Goal: Task Accomplishment & Management: Use online tool/utility

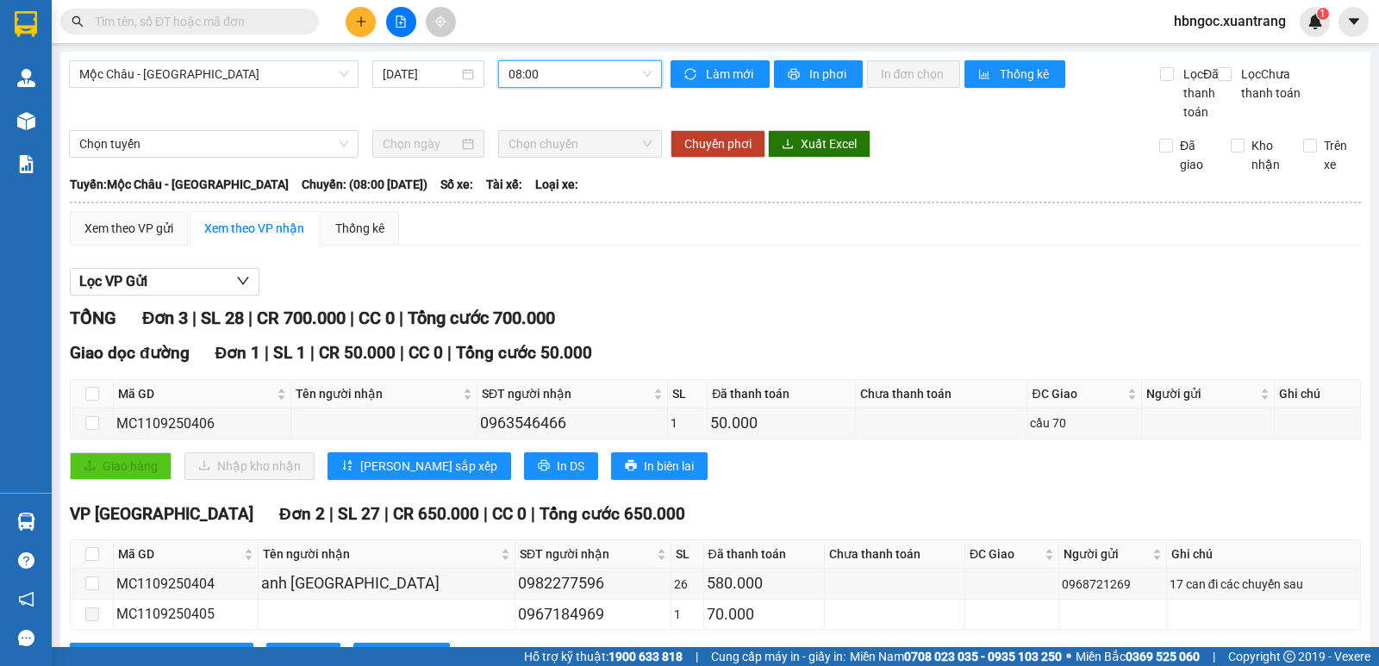
click at [1255, 21] on span "hbngoc.xuantrang" at bounding box center [1230, 21] width 140 height 22
click at [1214, 56] on span "Đăng xuất" at bounding box center [1237, 53] width 104 height 19
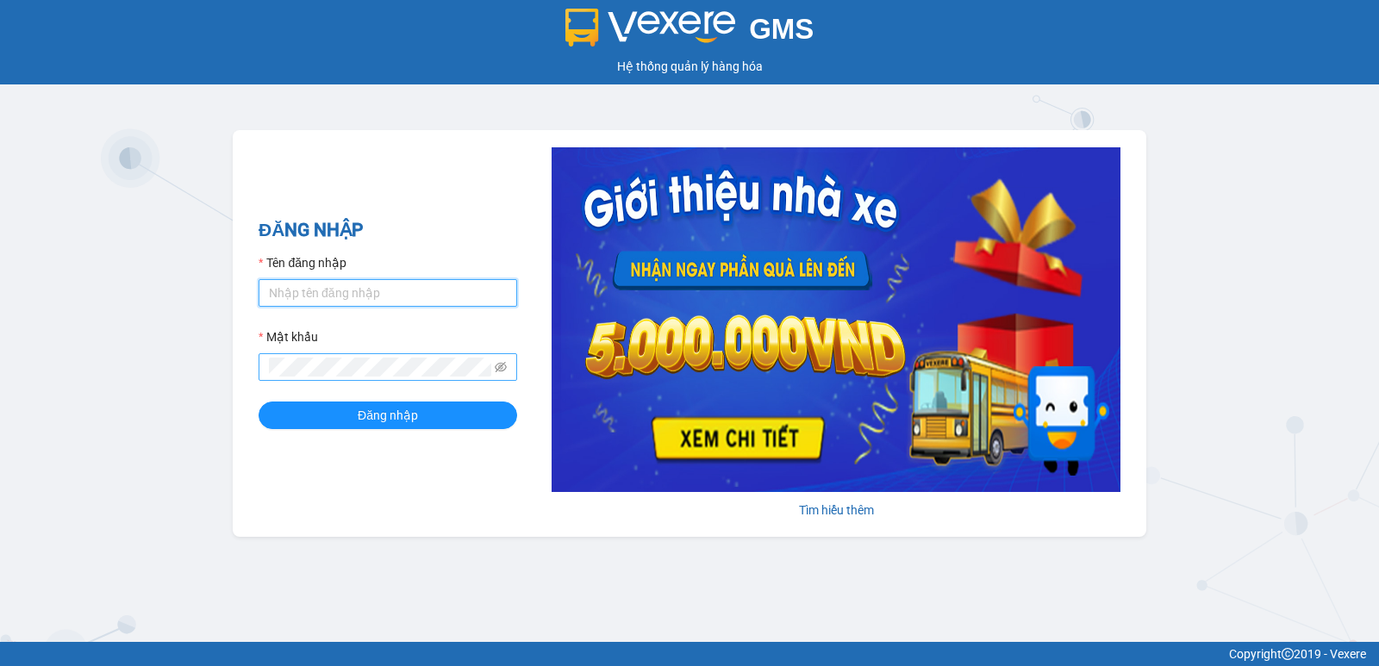
type input "ntnhuyen.xuantrang"
click at [259, 402] on button "Đăng nhập" at bounding box center [388, 416] width 259 height 28
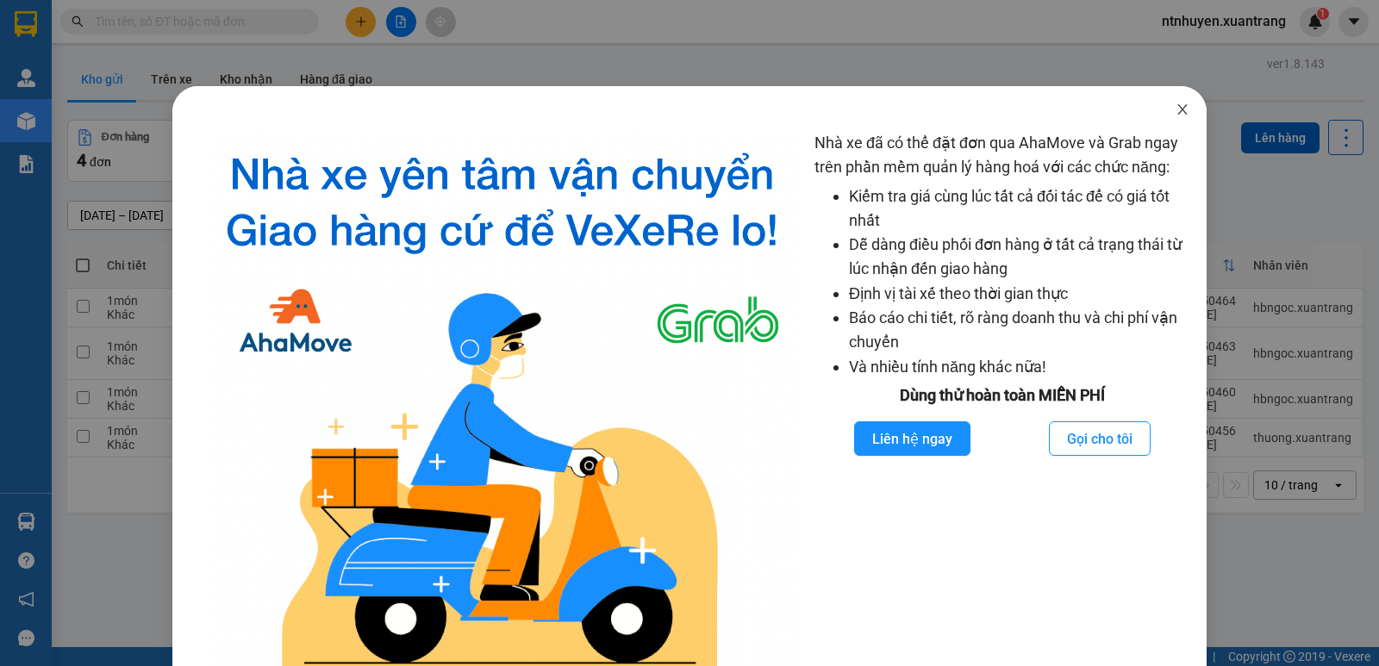
click at [1178, 108] on span "Close" at bounding box center [1182, 110] width 48 height 48
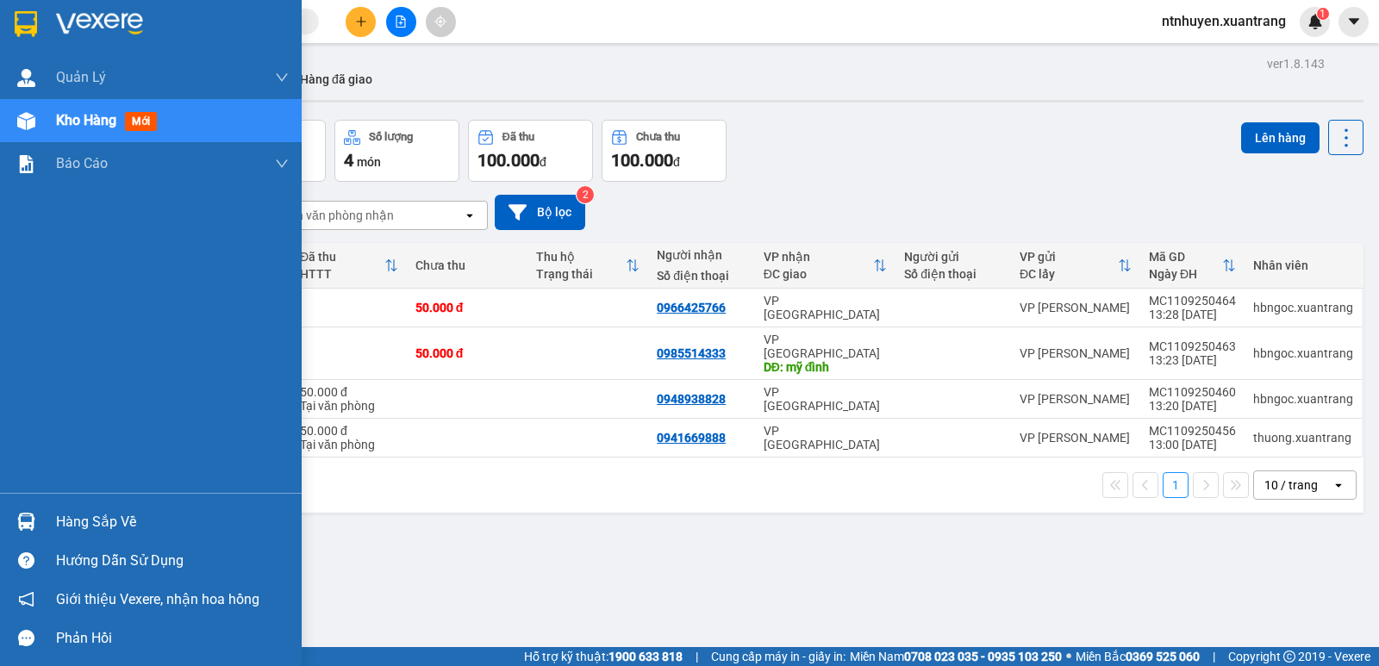
click at [33, 28] on img at bounding box center [26, 24] width 22 height 26
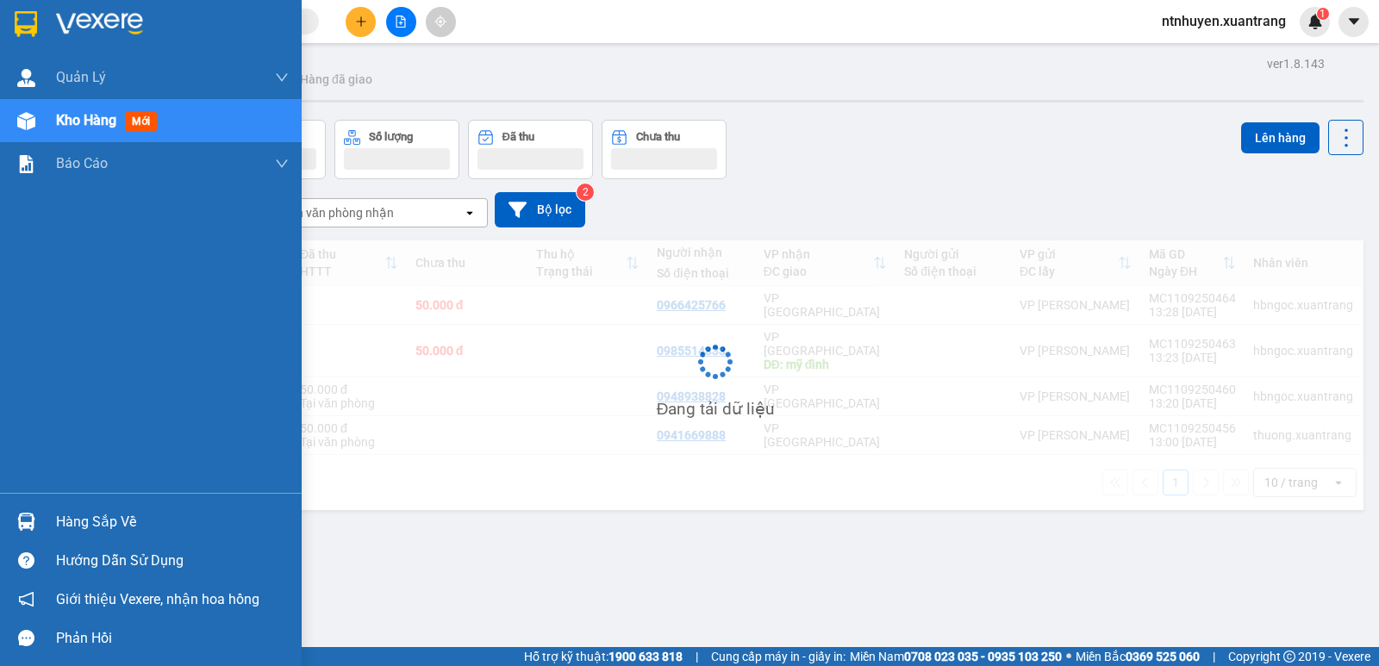
click at [111, 25] on img at bounding box center [99, 24] width 87 height 26
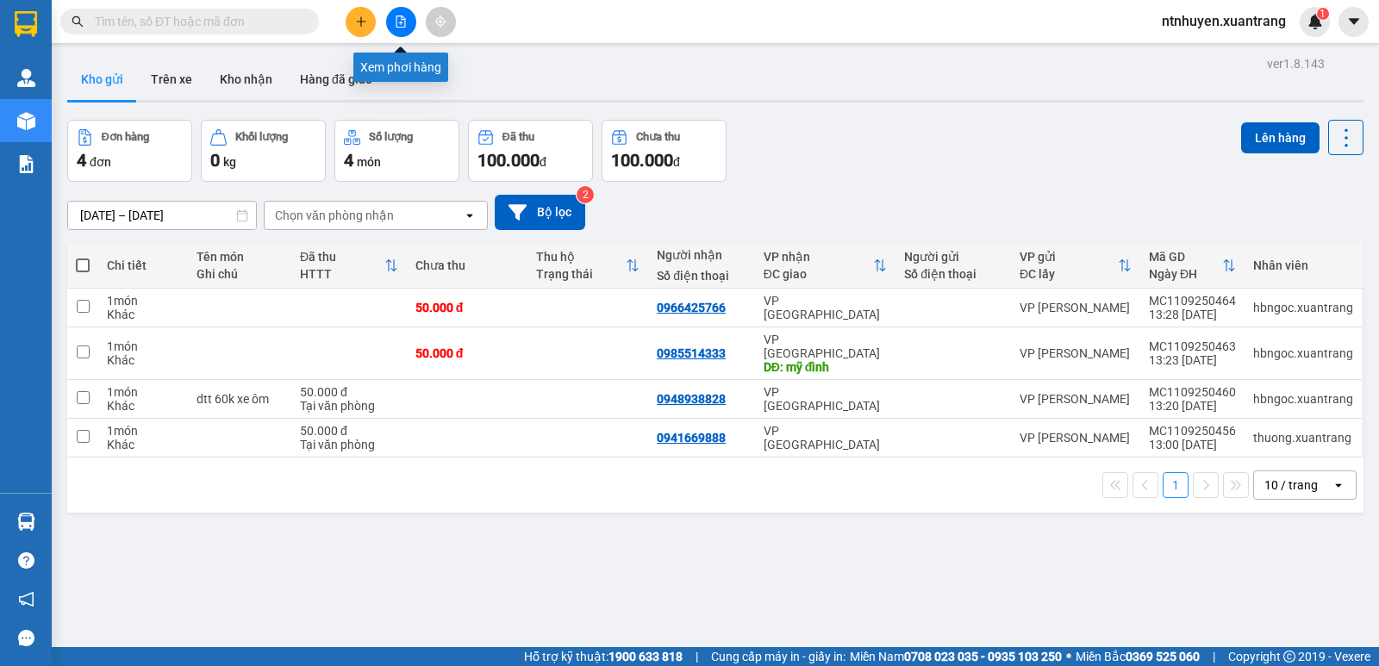
click at [406, 24] on icon "file-add" at bounding box center [401, 22] width 12 height 12
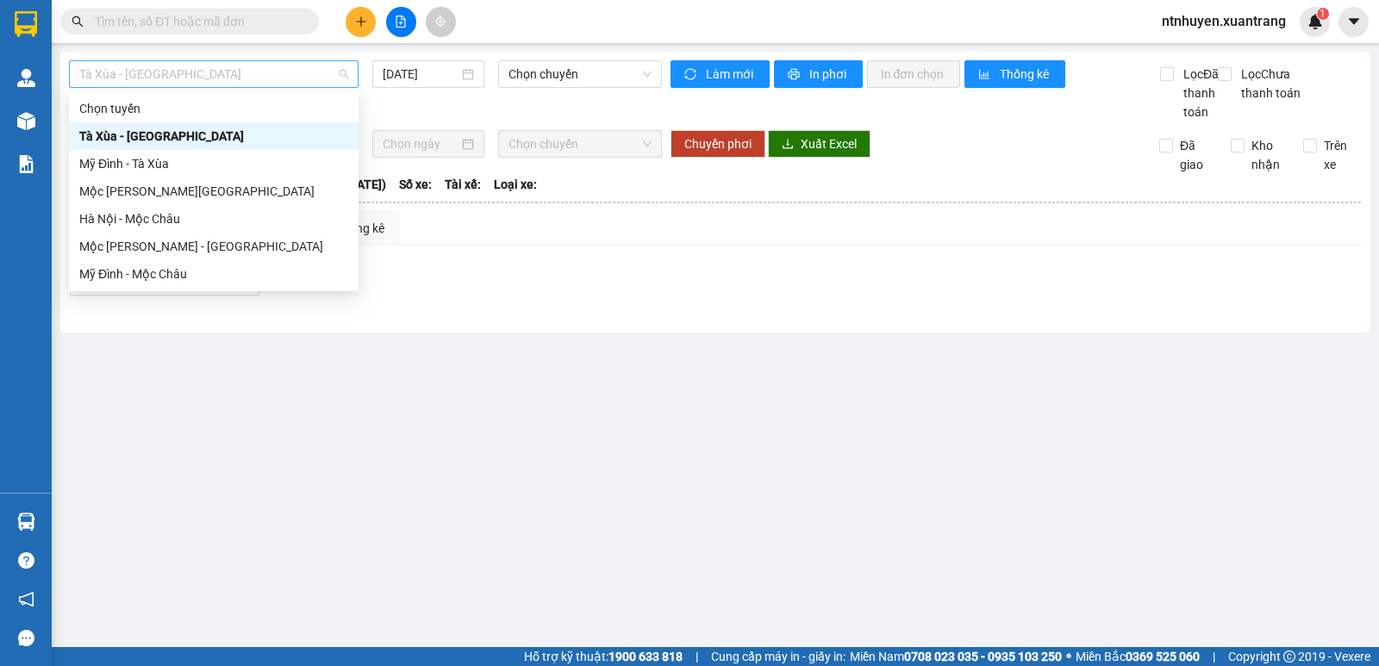
click at [282, 78] on span "Tà Xùa - [GEOGRAPHIC_DATA]" at bounding box center [213, 74] width 269 height 26
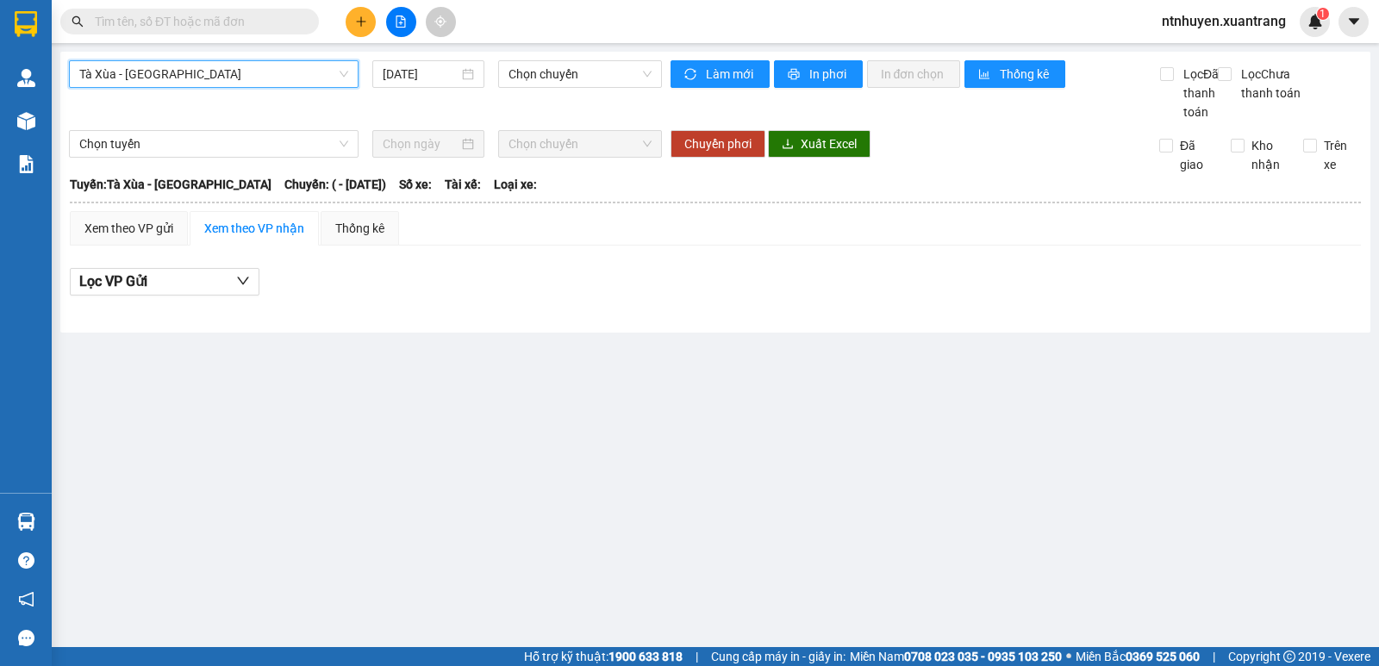
click at [265, 80] on span "Tà Xùa - [GEOGRAPHIC_DATA]" at bounding box center [213, 74] width 269 height 26
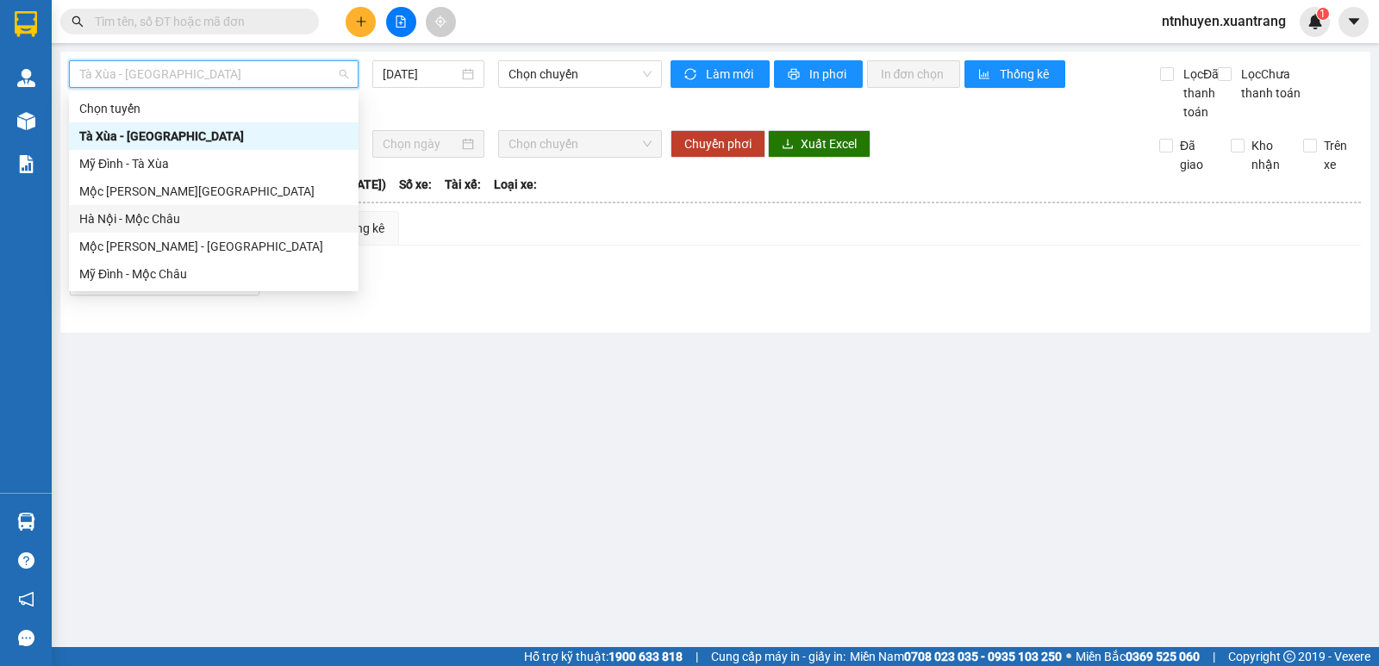
click at [184, 219] on div "Hà Nội - Mộc Châu" at bounding box center [213, 218] width 269 height 19
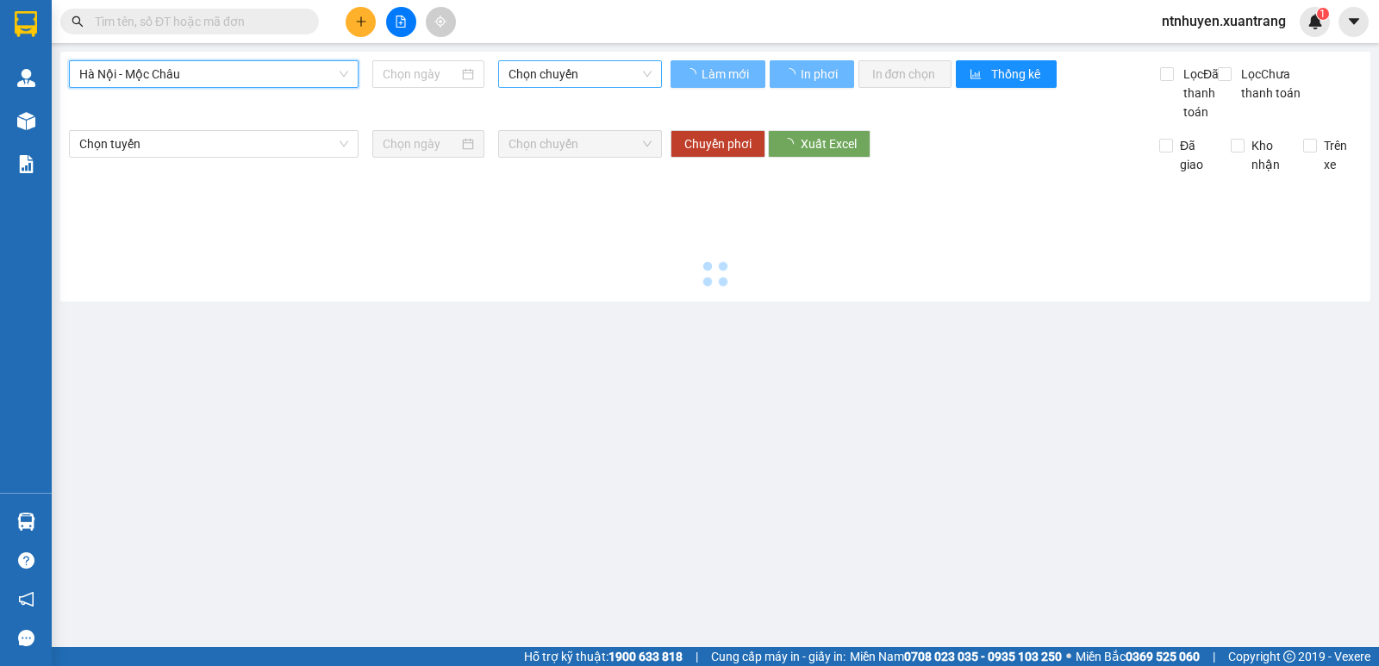
type input "[DATE]"
click at [540, 72] on span "Chọn chuyến" at bounding box center [580, 74] width 142 height 26
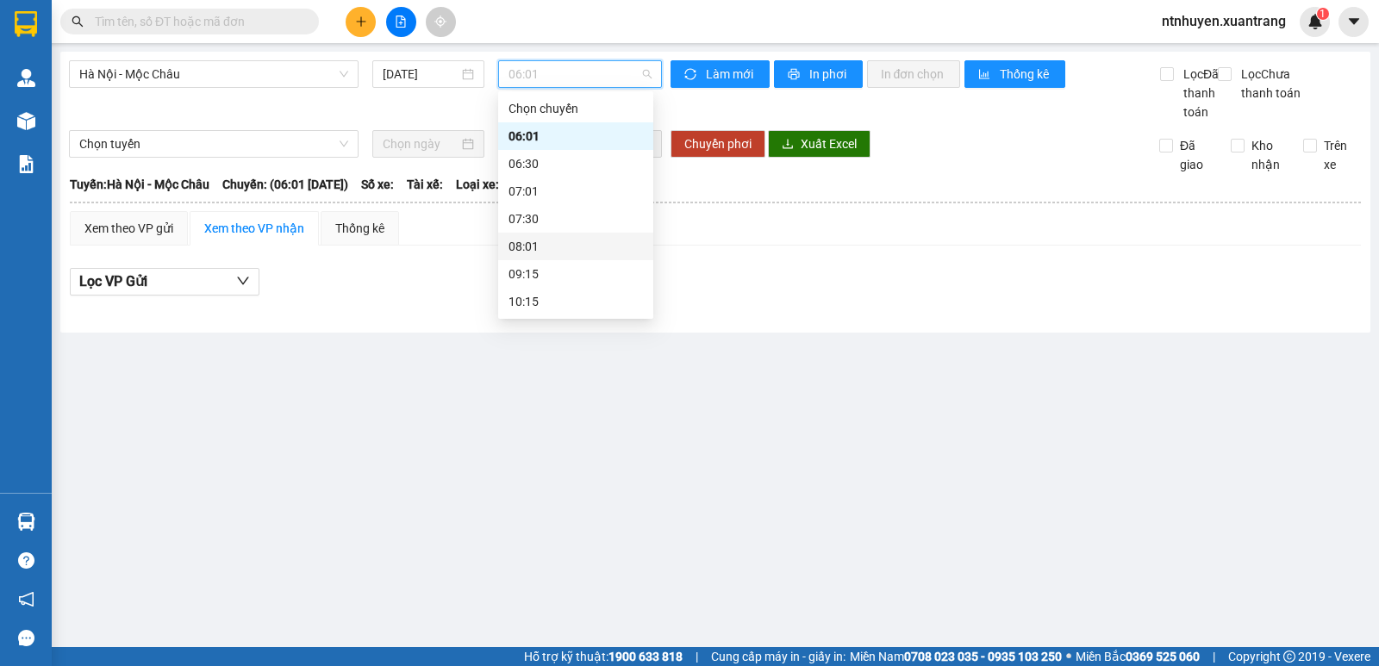
click at [545, 247] on div "08:01" at bounding box center [576, 246] width 134 height 19
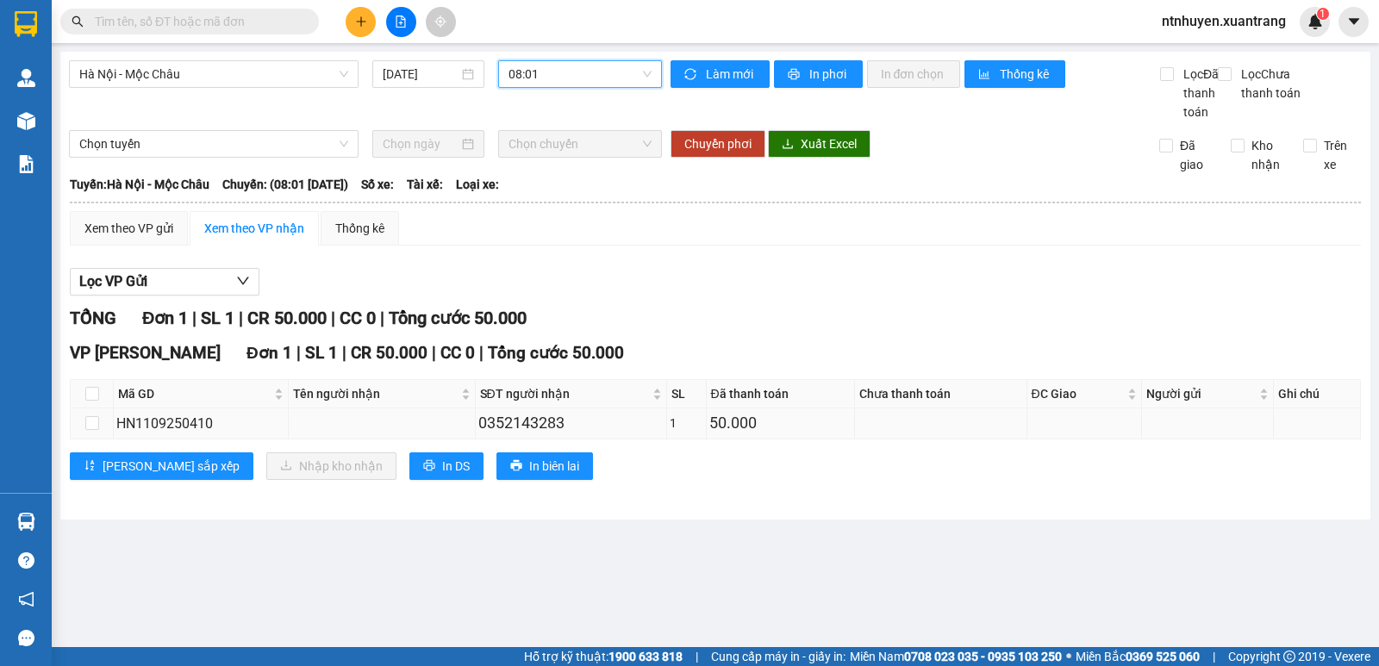
click at [471, 439] on td at bounding box center [382, 424] width 187 height 30
click at [198, 434] on div "HN1109250410" at bounding box center [200, 424] width 169 height 22
copy div "HN1109250410"
click at [211, 22] on input "text" at bounding box center [196, 21] width 203 height 19
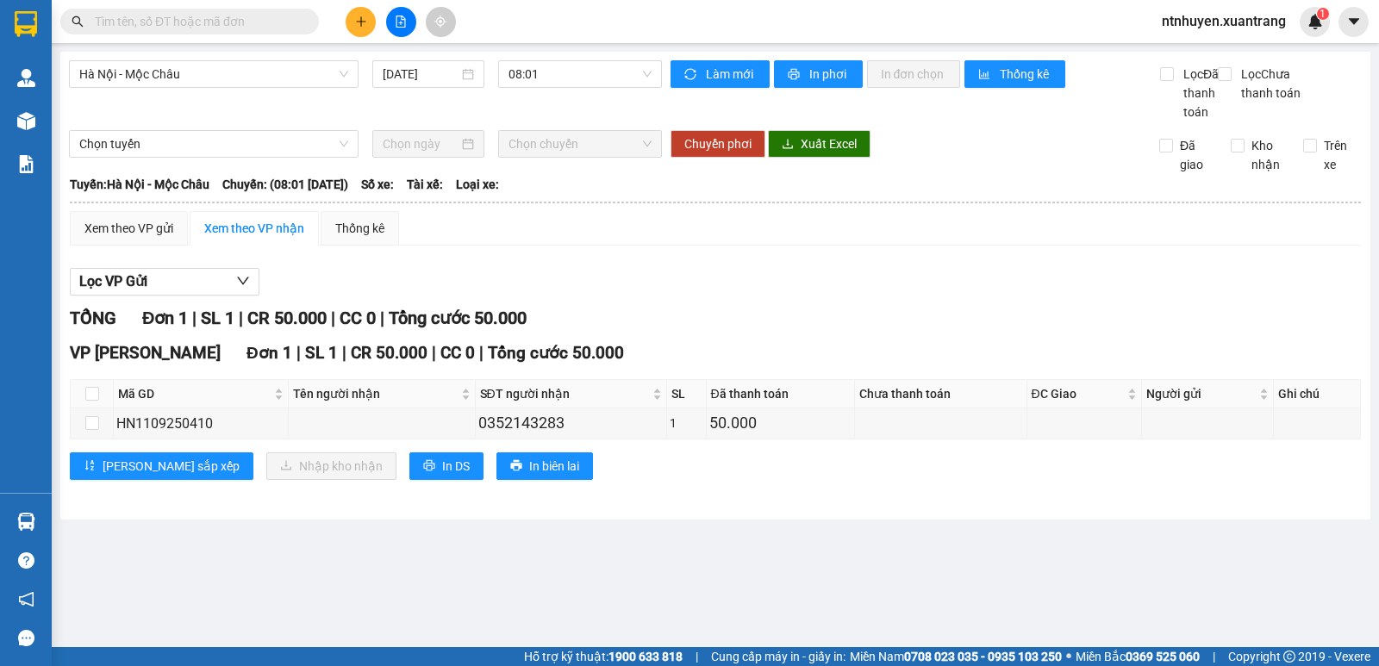
paste input "HN1109250410"
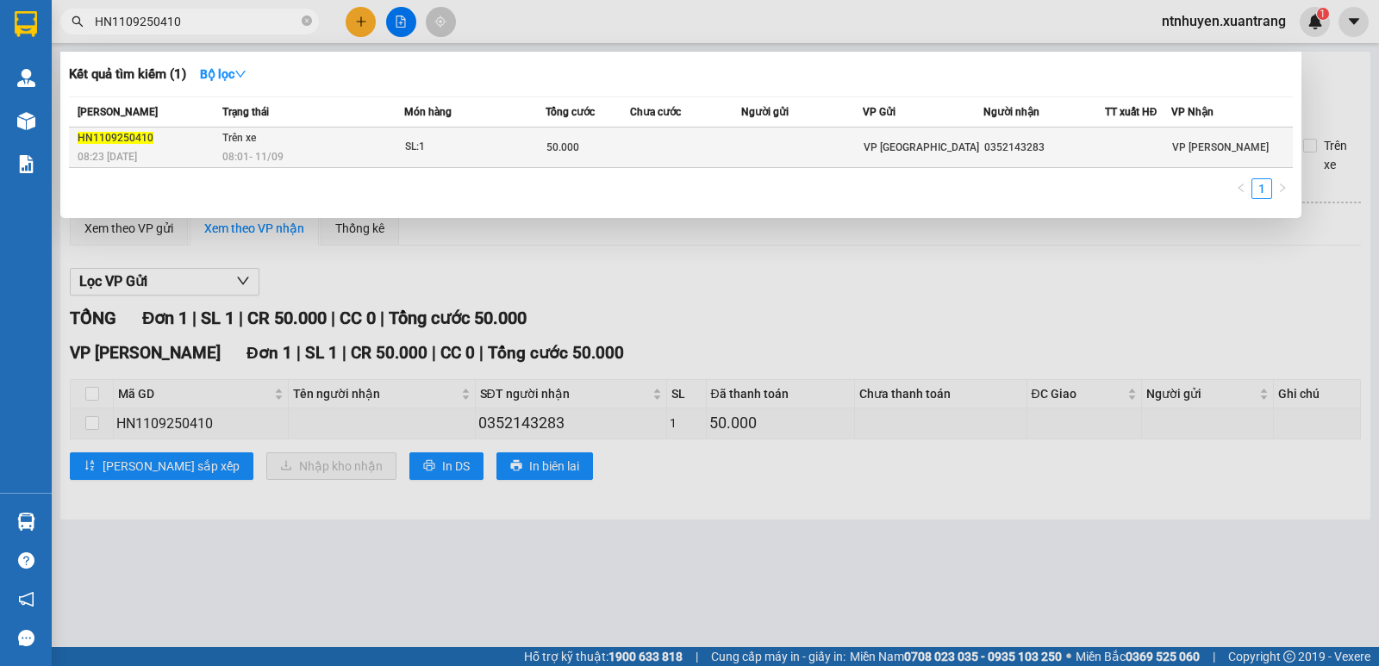
type input "HN1109250410"
click at [290, 146] on td "Trên xe 08:01 - 11/09" at bounding box center [311, 148] width 186 height 41
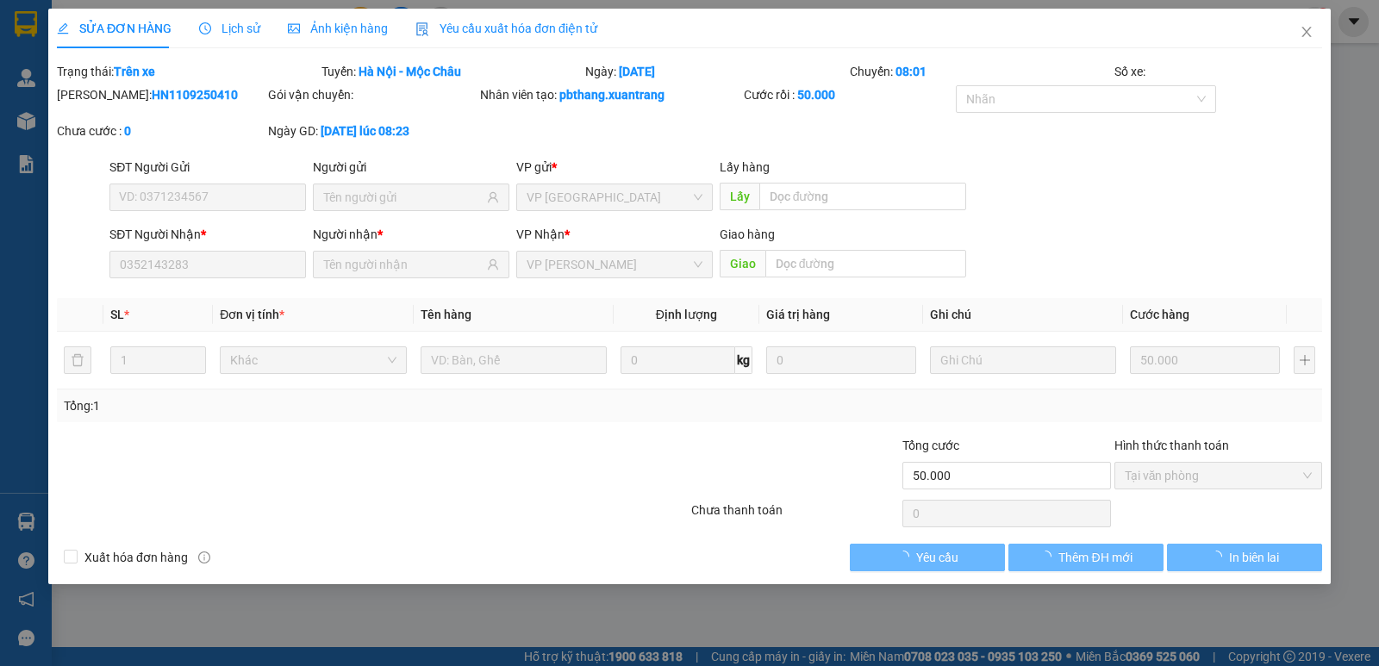
click at [326, 22] on span "Ảnh kiện hàng" at bounding box center [338, 29] width 100 height 14
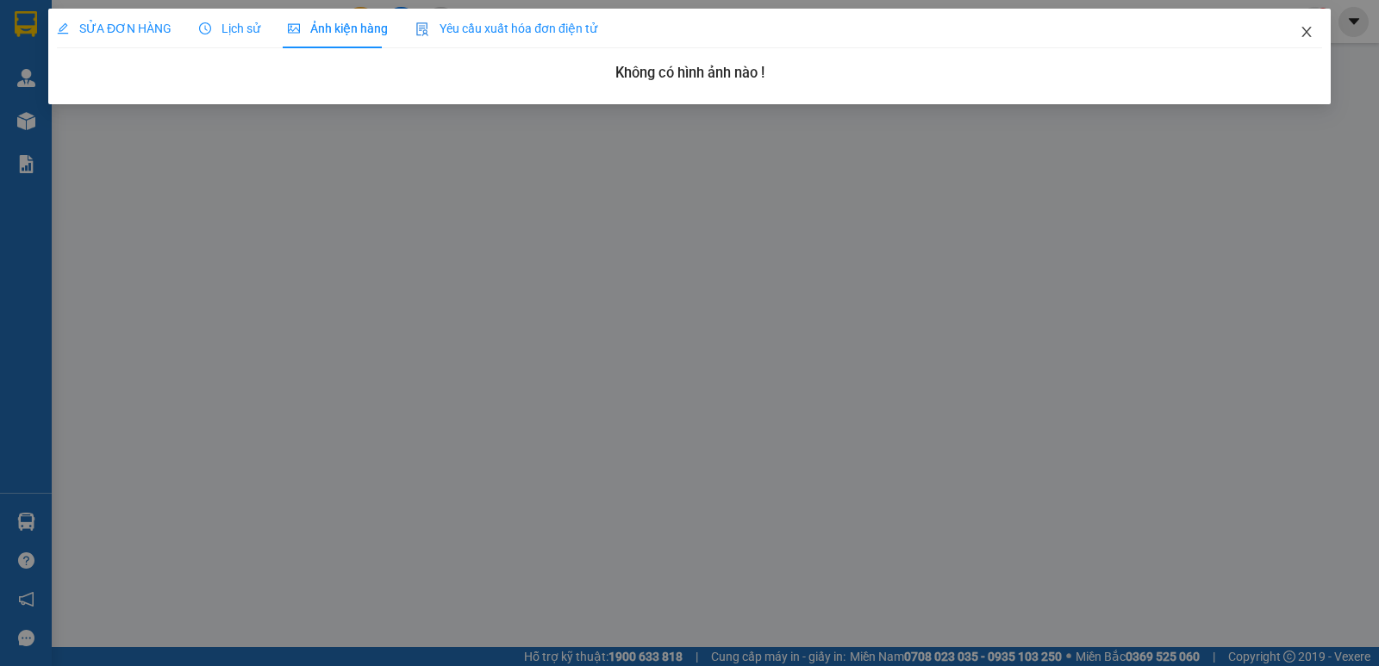
click at [1311, 34] on icon "close" at bounding box center [1307, 32] width 14 height 14
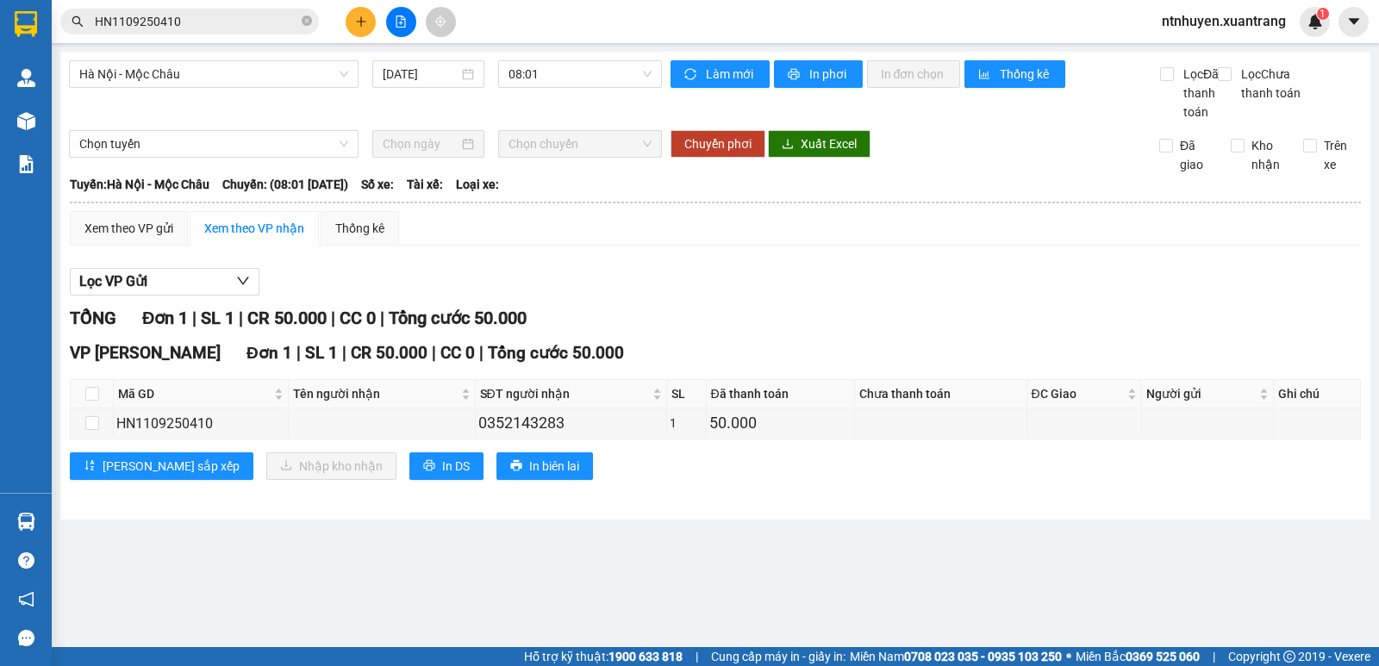
click at [250, 16] on input "HN1109250410" at bounding box center [196, 21] width 203 height 19
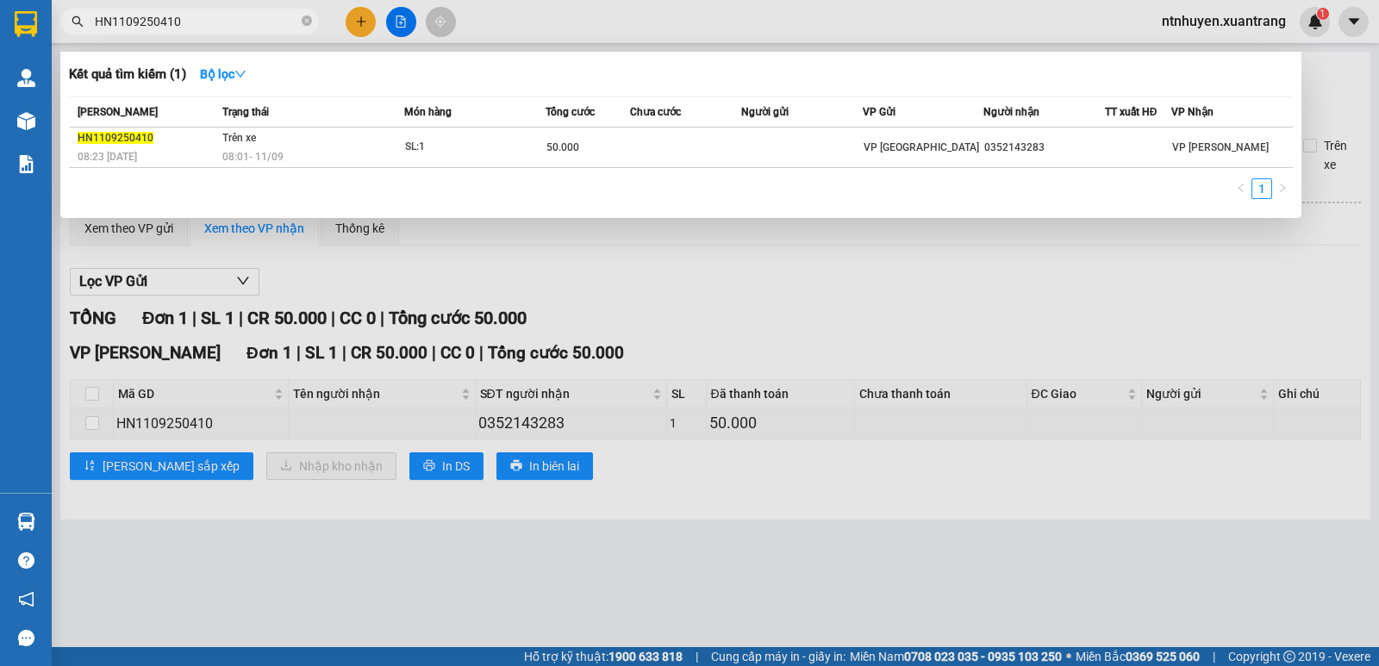
click at [237, 20] on input "HN1109250410" at bounding box center [196, 21] width 203 height 19
click at [303, 22] on icon "close-circle" at bounding box center [307, 21] width 10 height 10
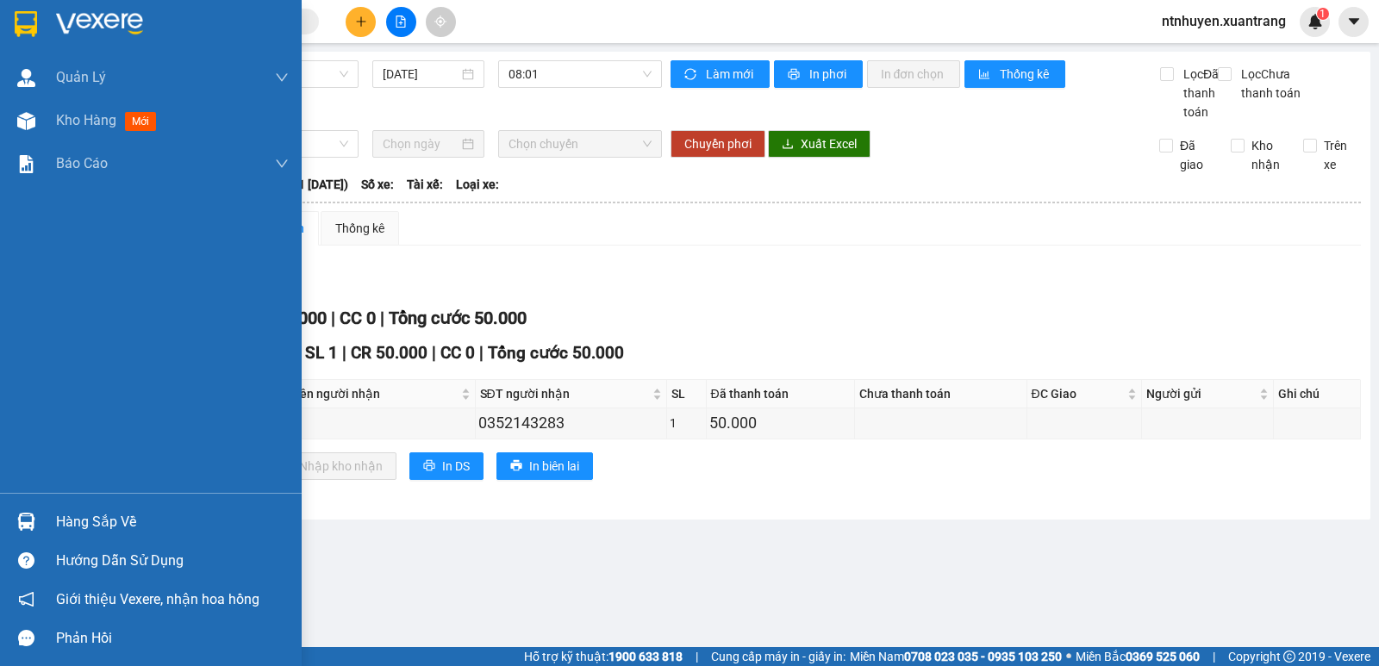
click at [23, 24] on img at bounding box center [26, 24] width 22 height 26
click at [107, 21] on img at bounding box center [99, 24] width 87 height 26
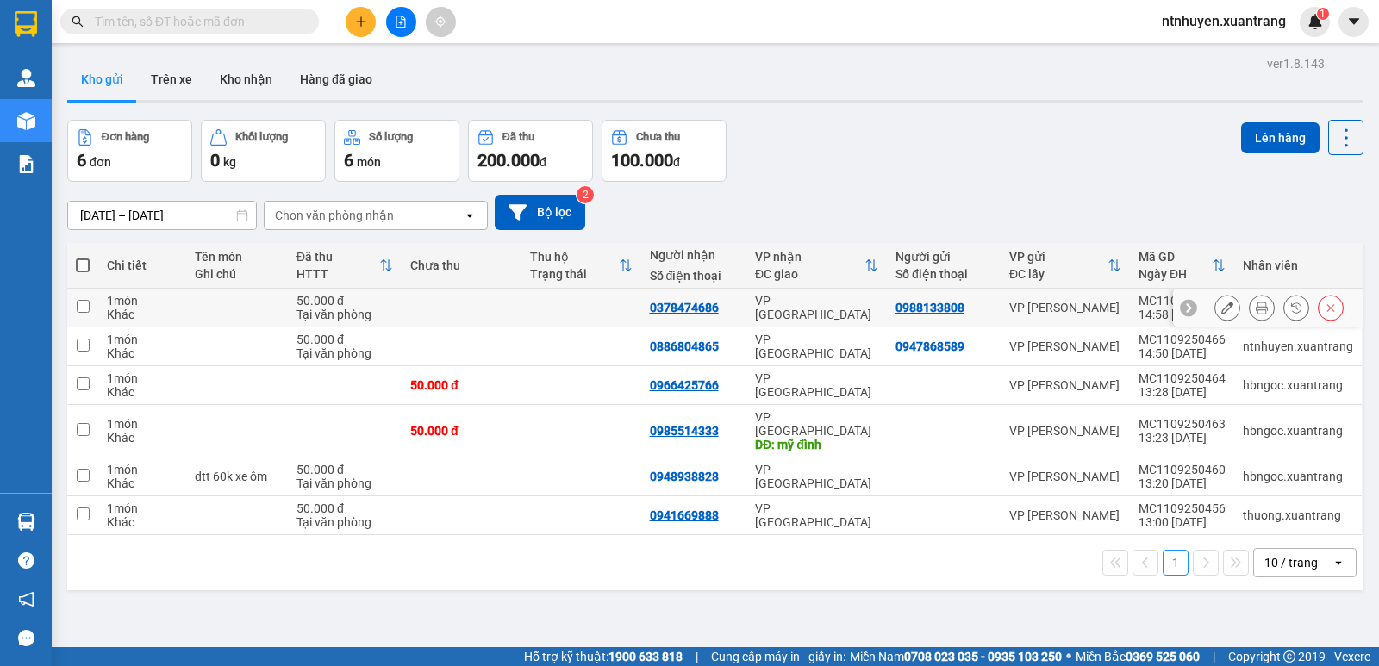
click at [944, 308] on div "0988133808" at bounding box center [930, 308] width 69 height 14
click at [485, 311] on td at bounding box center [462, 308] width 120 height 39
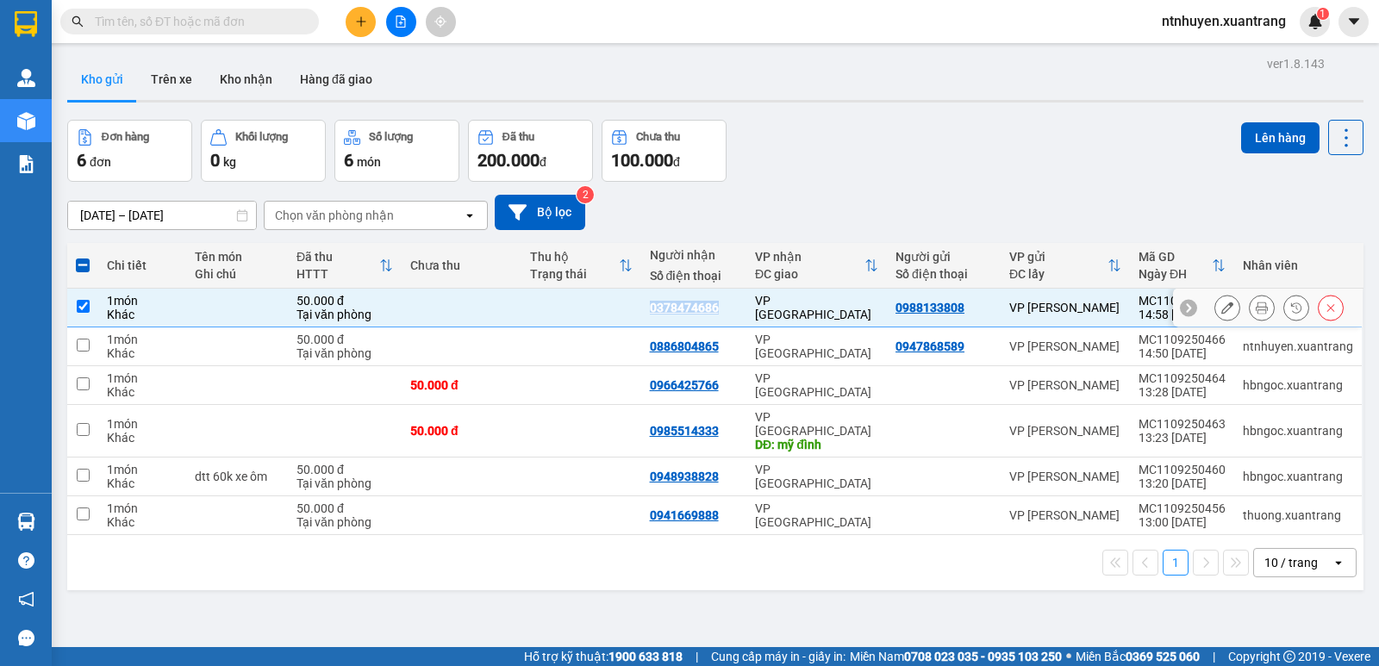
drag, startPoint x: 724, startPoint y: 308, endPoint x: 647, endPoint y: 310, distance: 76.8
click at [650, 310] on div "0378474686" at bounding box center [694, 308] width 89 height 14
checkbox input "false"
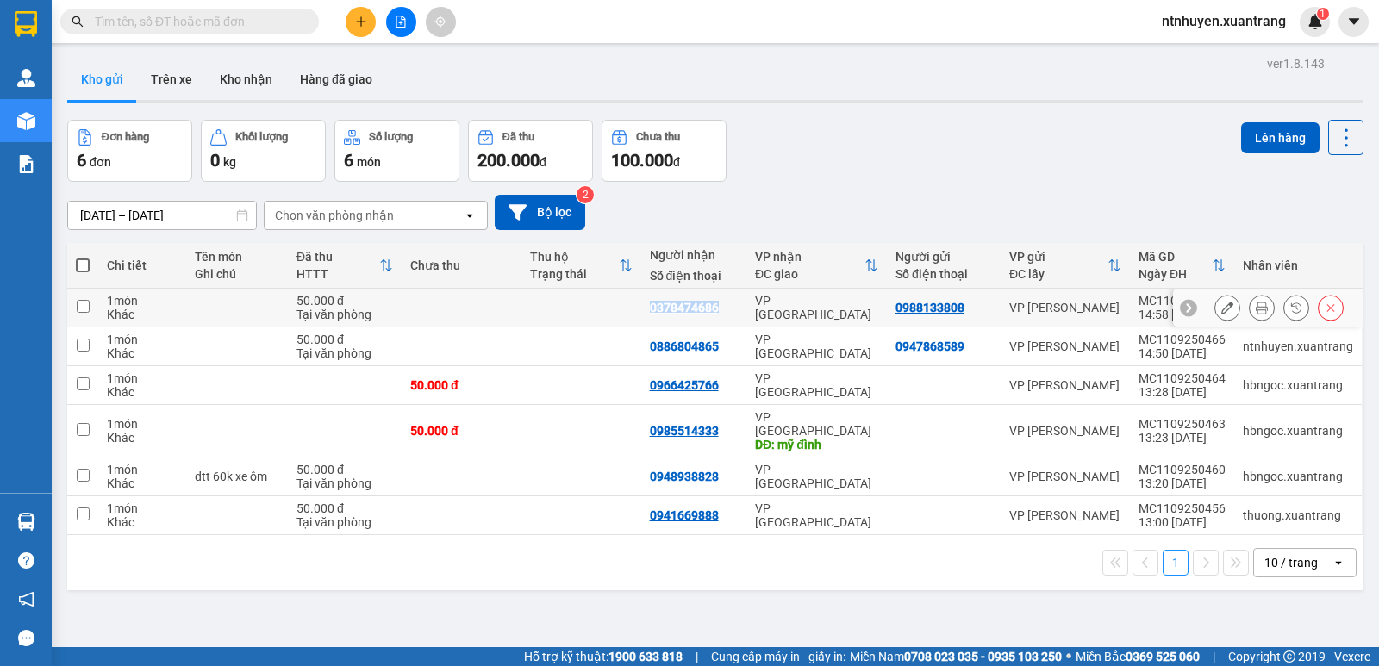
copy div "0378474686"
click at [305, 13] on span at bounding box center [307, 21] width 10 height 19
click at [288, 22] on input "text" at bounding box center [196, 21] width 203 height 19
paste input "0378474686"
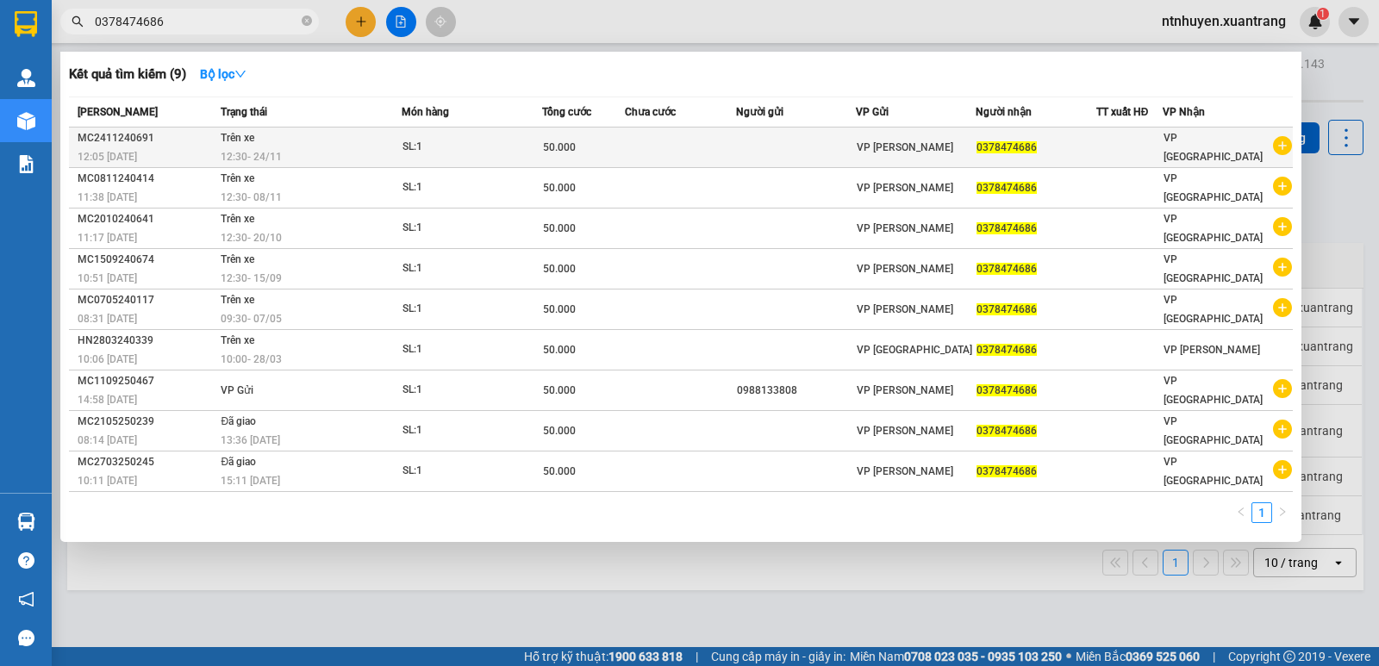
type input "0378474686"
click at [339, 140] on td "Trên xe 12:30 - 24/11" at bounding box center [308, 148] width 184 height 41
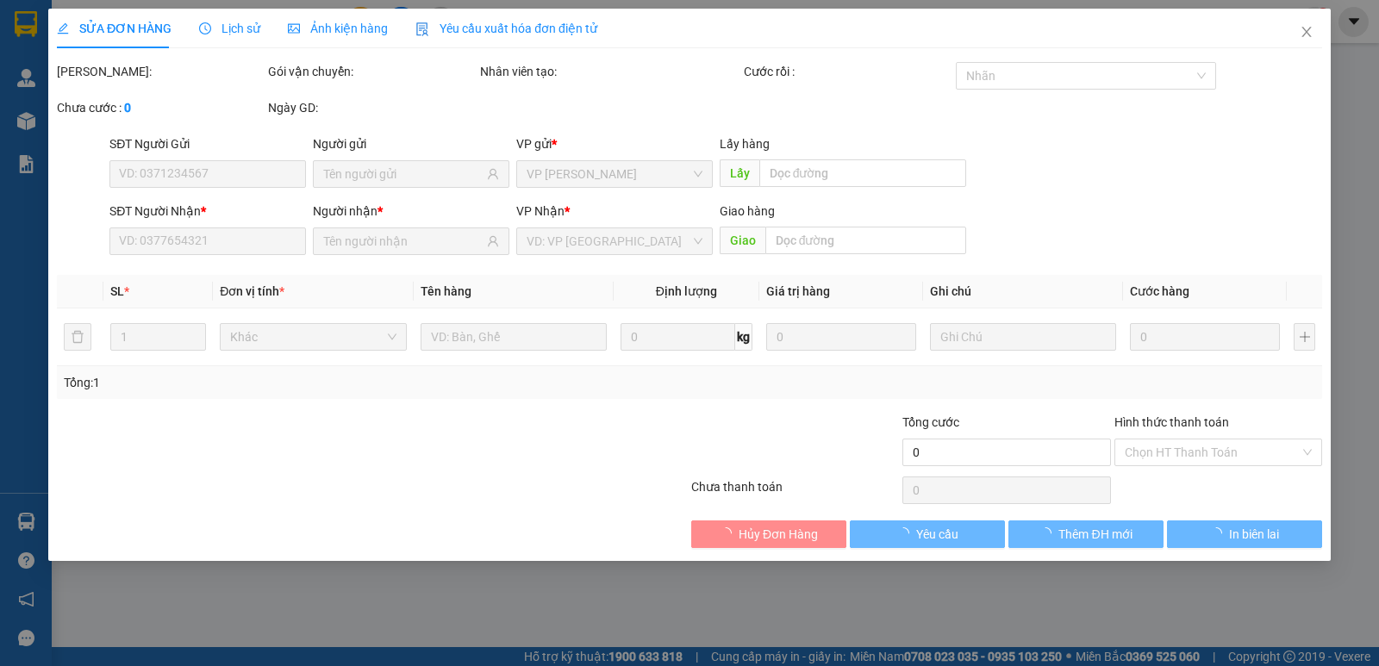
type input "0378474686"
type input "50.000"
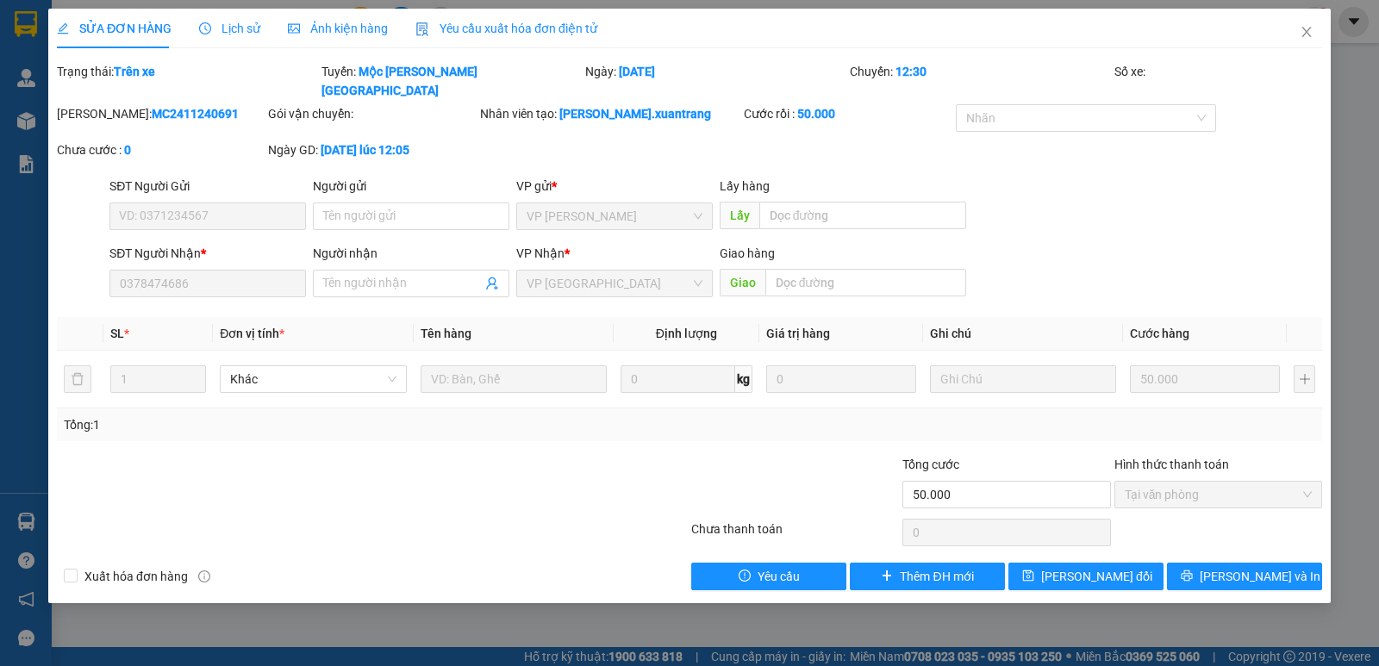
click at [327, 31] on span "Ảnh kiện hàng" at bounding box center [338, 29] width 100 height 14
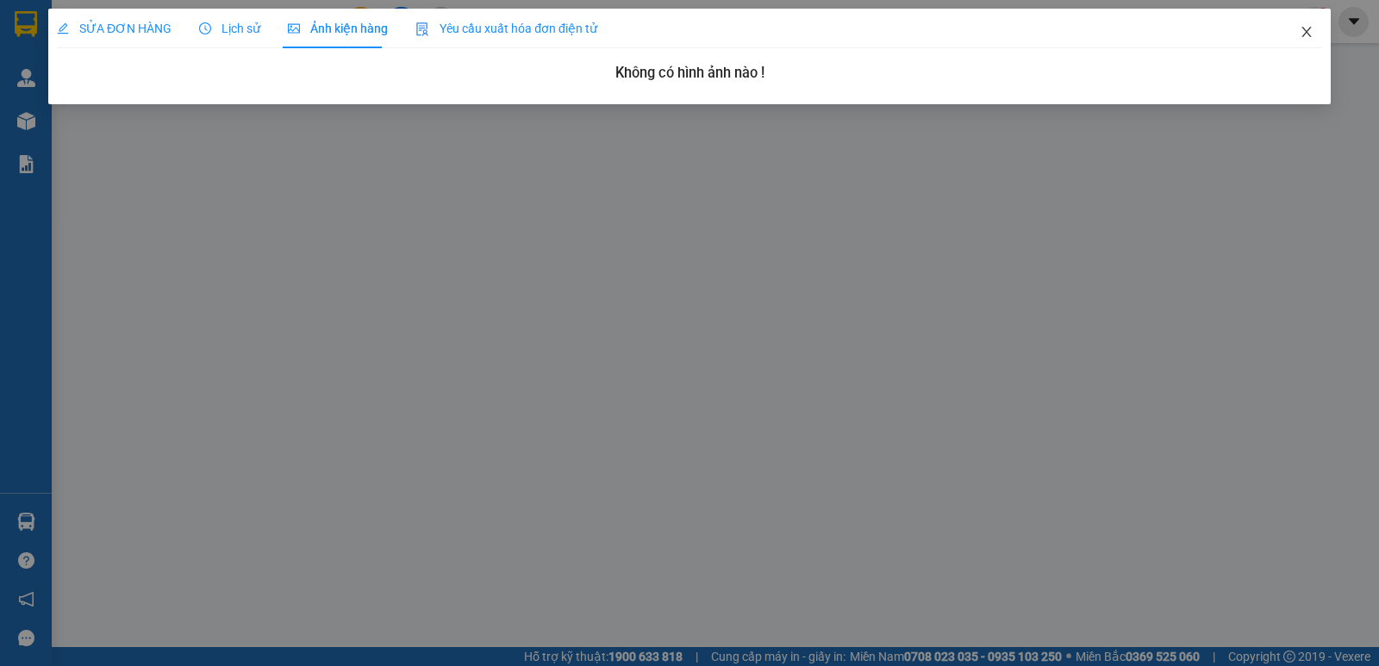
click at [1310, 27] on icon "close" at bounding box center [1307, 32] width 14 height 14
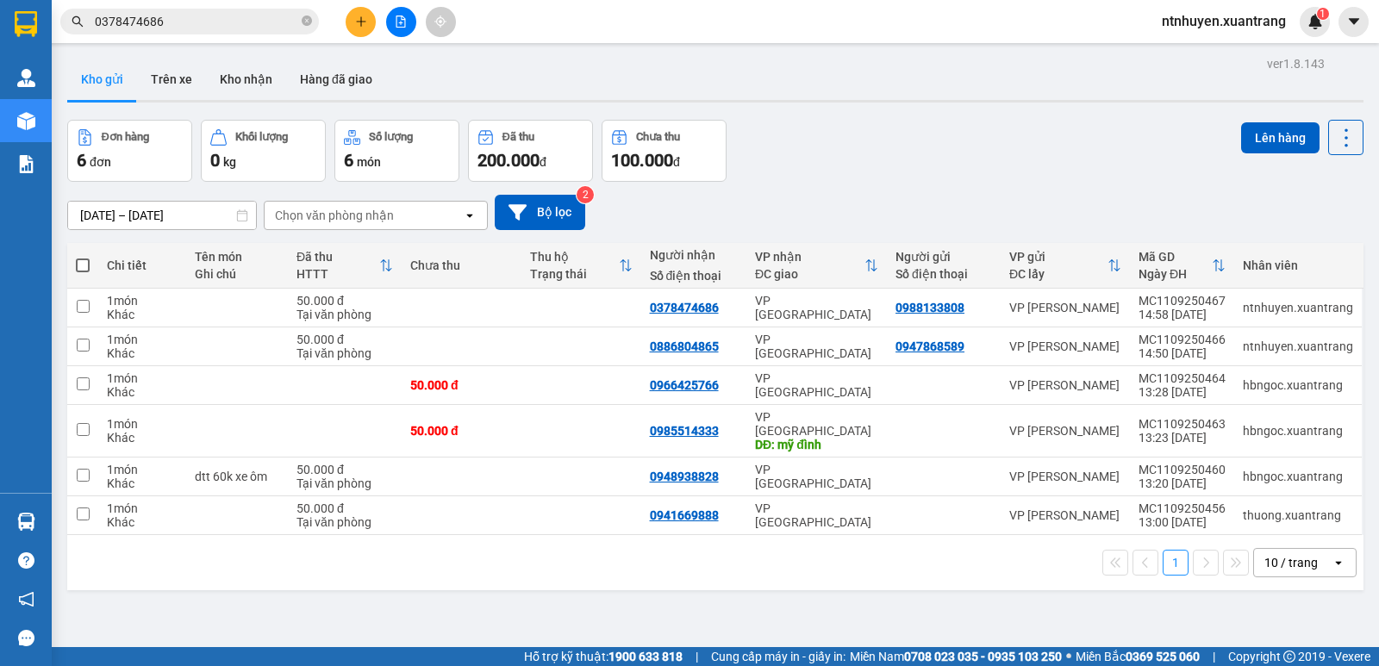
click at [268, 21] on input "0378474686" at bounding box center [196, 21] width 203 height 19
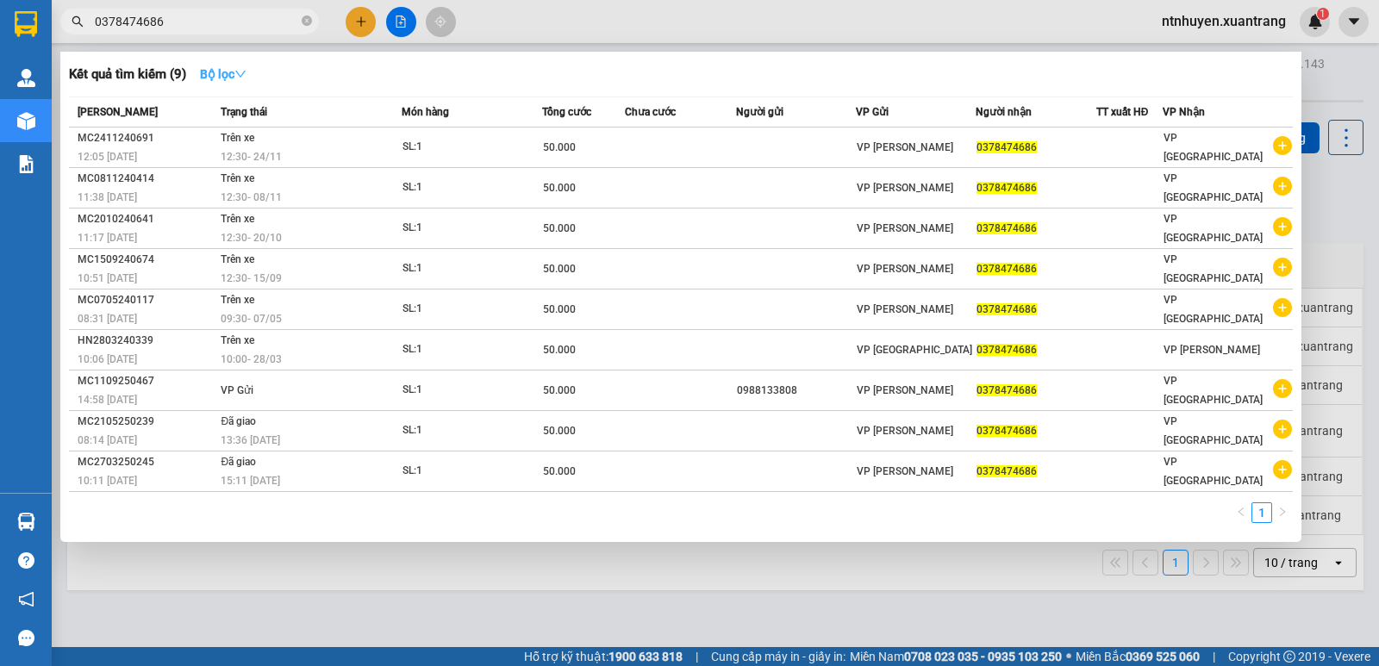
click at [227, 74] on strong "Bộ lọc" at bounding box center [223, 74] width 47 height 14
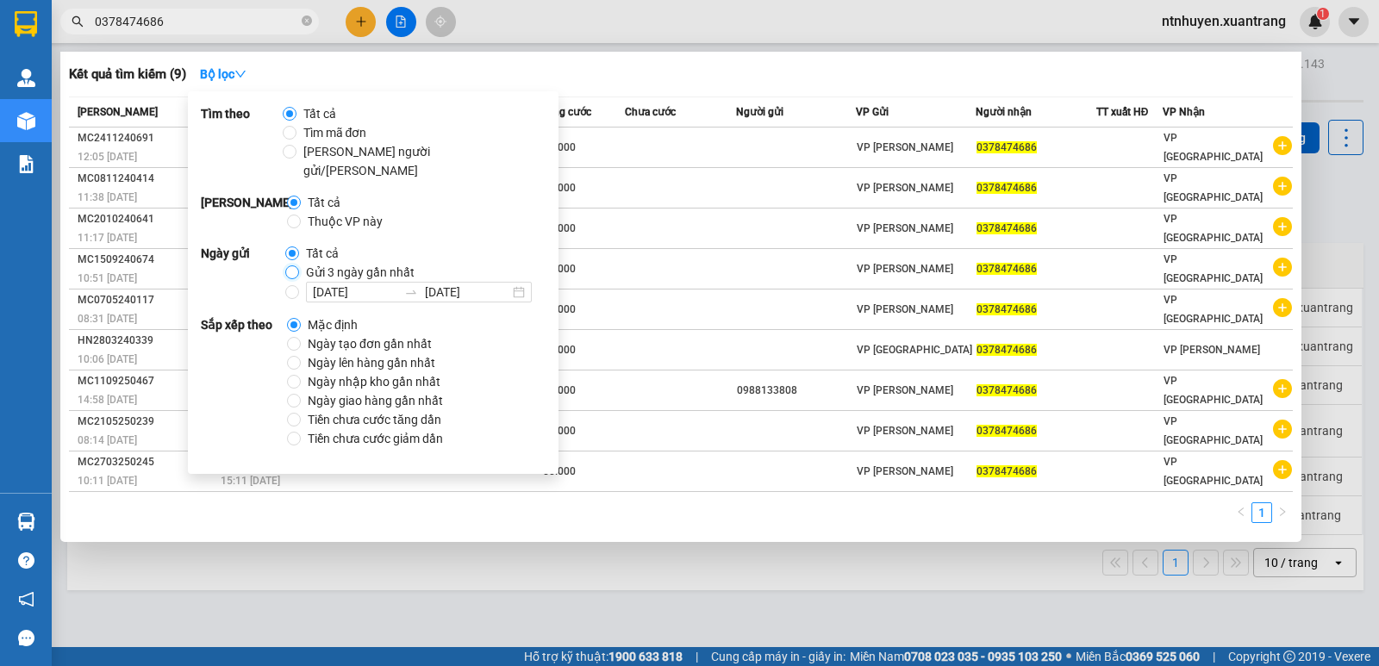
click at [290, 265] on input "Gửi 3 ngày gần nhất" at bounding box center [292, 272] width 14 height 14
radio input "true"
radio input "false"
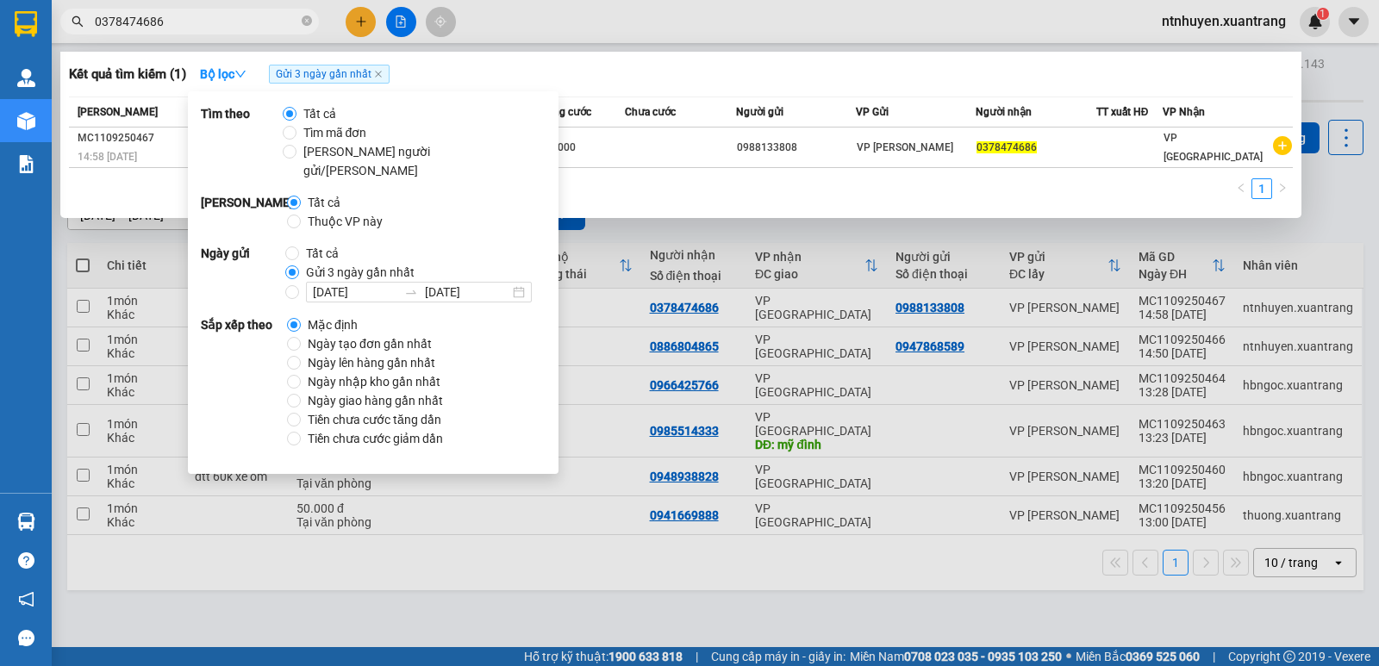
click at [586, 72] on div "Kết quả tìm kiếm ( 1 ) Bộ lọc Gửi 3 ngày gần nhất" at bounding box center [681, 74] width 1224 height 28
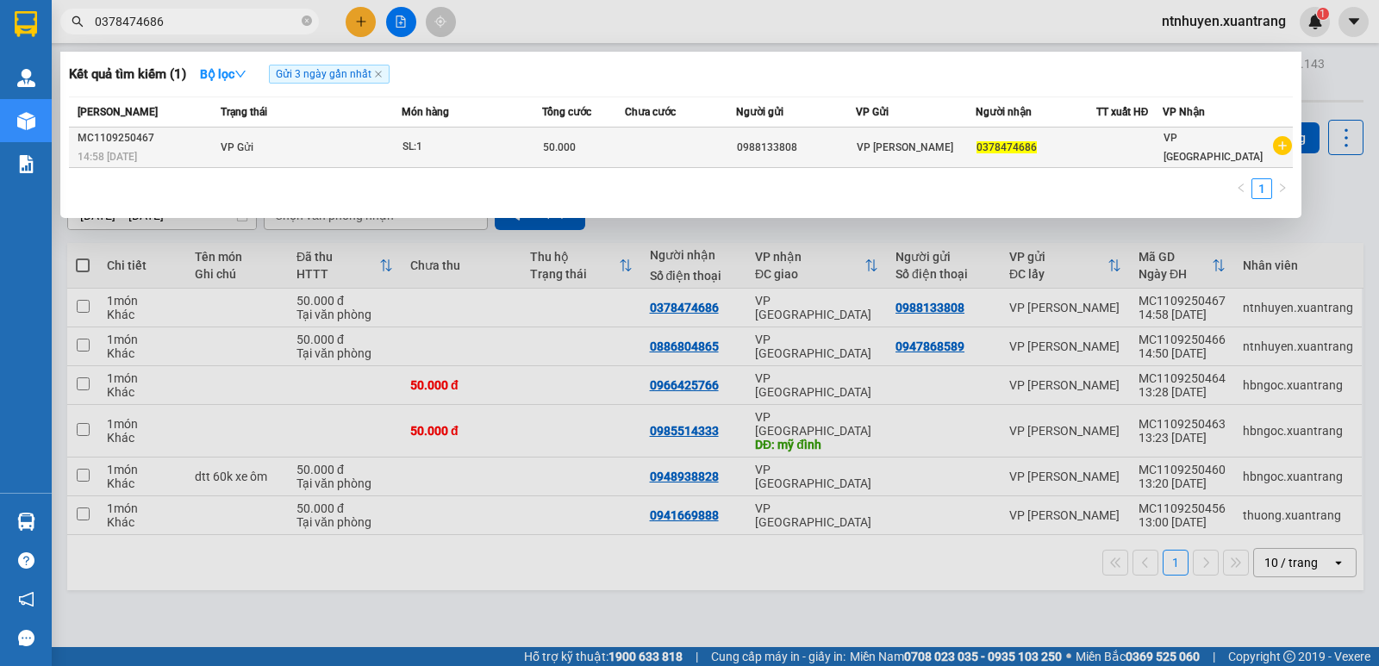
click at [268, 150] on td "VP Gửi" at bounding box center [308, 148] width 184 height 41
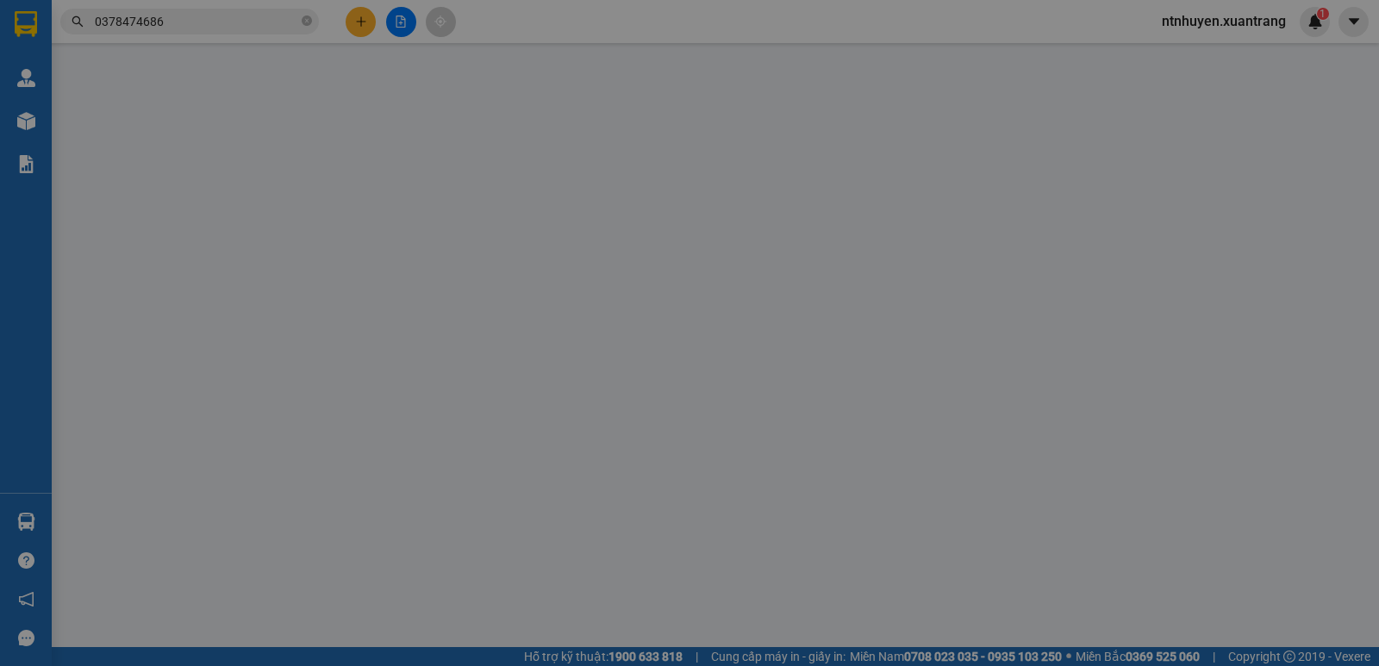
type input "0988133808"
type input "0378474686"
type input "50.000"
type input "0"
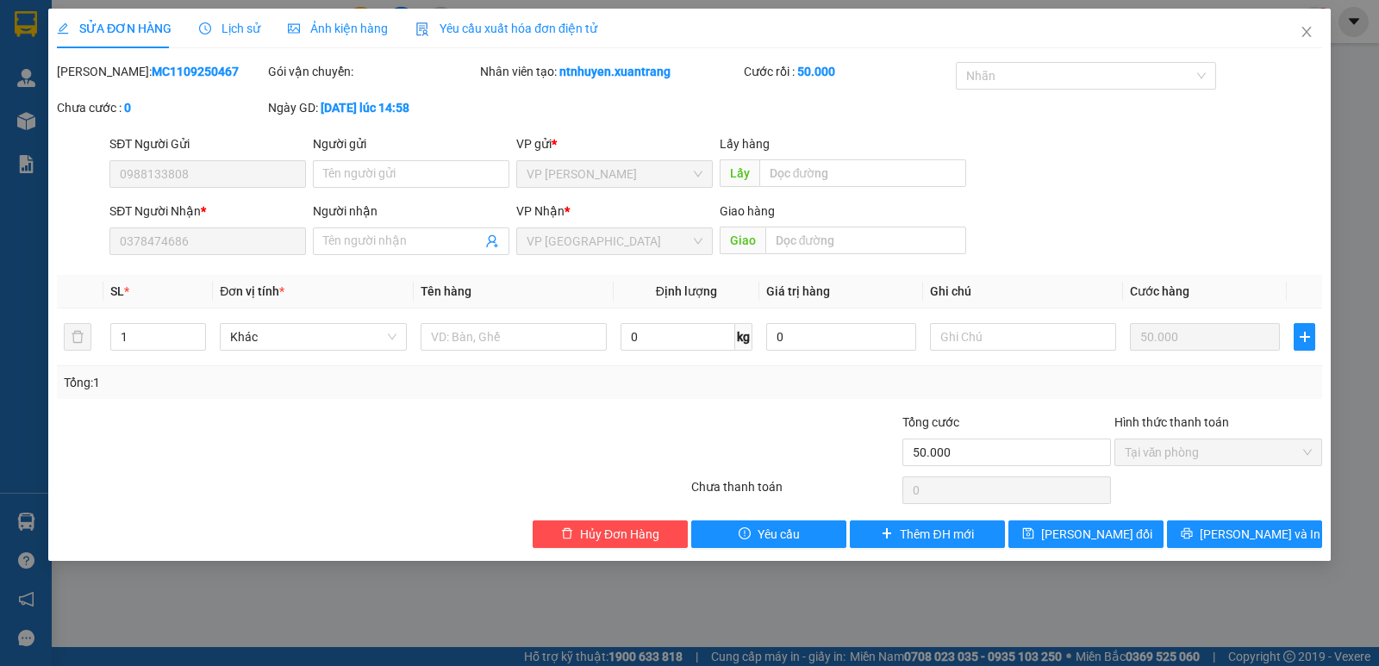
click at [337, 32] on span "Ảnh kiện hàng" at bounding box center [338, 29] width 100 height 14
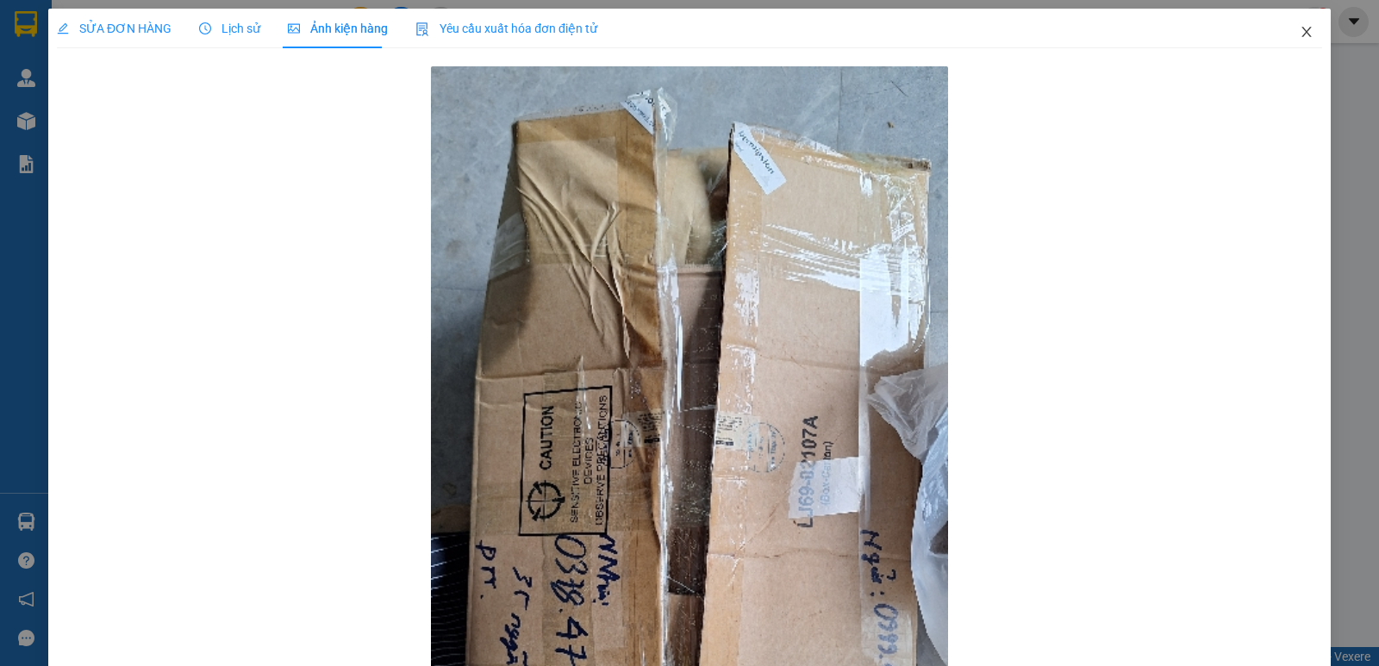
click at [1302, 33] on icon "close" at bounding box center [1306, 32] width 9 height 10
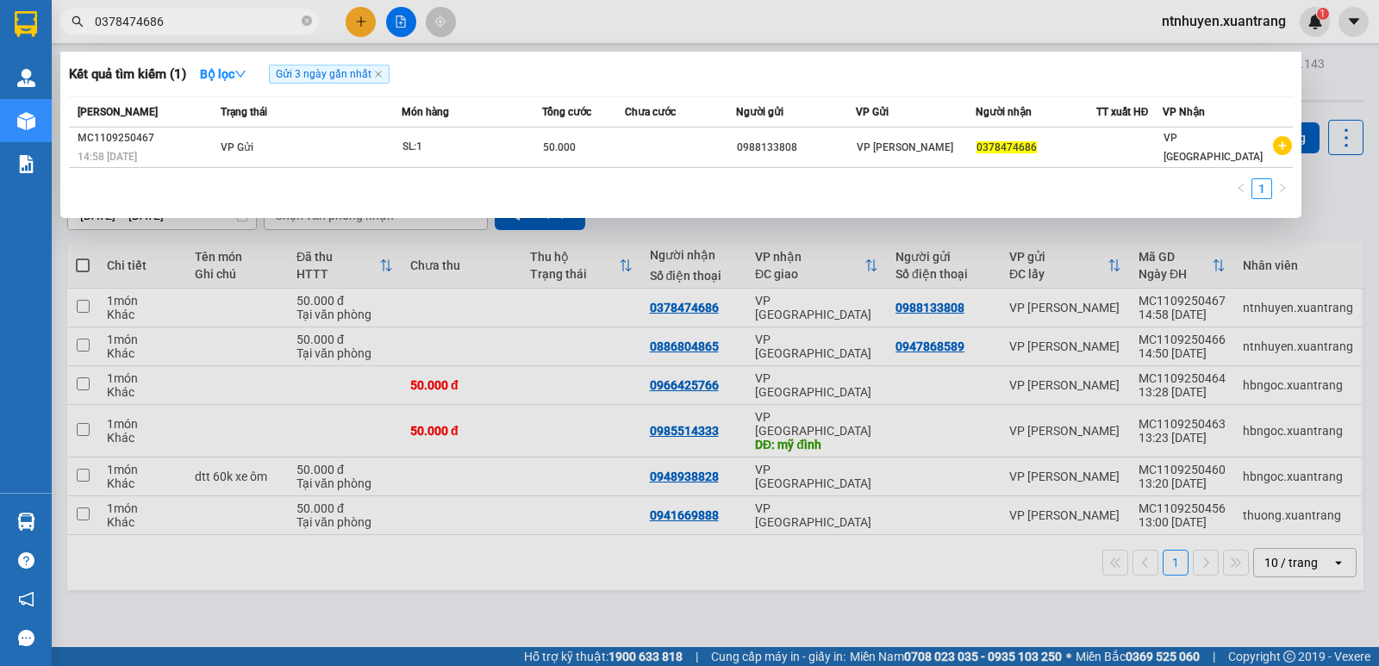
click at [161, 18] on input "0378474686" at bounding box center [196, 21] width 203 height 19
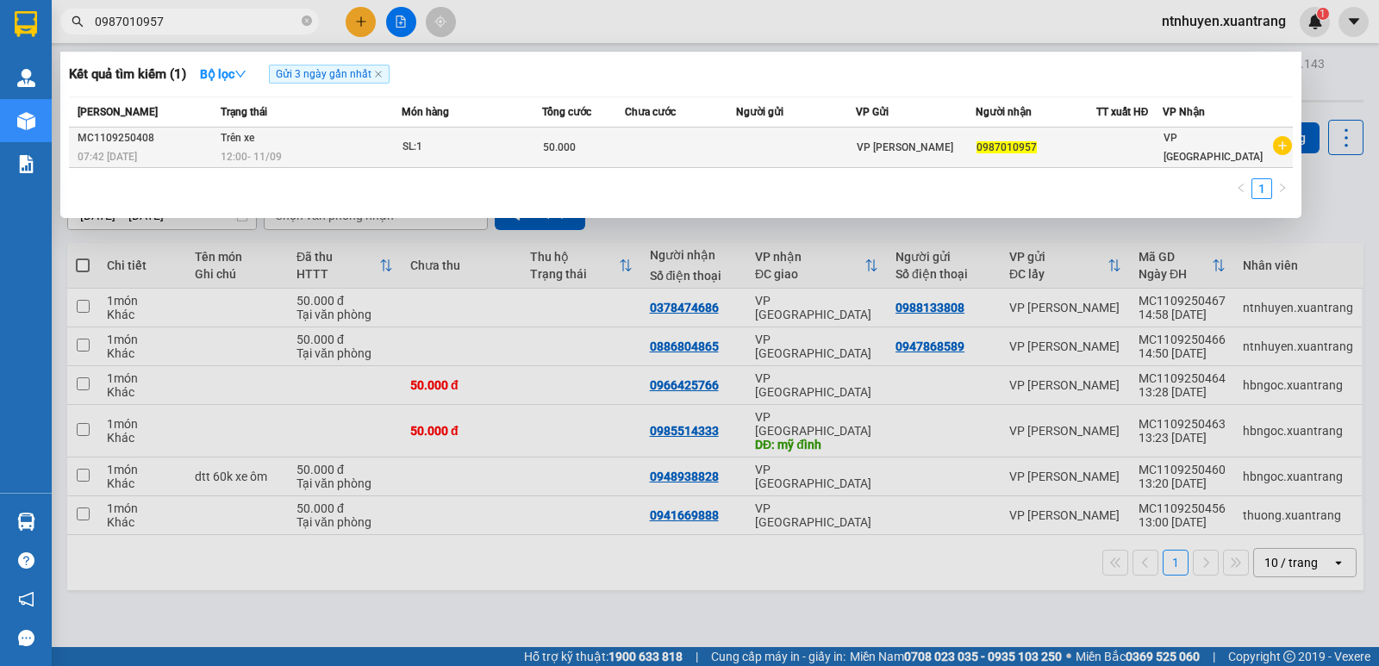
type input "0987010957"
click at [317, 155] on div "12:00 - 11/09" at bounding box center [310, 156] width 179 height 19
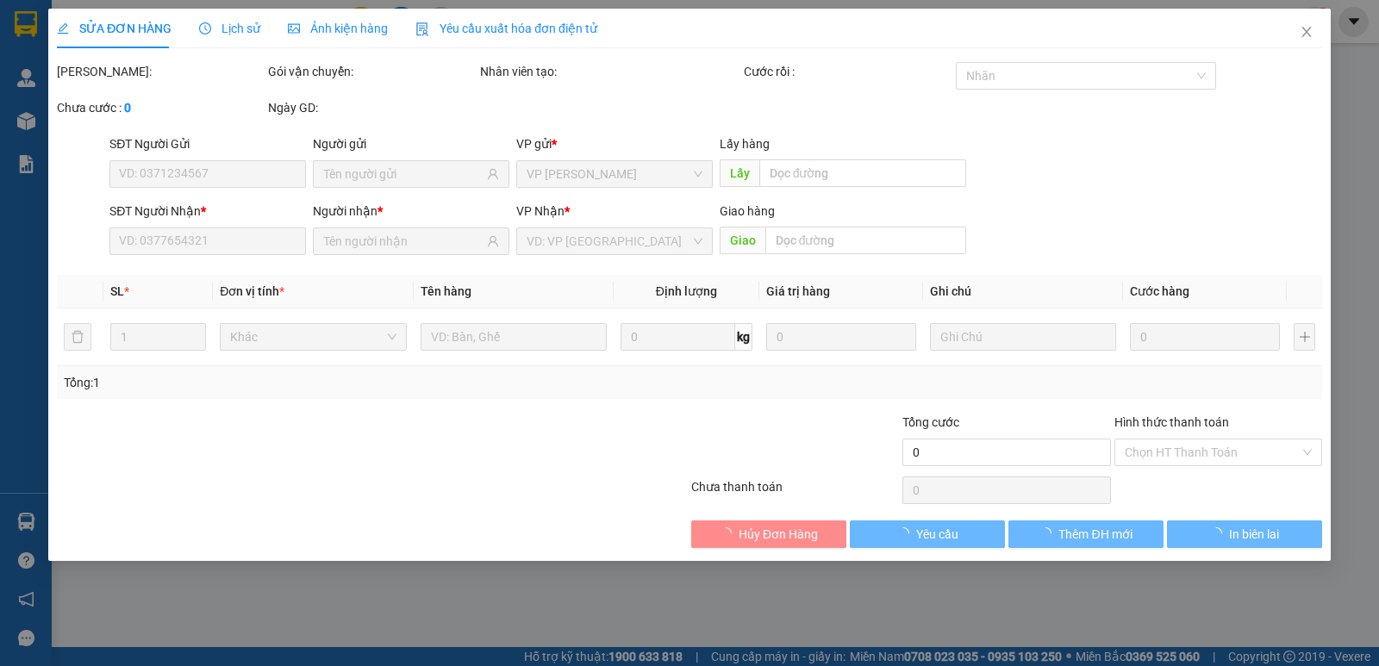
type input "0987010957"
type input "50.000"
type input "0"
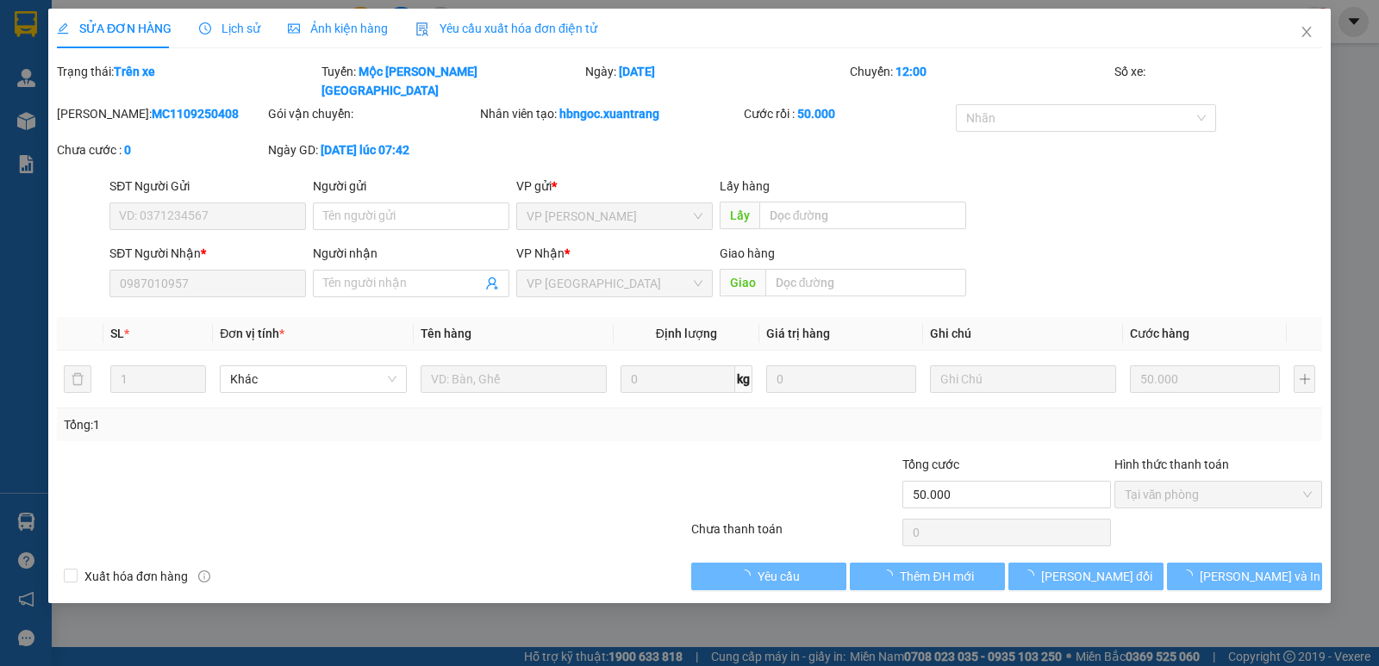
click at [332, 33] on span "Ảnh kiện hàng" at bounding box center [338, 29] width 100 height 14
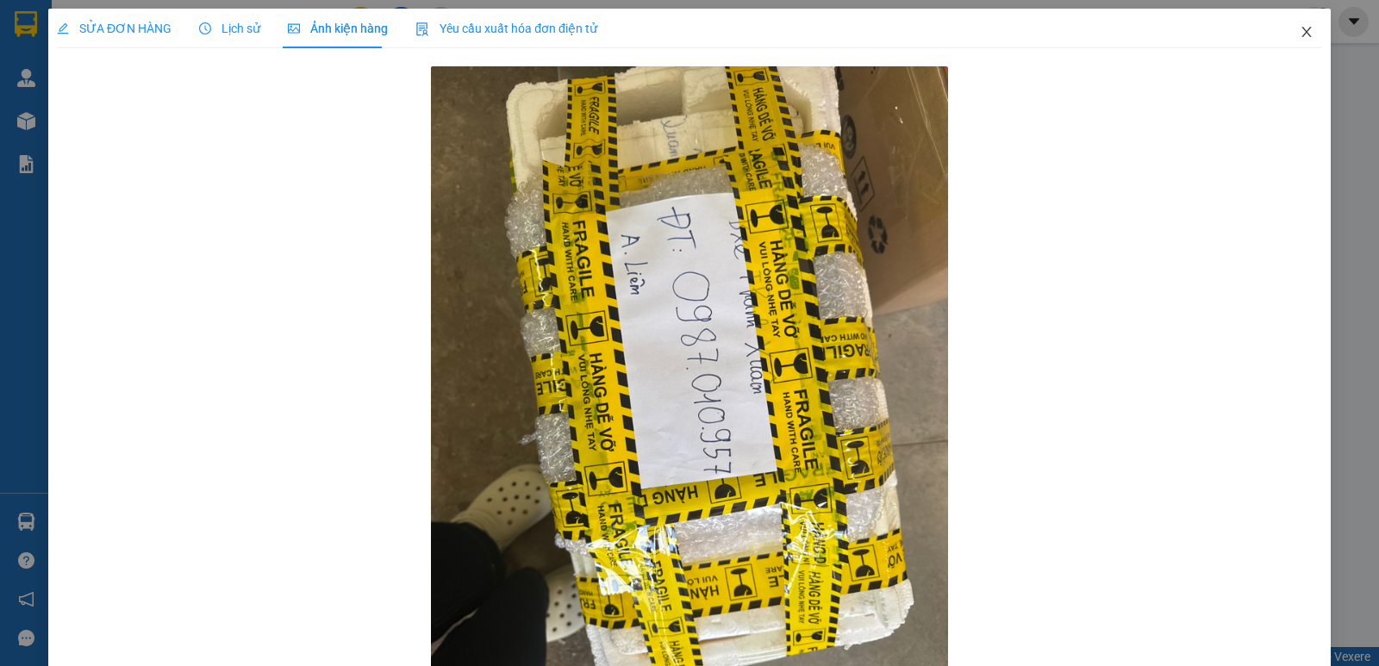
click at [1300, 35] on icon "close" at bounding box center [1307, 32] width 14 height 14
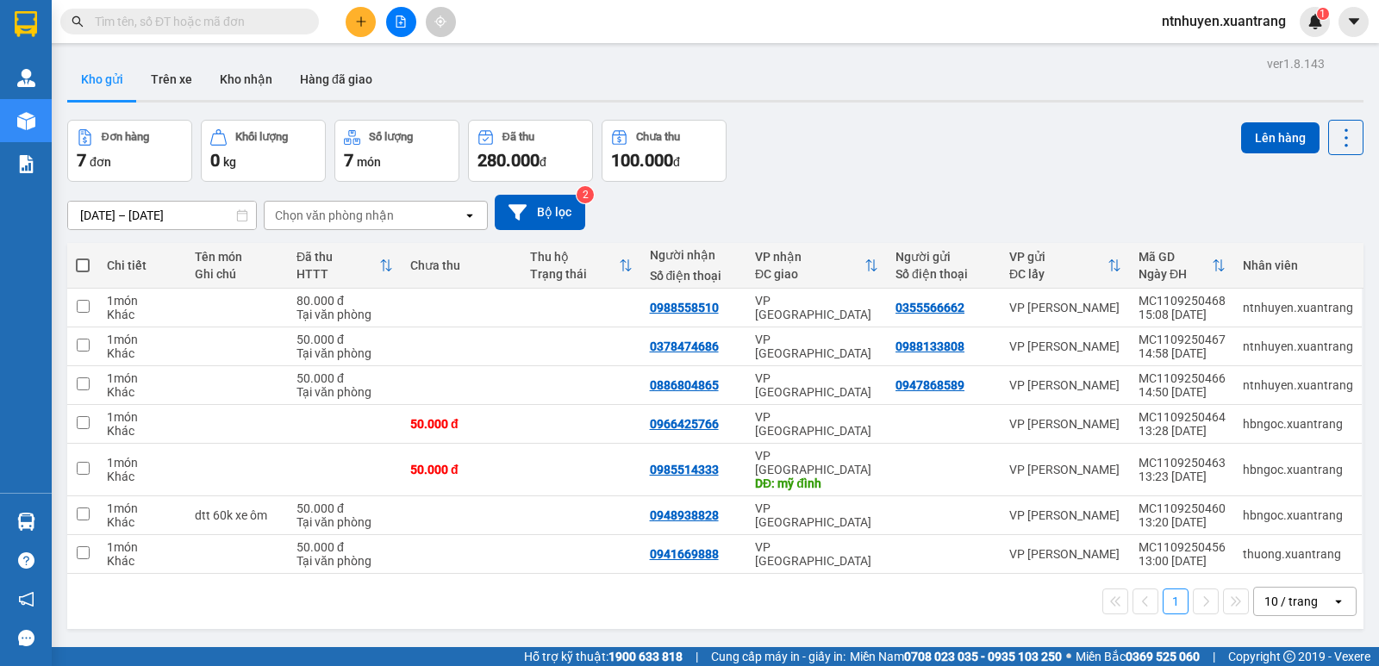
click at [244, 24] on input "text" at bounding box center [196, 21] width 203 height 19
paste input "0969954449"
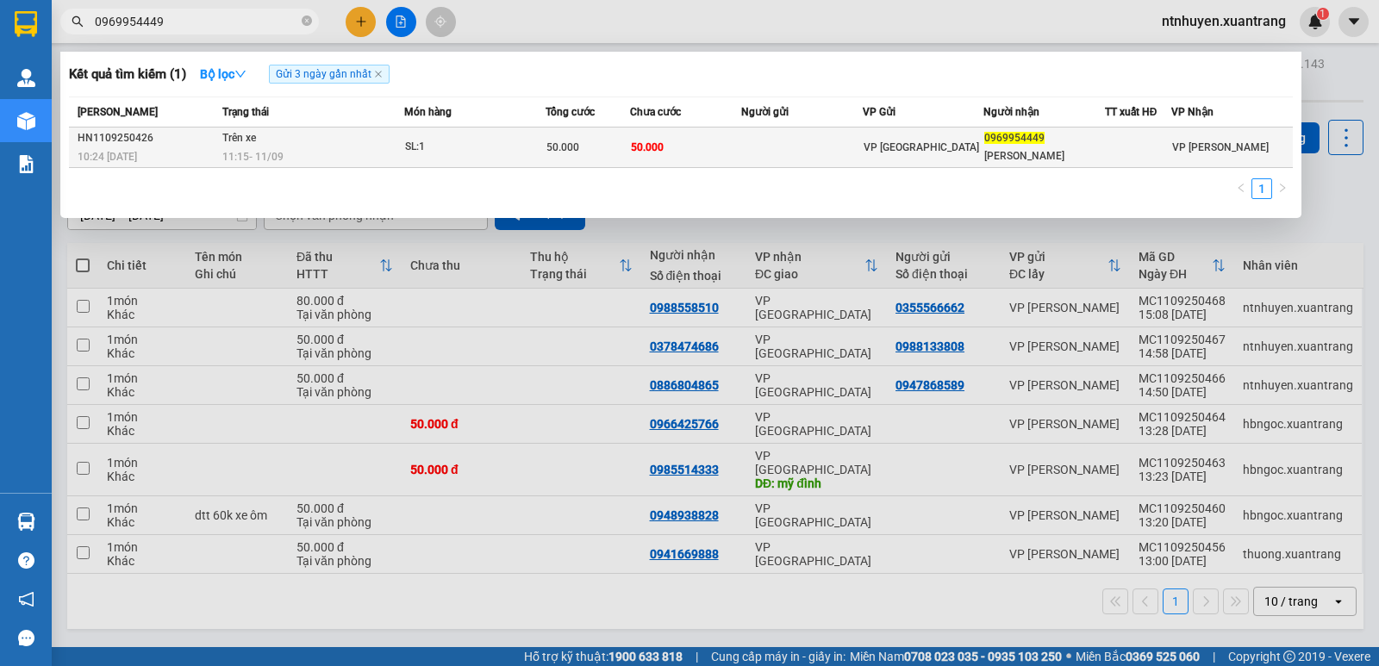
type input "0969954449"
click at [342, 150] on div "11:15 [DATE]" at bounding box center [312, 156] width 181 height 19
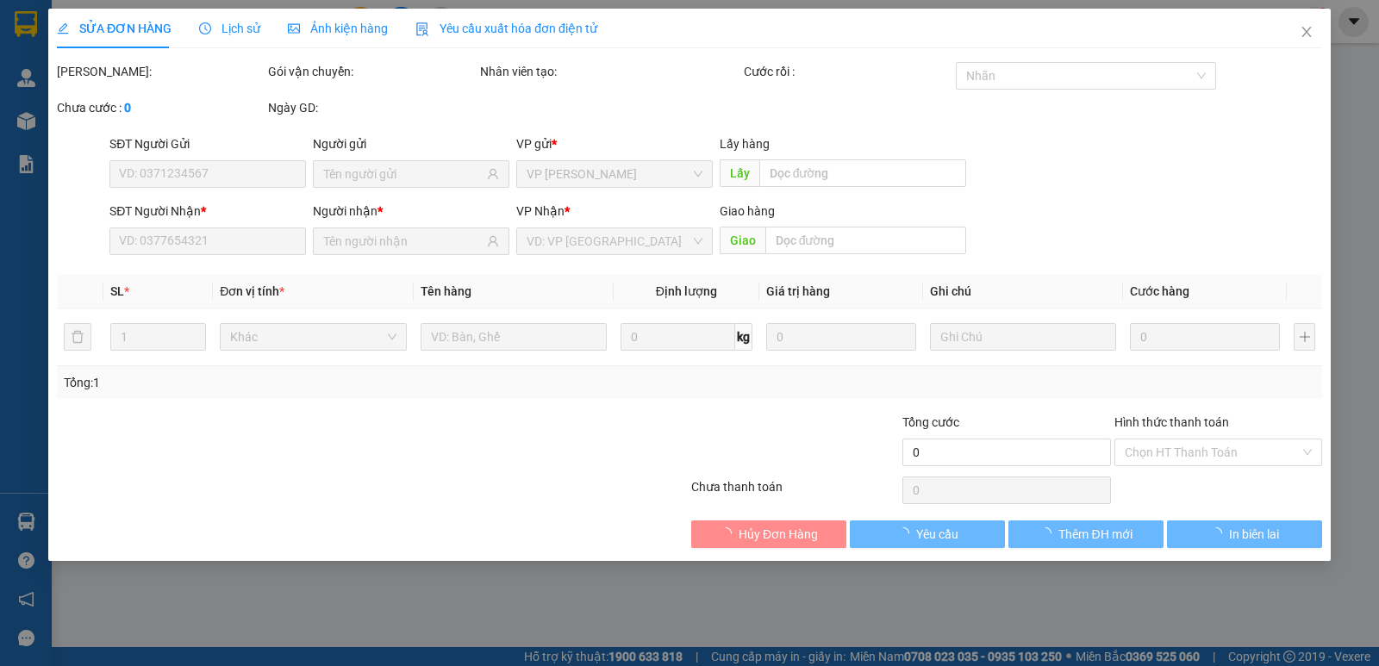
type input "0969954449"
type input "xuân thắng"
type input "50.000"
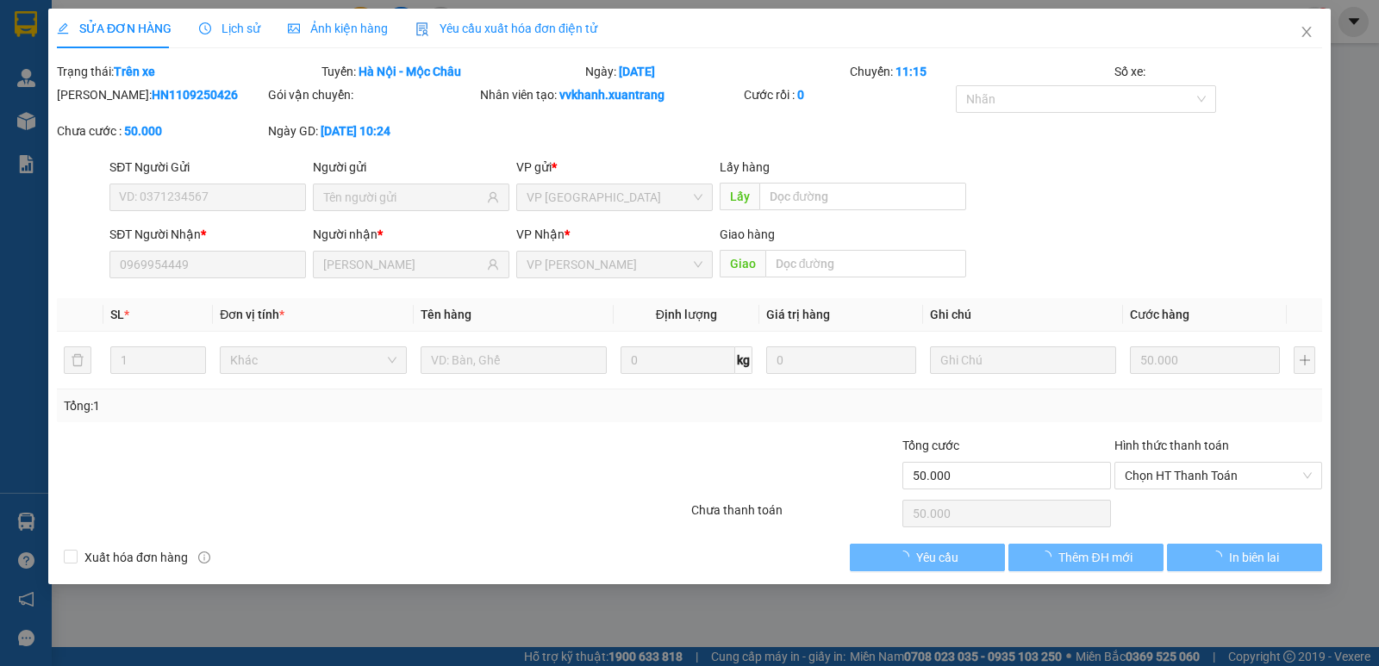
click at [362, 22] on span "Ảnh kiện hàng" at bounding box center [338, 29] width 100 height 14
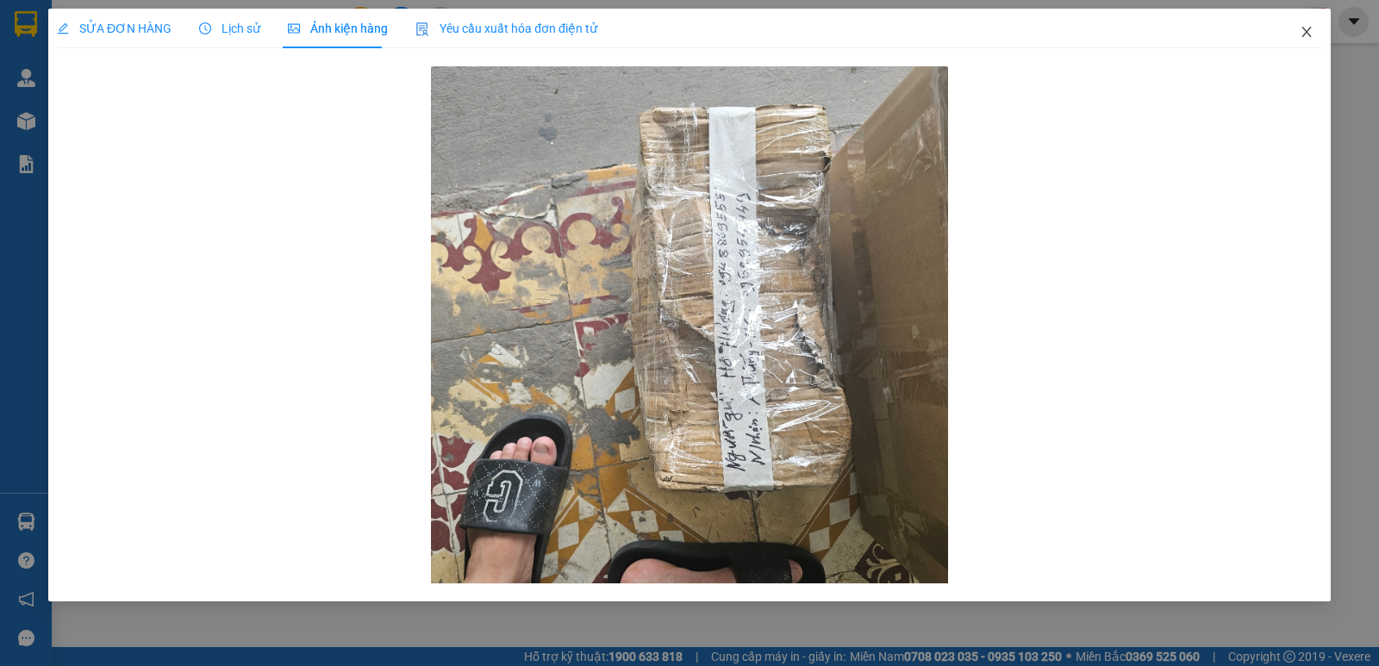
drag, startPoint x: 1309, startPoint y: 33, endPoint x: 218, endPoint y: 27, distance: 1091.2
click at [1307, 34] on icon "close" at bounding box center [1307, 32] width 14 height 14
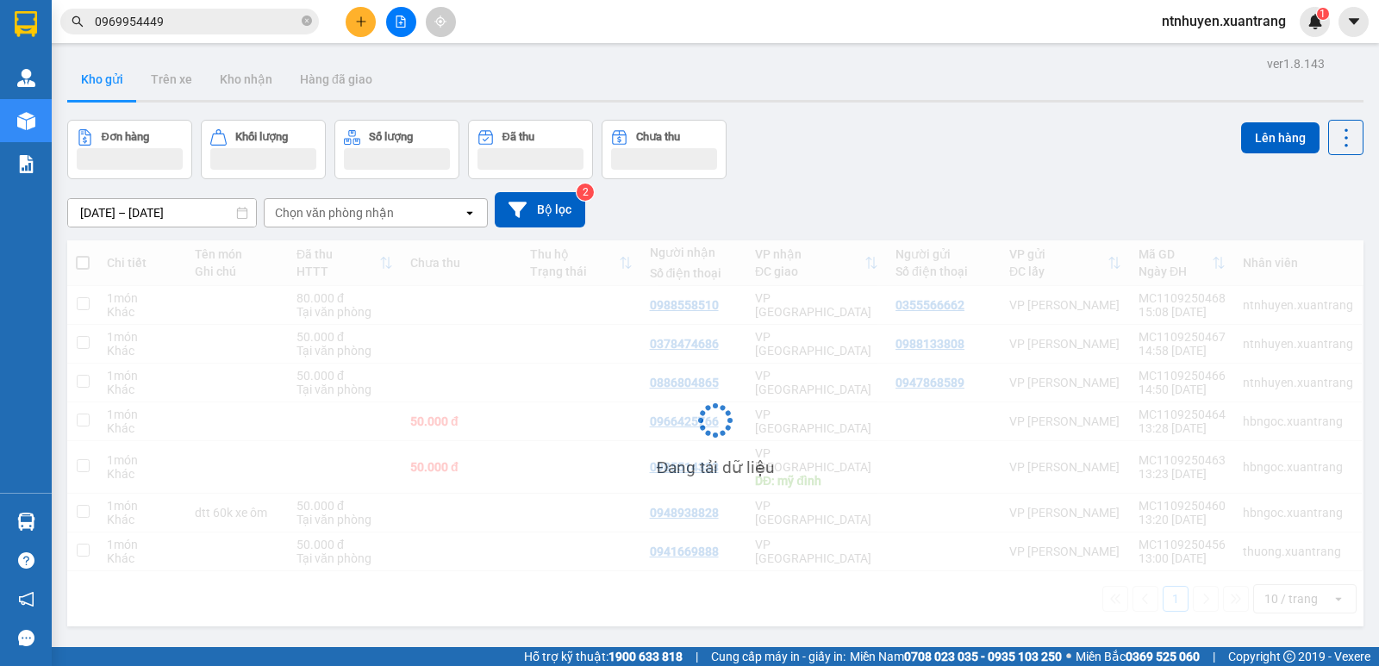
click at [233, 22] on input "0969954449" at bounding box center [196, 21] width 203 height 19
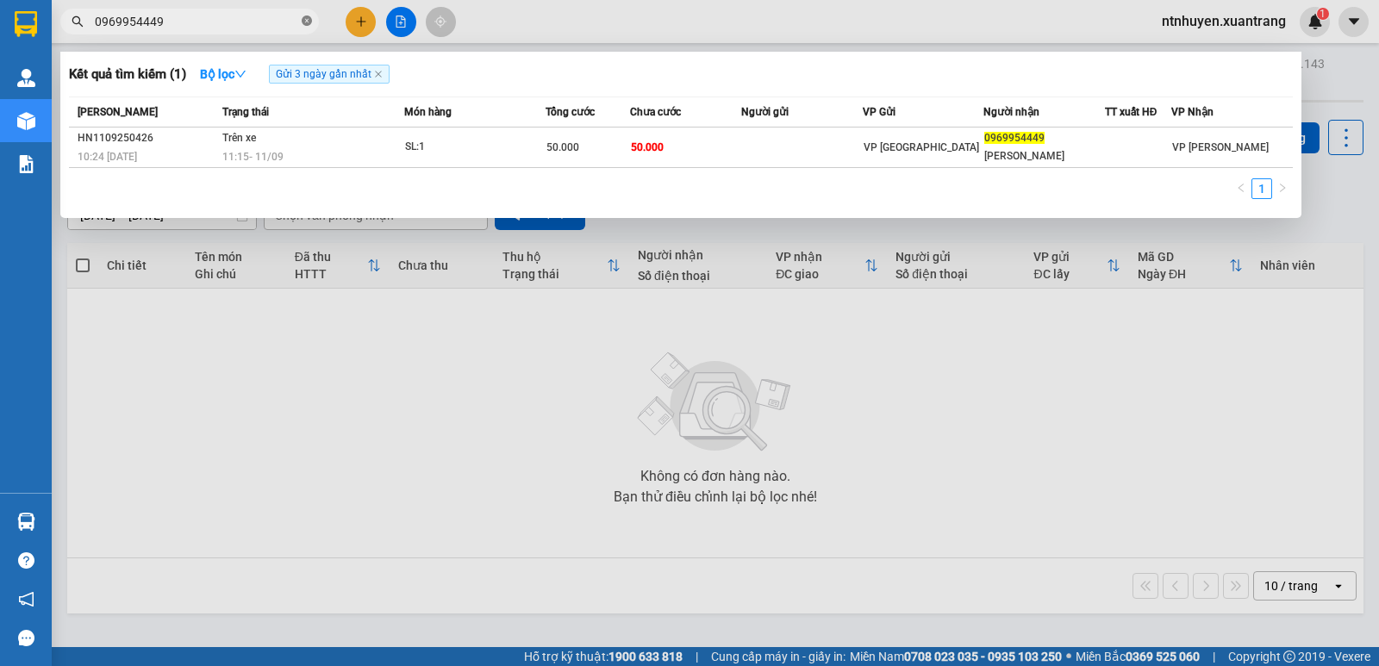
drag, startPoint x: 309, startPoint y: 21, endPoint x: 523, endPoint y: 32, distance: 214.1
click at [310, 21] on icon "close-circle" at bounding box center [307, 21] width 10 height 10
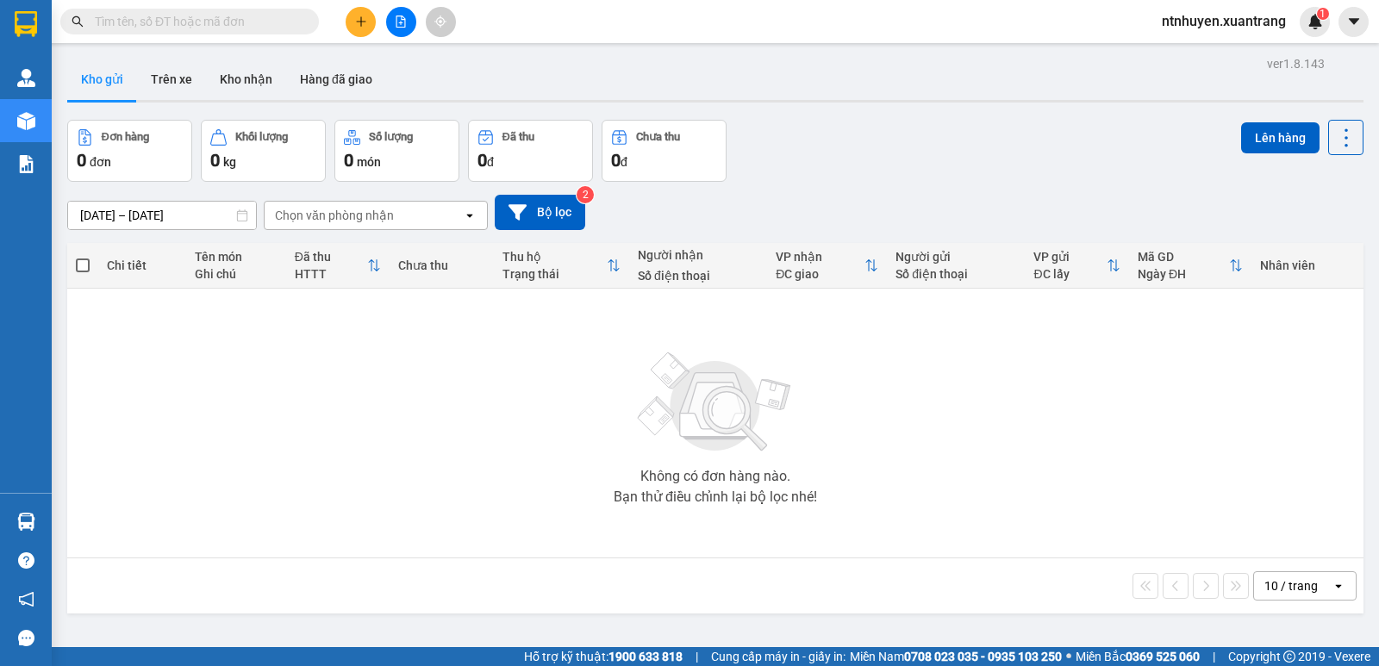
drag, startPoint x: 552, startPoint y: 31, endPoint x: 79, endPoint y: 31, distance: 472.3
click at [551, 31] on div "Kết quả tìm kiếm ( 1 ) Bộ lọc Gửi 3 ngày gần nhất Mã ĐH Trạng thái Món hàng Tổn…" at bounding box center [689, 21] width 1379 height 43
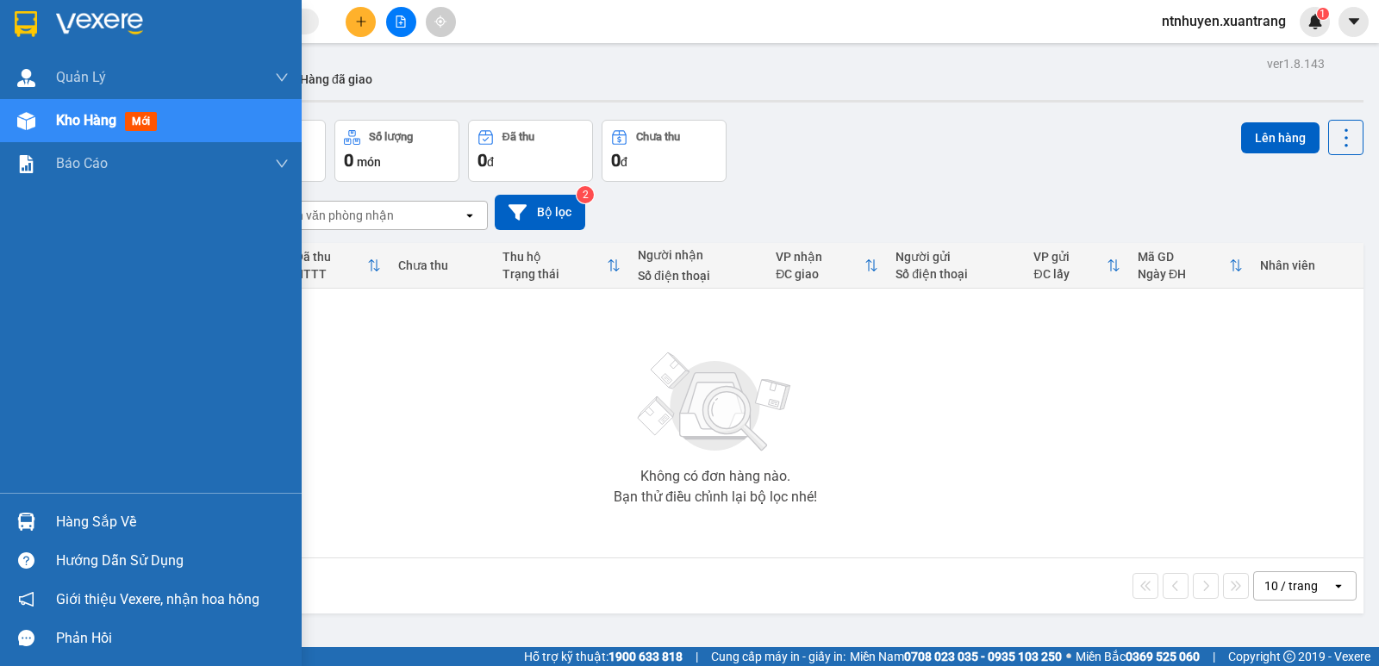
click at [101, 19] on img at bounding box center [99, 24] width 87 height 26
click at [92, 21] on img at bounding box center [99, 24] width 87 height 26
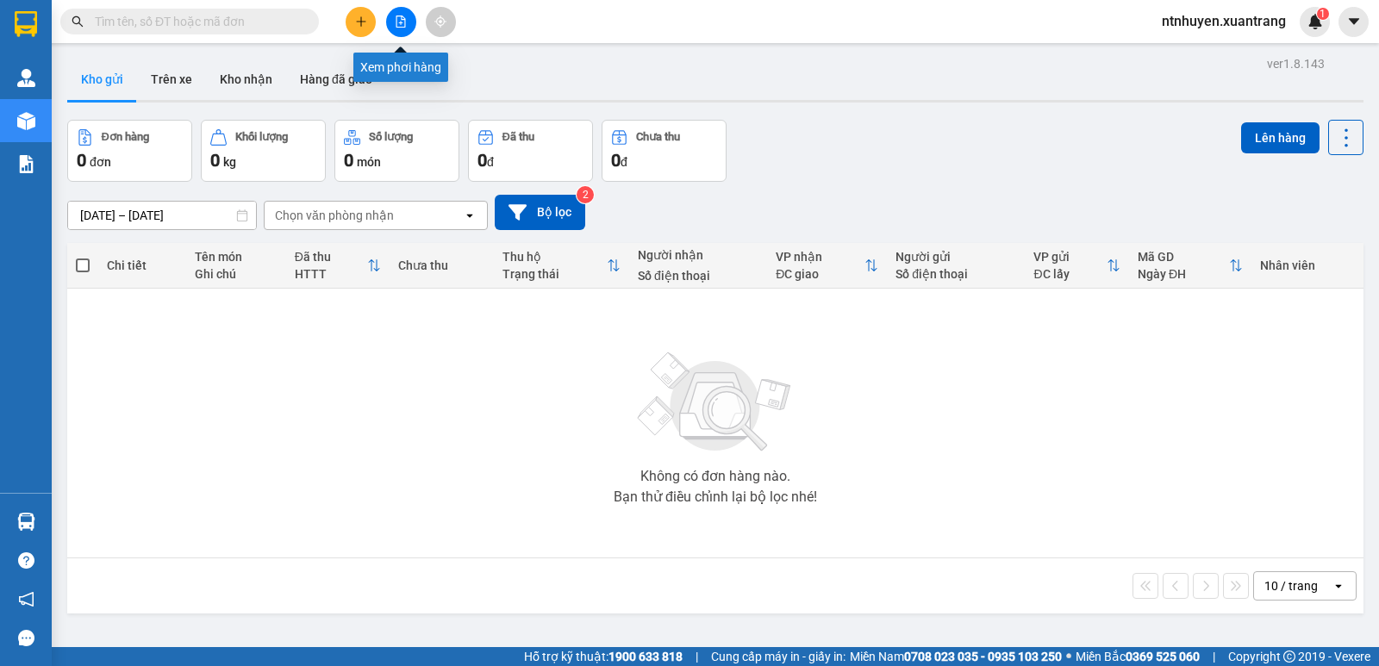
click at [397, 16] on icon "file-add" at bounding box center [400, 22] width 9 height 12
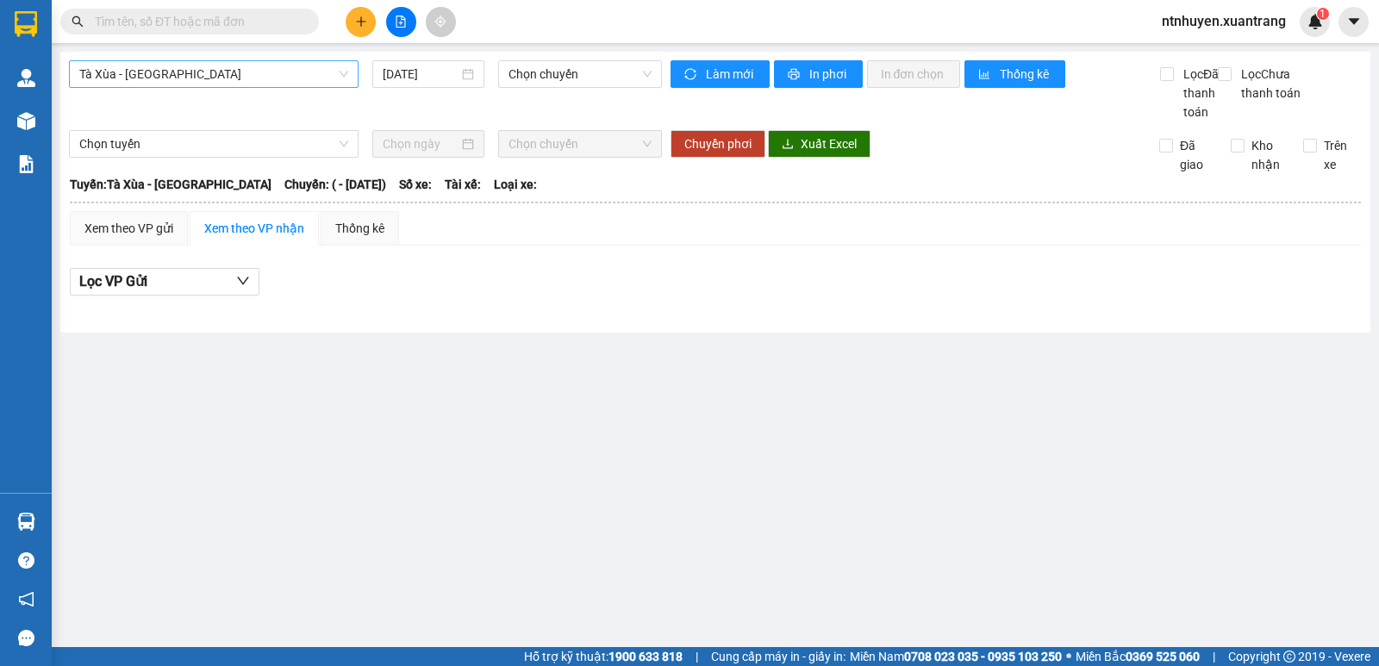
click at [231, 66] on span "Tà Xùa - [GEOGRAPHIC_DATA]" at bounding box center [213, 74] width 269 height 26
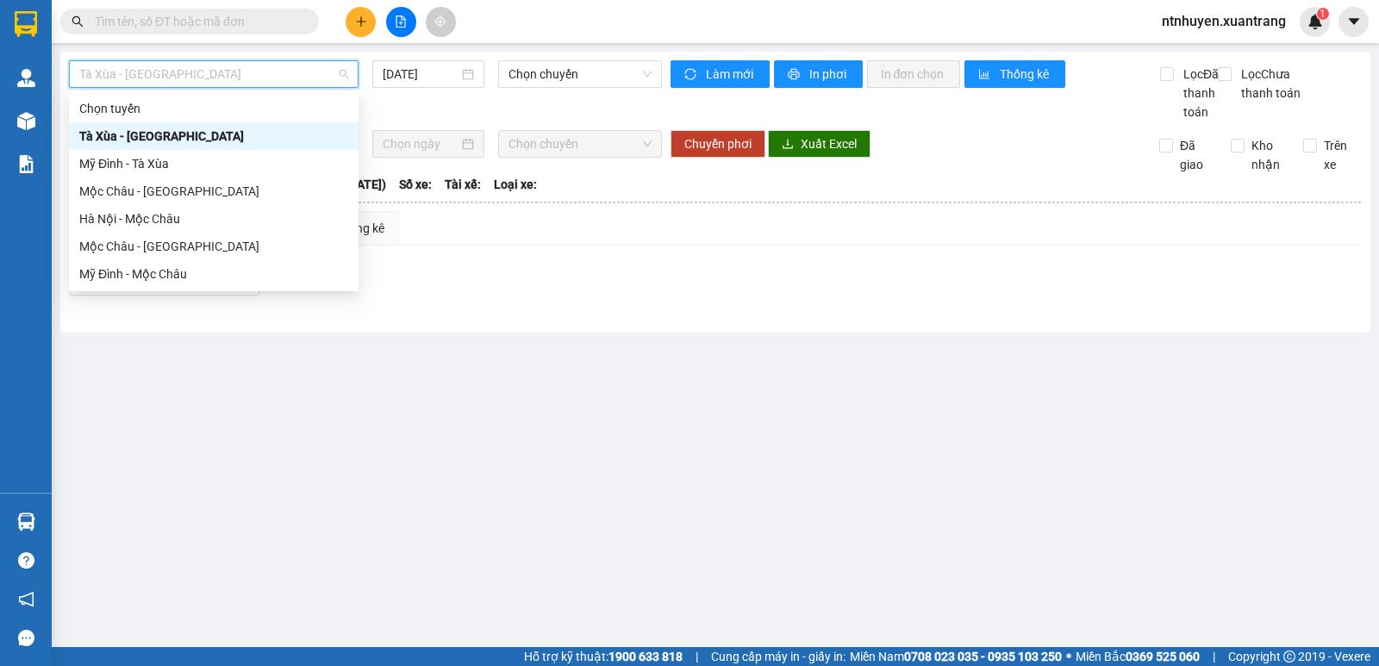
click at [234, 69] on span "Tà Xùa - [GEOGRAPHIC_DATA]" at bounding box center [213, 74] width 269 height 26
click at [203, 75] on span "Tà Xùa - [GEOGRAPHIC_DATA]" at bounding box center [213, 74] width 269 height 26
click at [176, 187] on div "Mộc Châu - [GEOGRAPHIC_DATA]" at bounding box center [213, 191] width 269 height 19
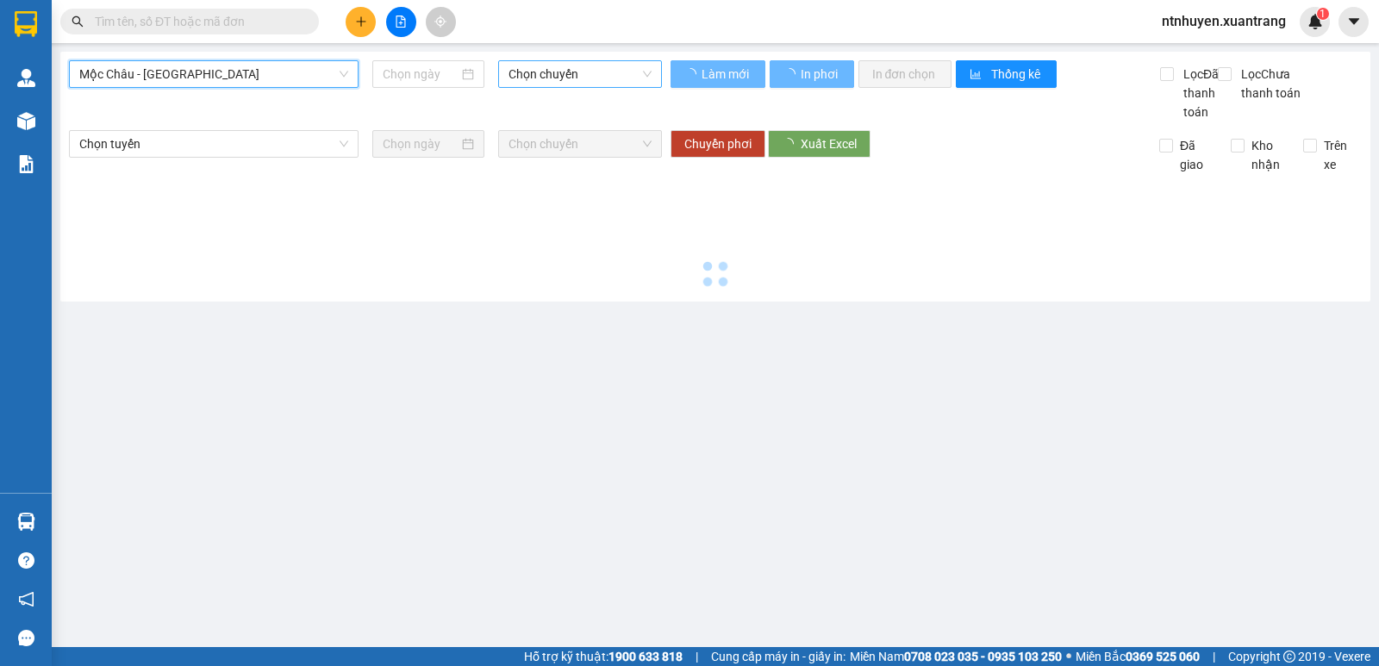
type input "[DATE]"
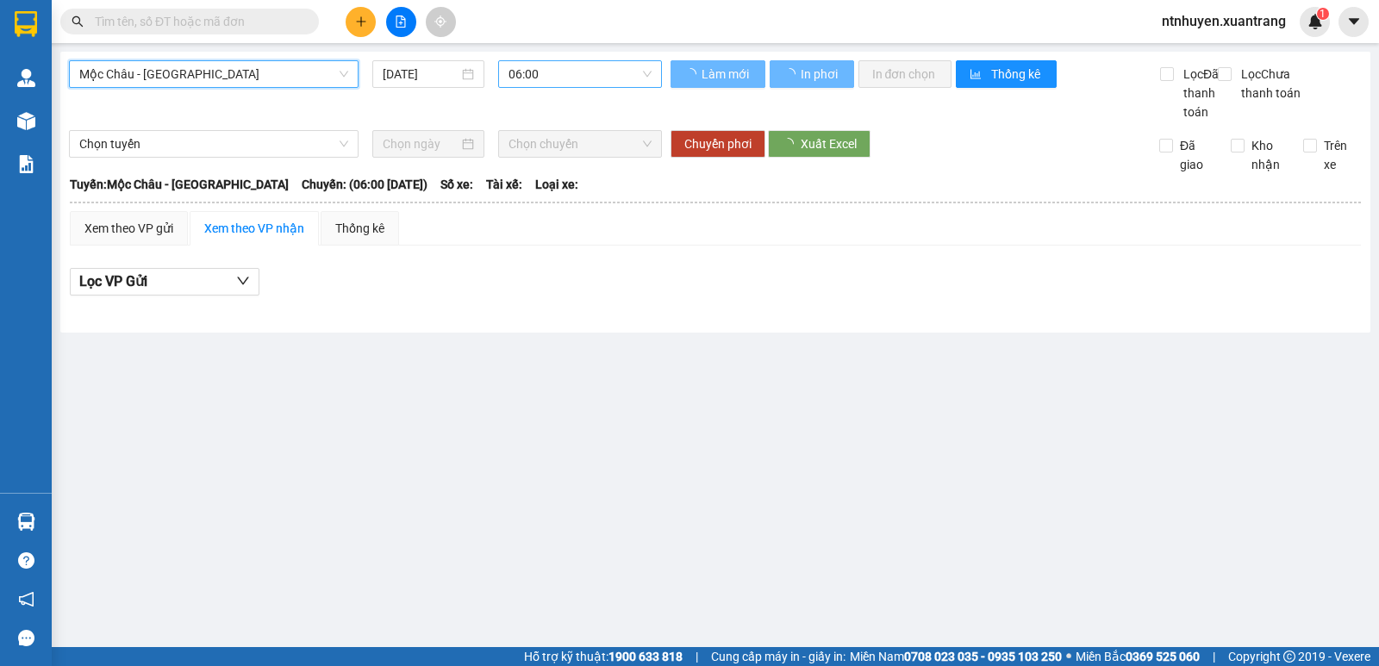
click at [565, 68] on span "06:00" at bounding box center [580, 74] width 142 height 26
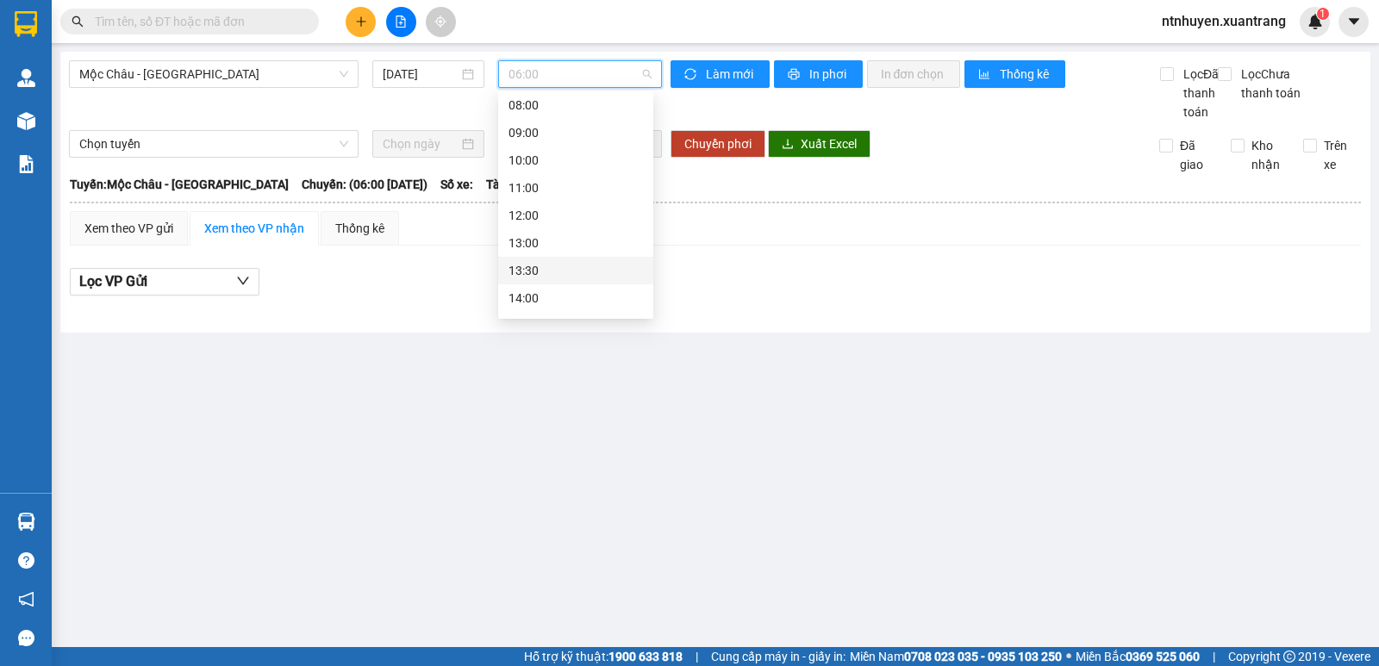
scroll to position [172, 0]
click at [542, 257] on div "16:00" at bounding box center [575, 267] width 155 height 28
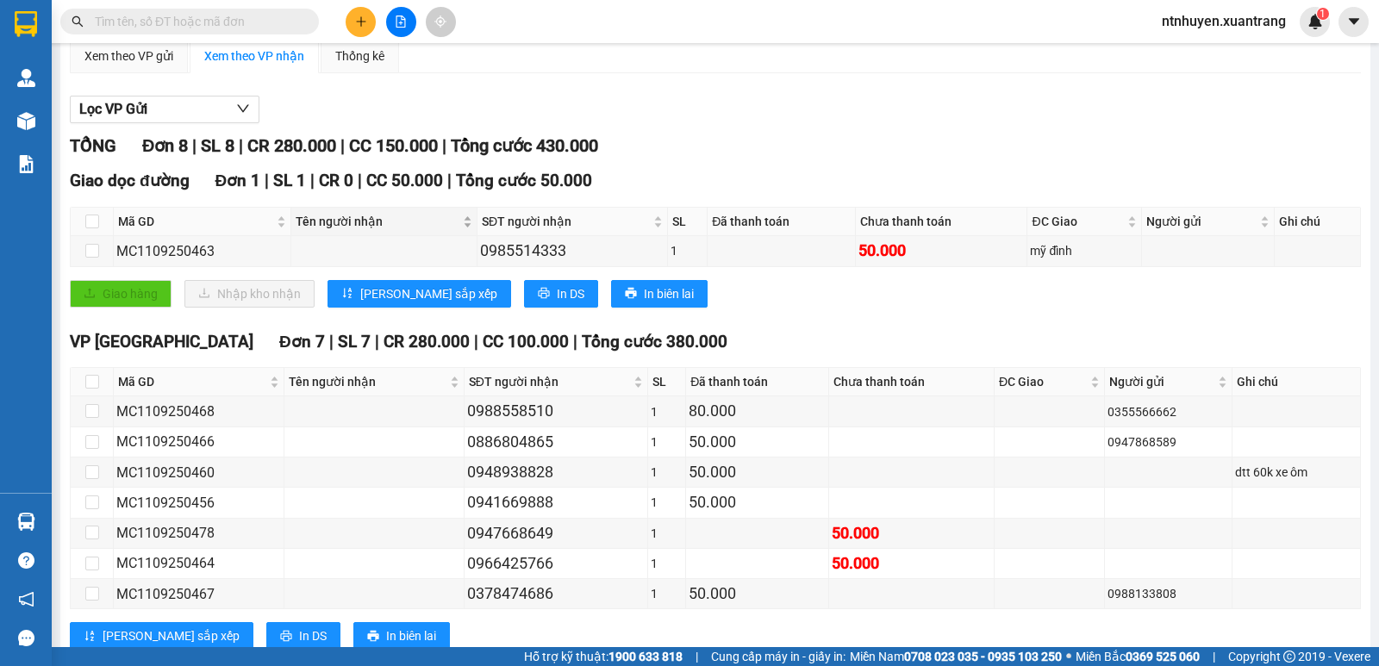
scroll to position [242, 0]
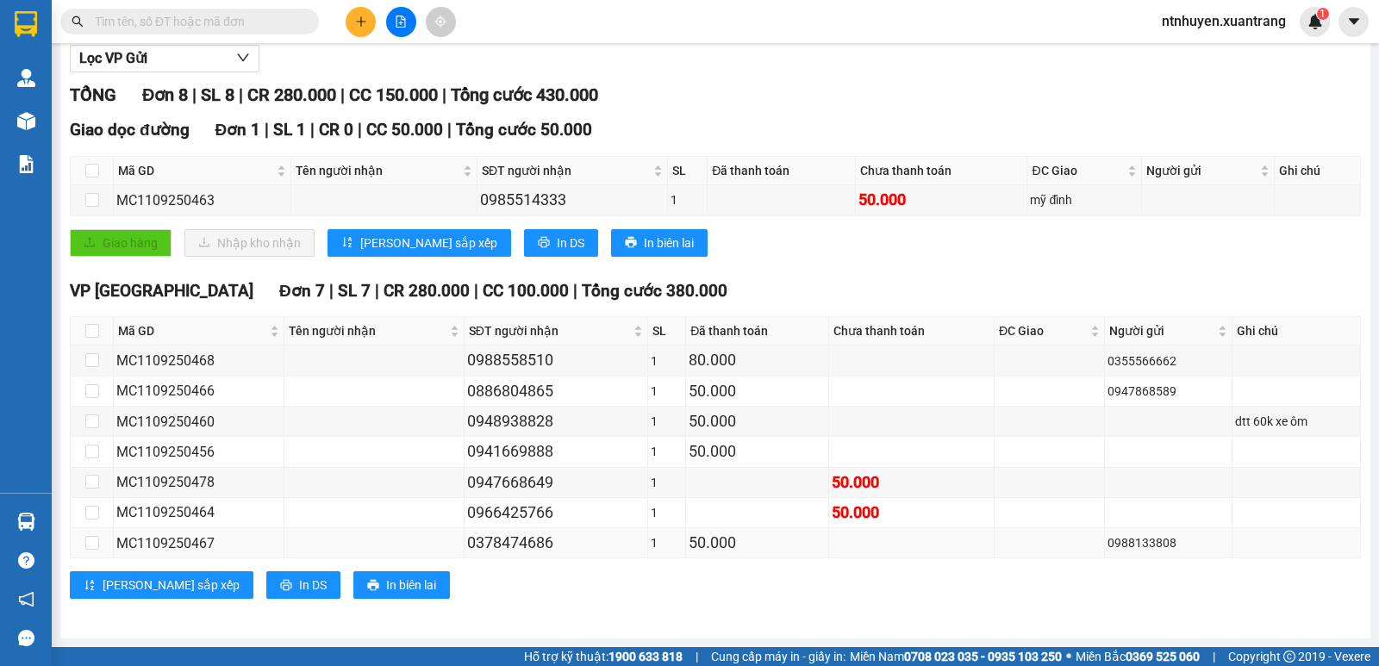
click at [529, 545] on div "0378474686" at bounding box center [556, 543] width 178 height 24
click at [197, 540] on div "MC1109250467" at bounding box center [198, 544] width 165 height 22
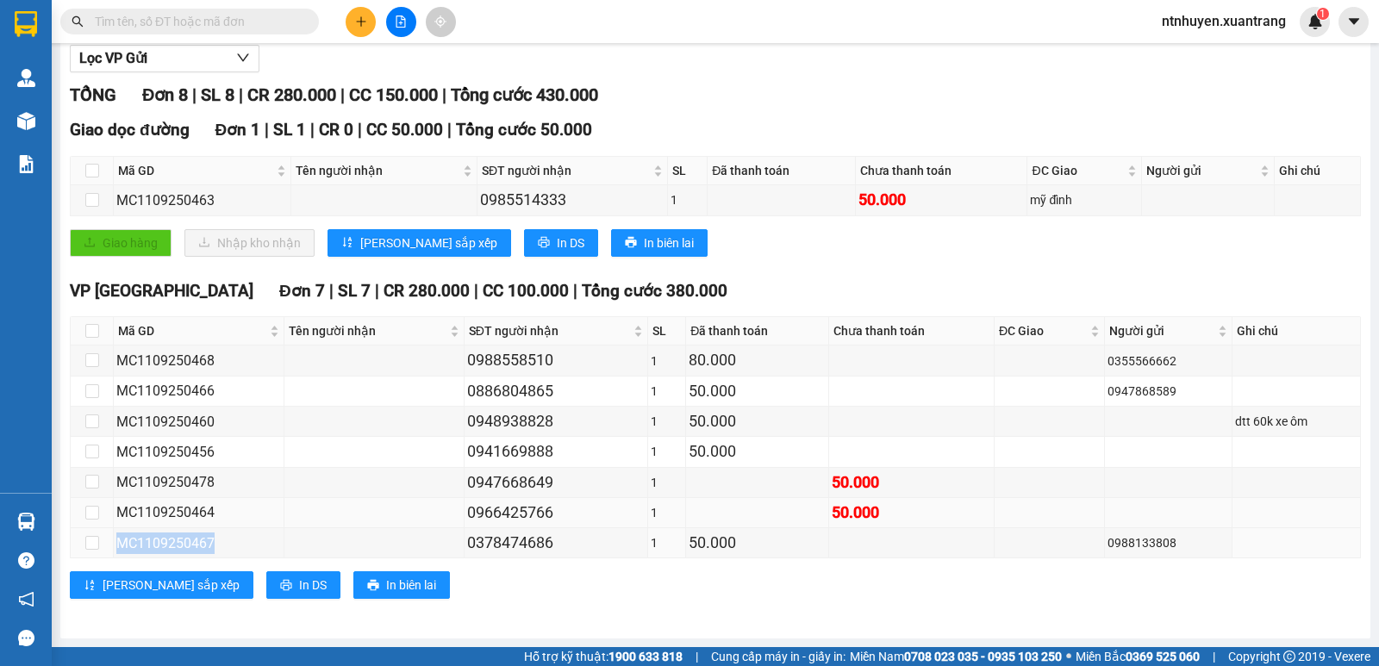
copy div "MC1109250467"
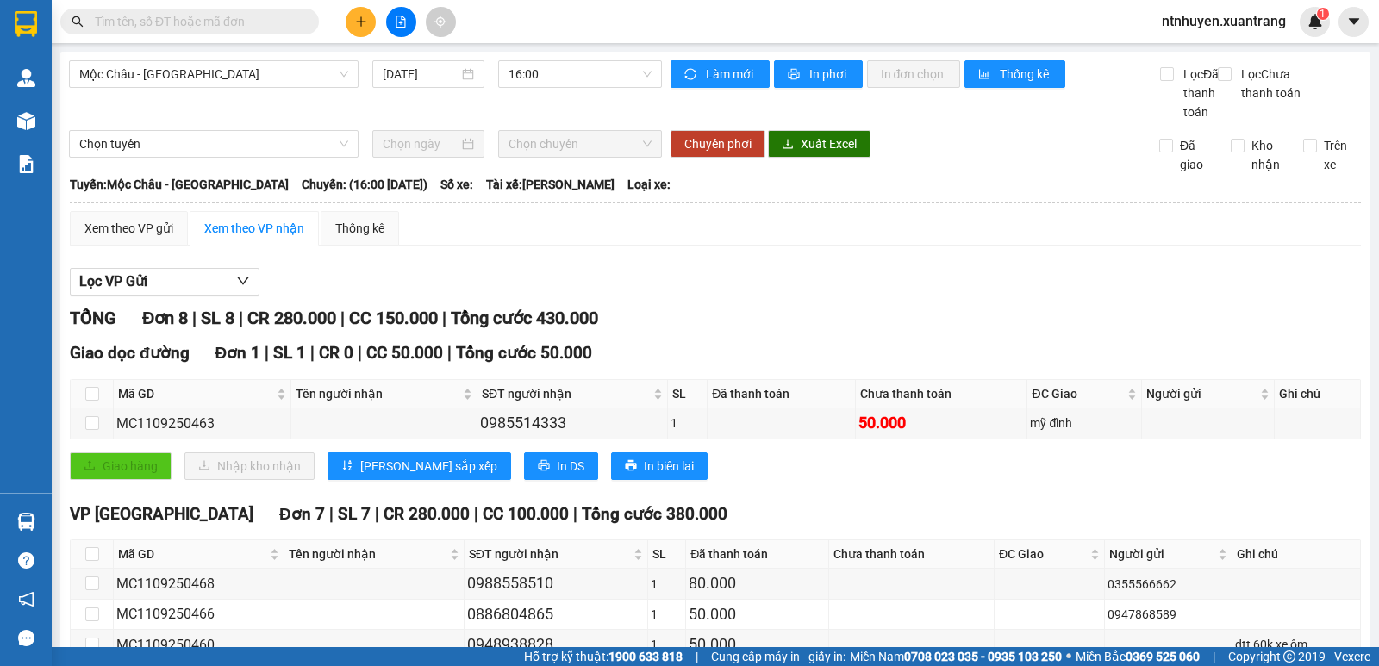
click at [186, 21] on input "text" at bounding box center [196, 21] width 203 height 19
paste input "MC1109250467"
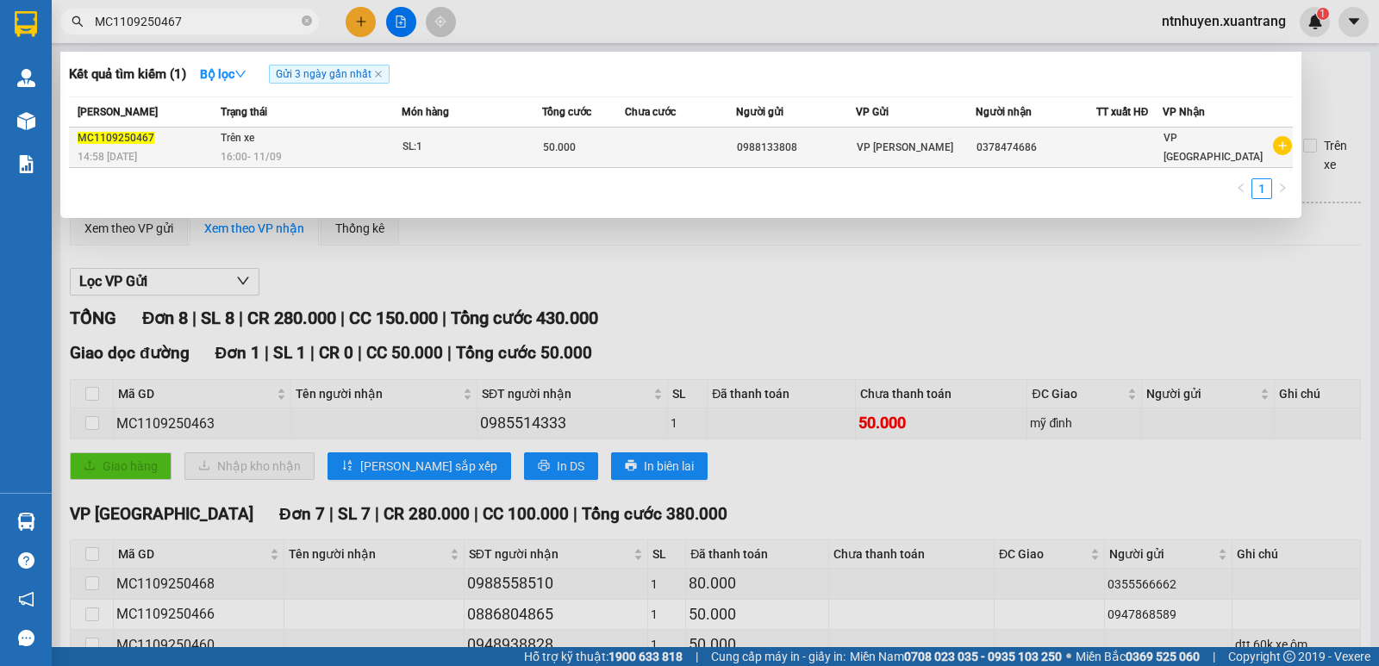
type input "MC1109250467"
click at [360, 150] on div "16:00 - 11/09" at bounding box center [310, 156] width 179 height 19
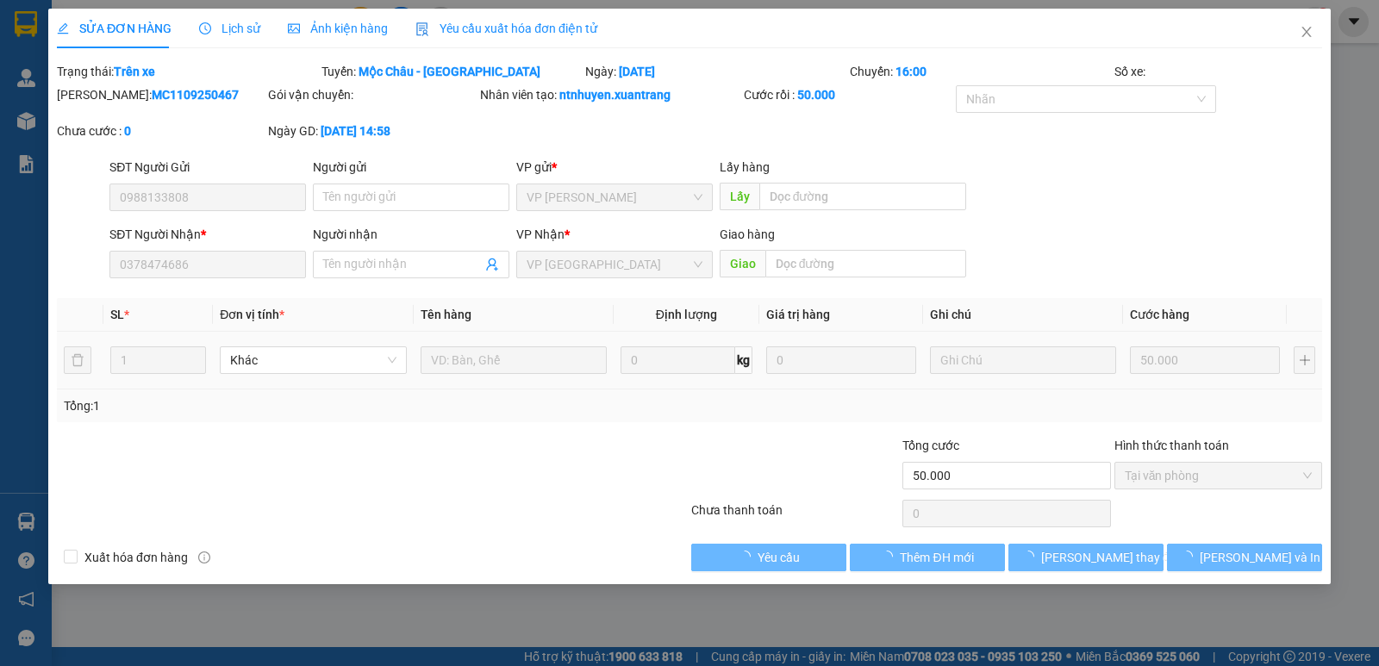
type input "0988133808"
type input "0378474686"
type input "50.000"
type input "0"
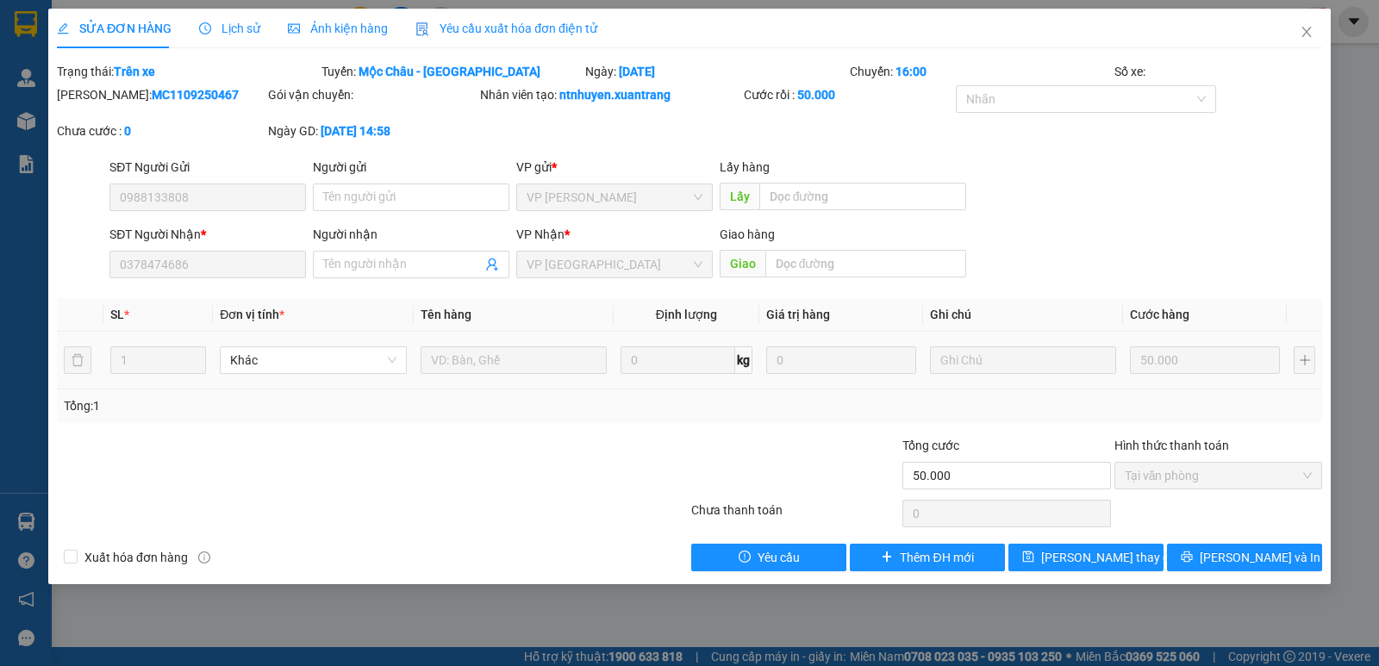
click at [360, 28] on span "Ảnh kiện hàng" at bounding box center [338, 29] width 100 height 14
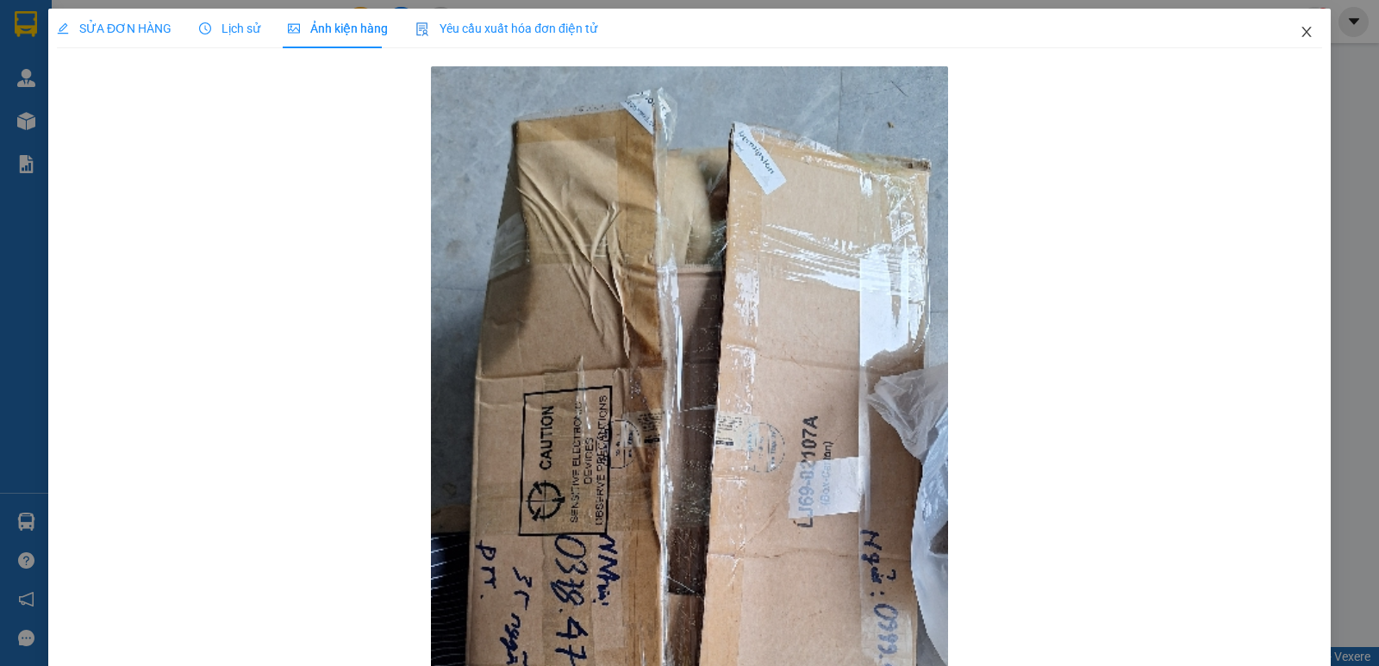
click at [1302, 31] on icon "close" at bounding box center [1306, 32] width 9 height 10
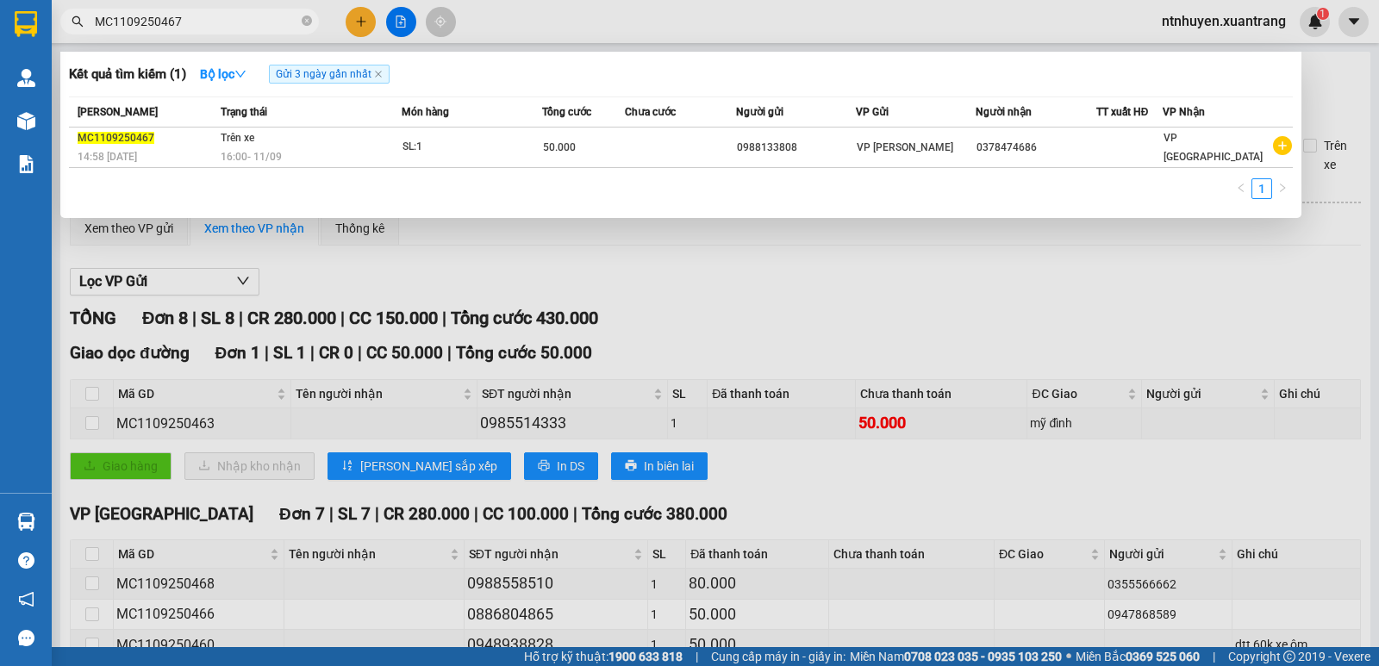
click at [246, 16] on input "MC1109250467" at bounding box center [196, 21] width 203 height 19
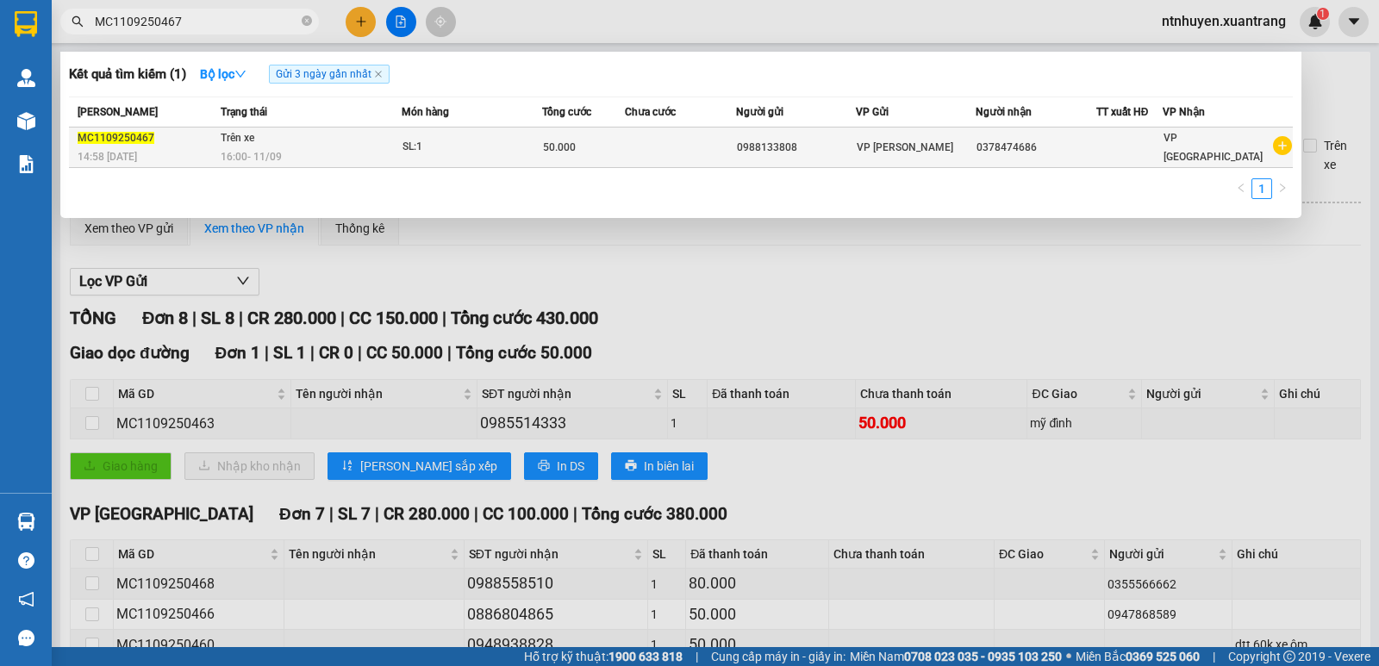
click at [307, 143] on td "Trên xe 16:00 - 11/09" at bounding box center [308, 148] width 184 height 41
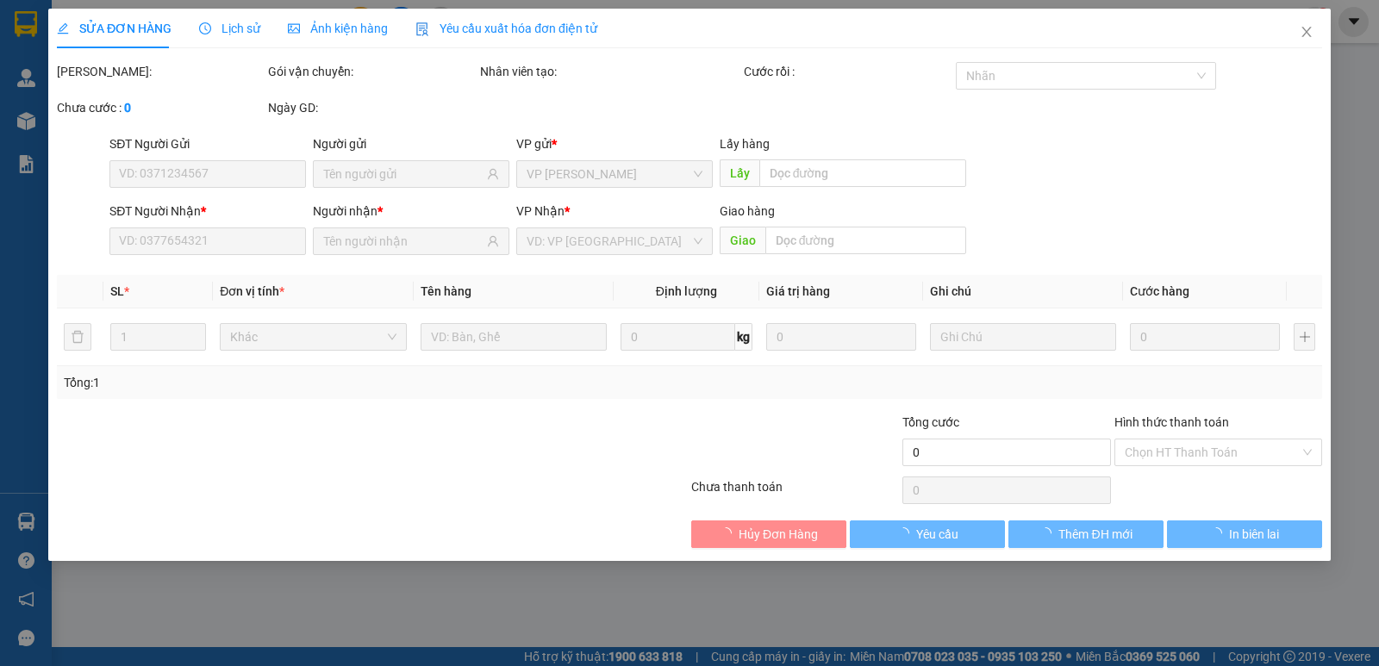
type input "0988133808"
type input "0378474686"
type input "50.000"
type input "0"
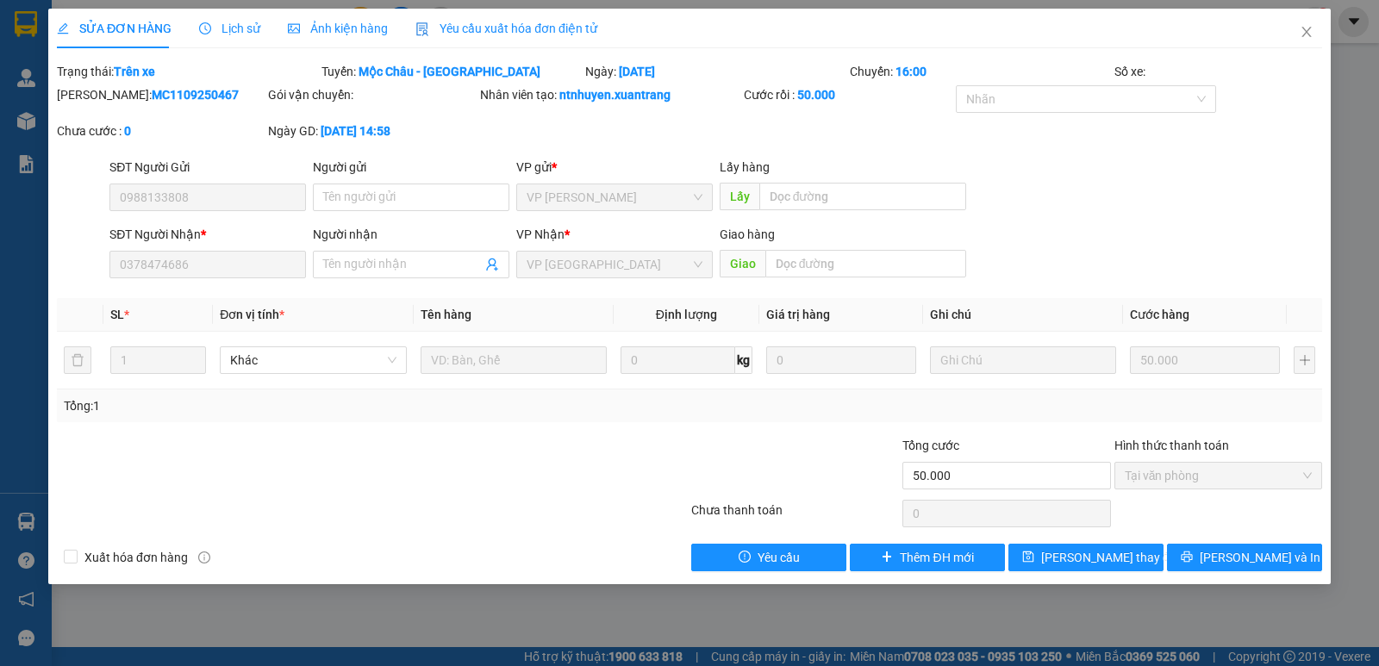
click at [348, 23] on span "Ảnh kiện hàng" at bounding box center [338, 29] width 100 height 14
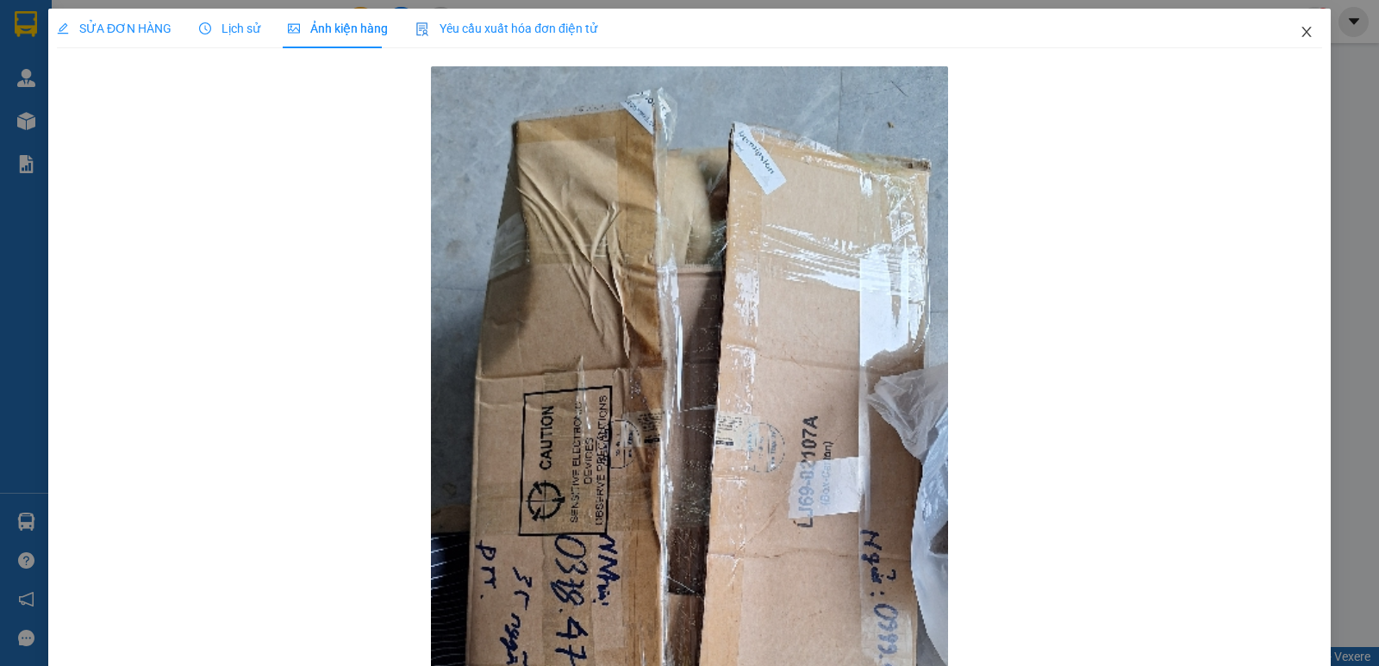
click at [1300, 32] on icon "close" at bounding box center [1307, 32] width 14 height 14
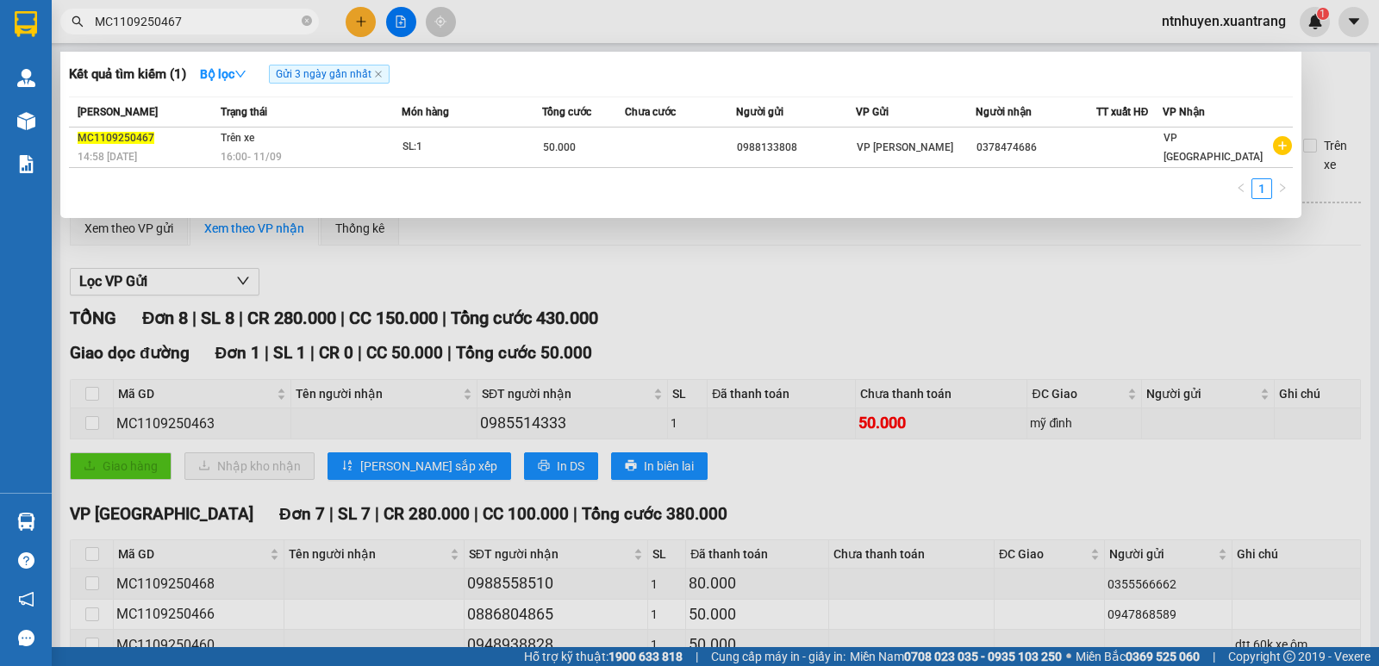
click at [216, 14] on input "MC1109250467" at bounding box center [196, 21] width 203 height 19
click at [310, 23] on icon "close-circle" at bounding box center [307, 21] width 10 height 10
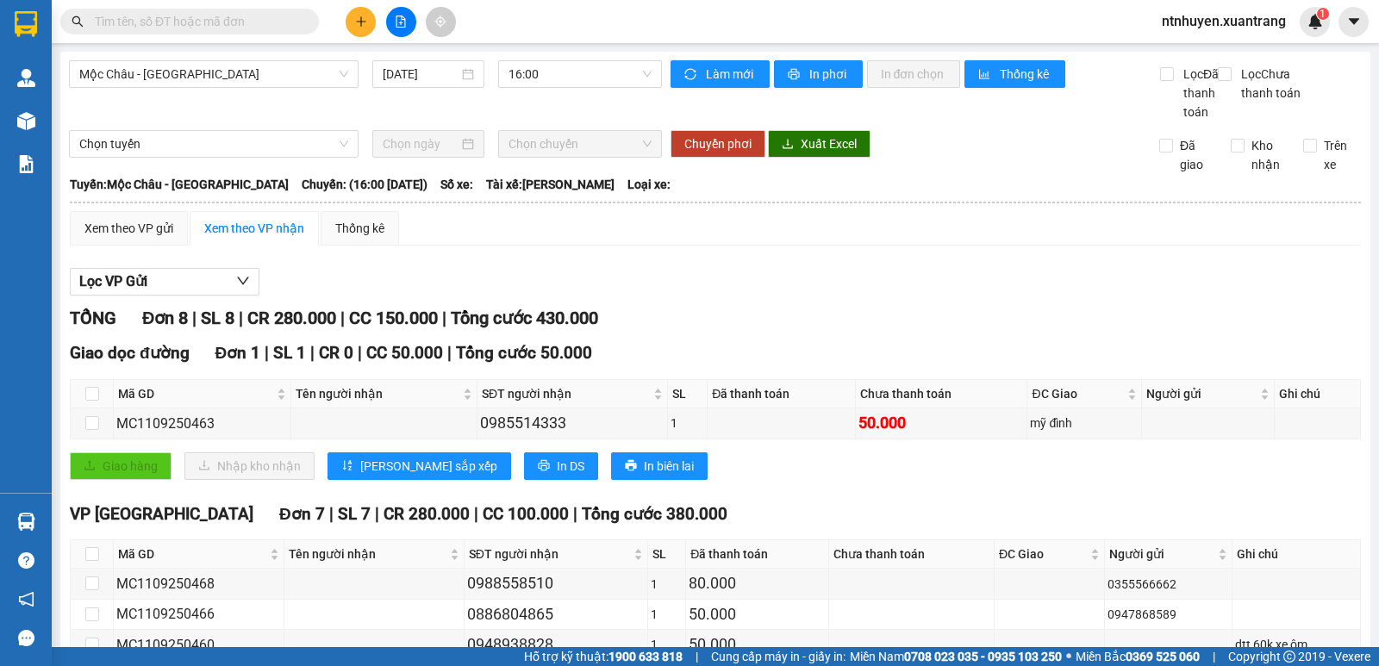
click at [211, 22] on input "text" at bounding box center [196, 21] width 203 height 19
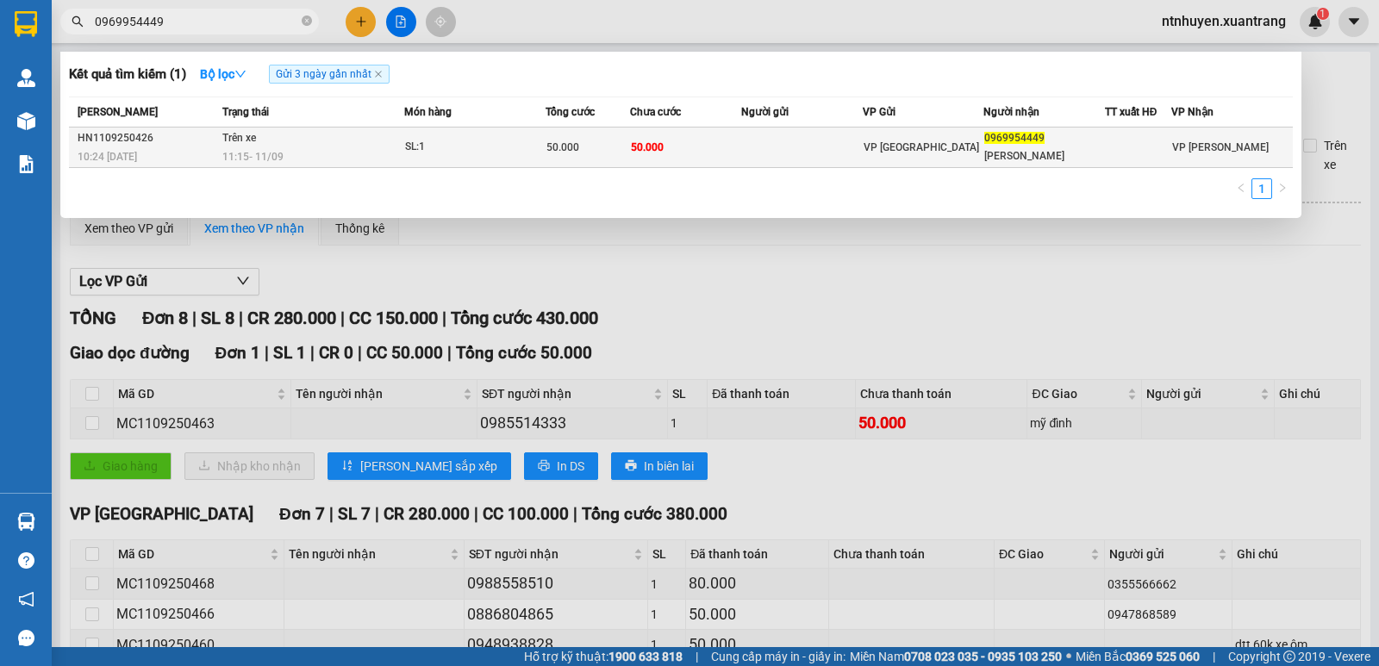
type input "0969954449"
click at [371, 156] on div "11:15 - 11/09" at bounding box center [312, 156] width 181 height 19
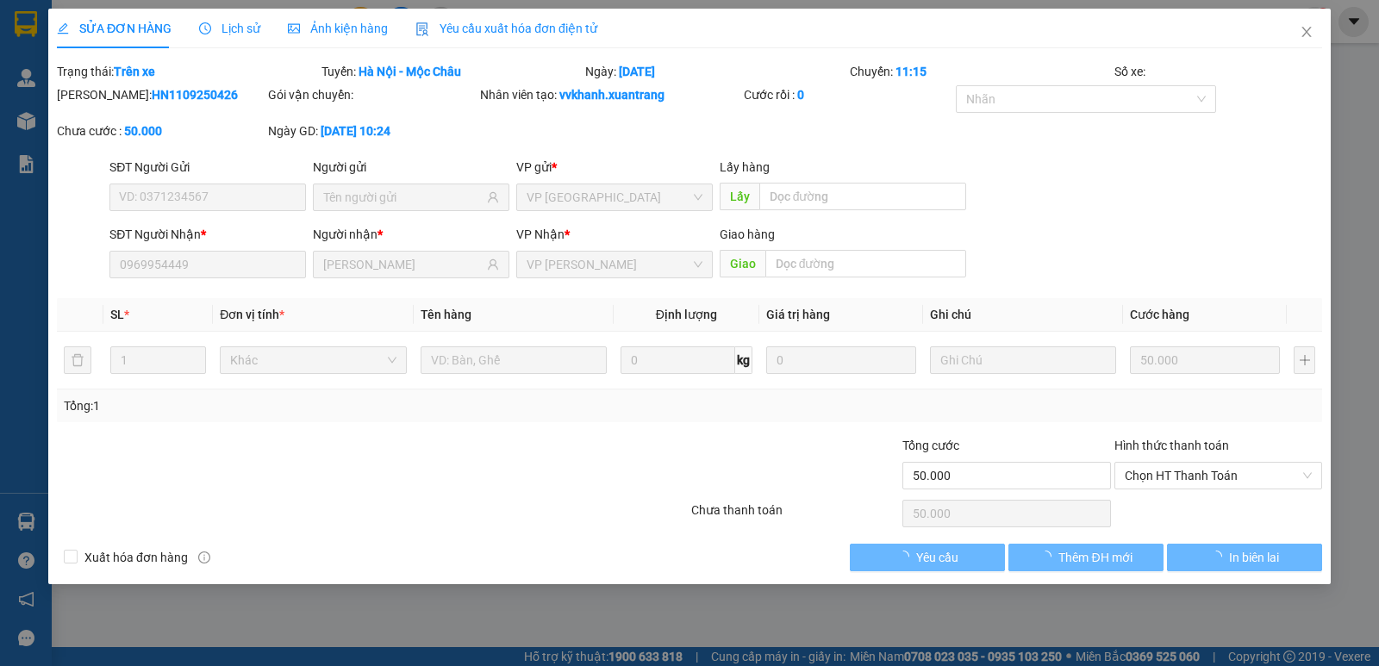
type input "0969954449"
type input "xuân thắng"
type input "50.000"
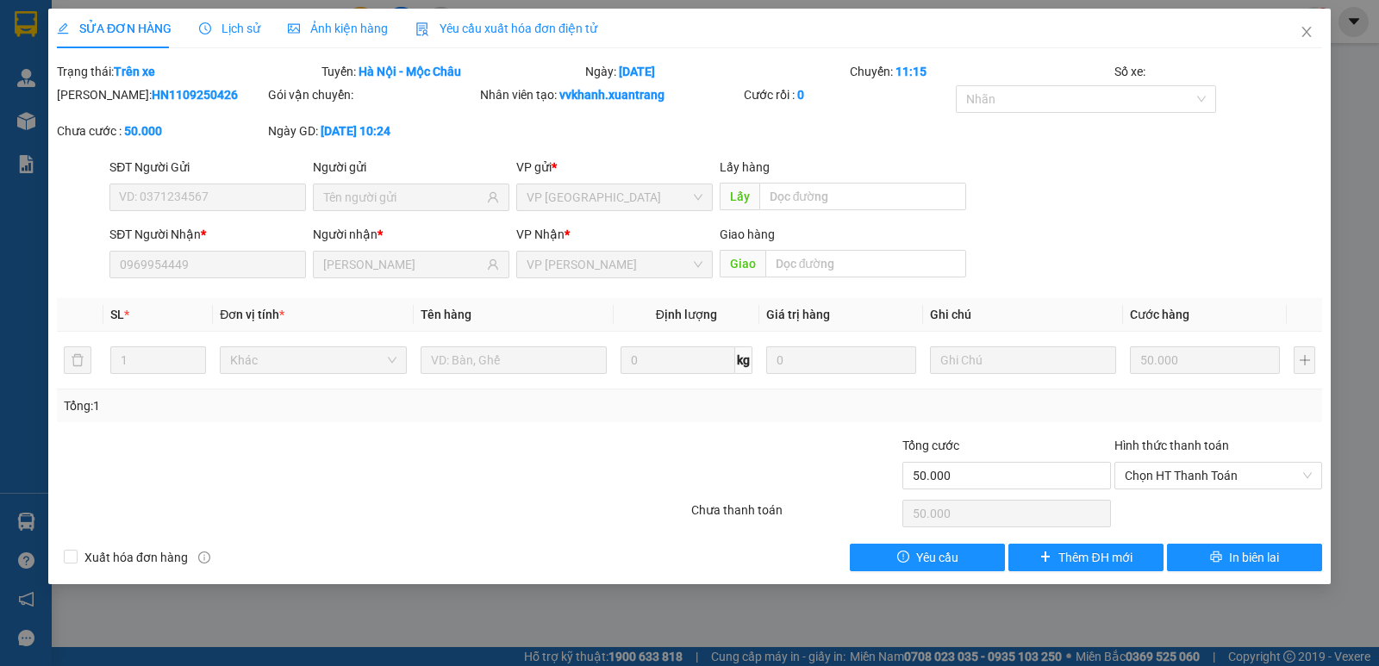
click at [316, 34] on span "Ảnh kiện hàng" at bounding box center [338, 29] width 100 height 14
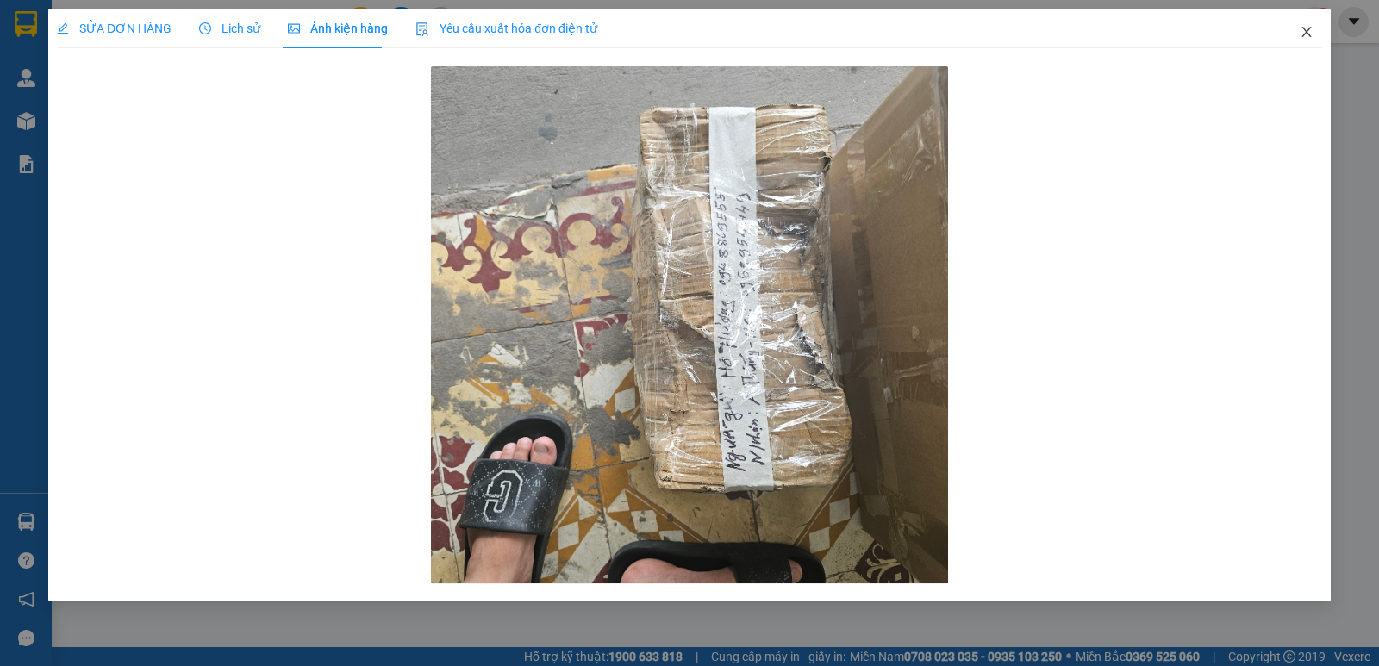
click at [1309, 32] on icon "close" at bounding box center [1307, 32] width 14 height 14
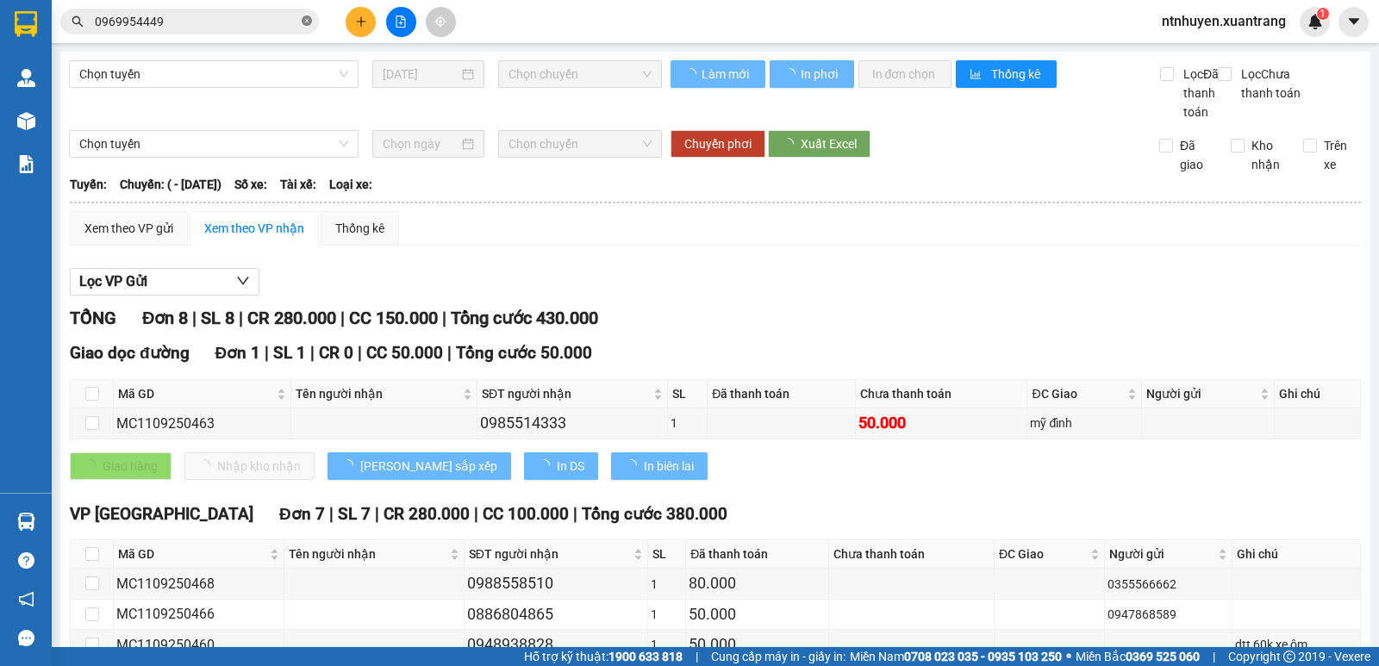
click at [306, 24] on icon "close-circle" at bounding box center [307, 21] width 10 height 10
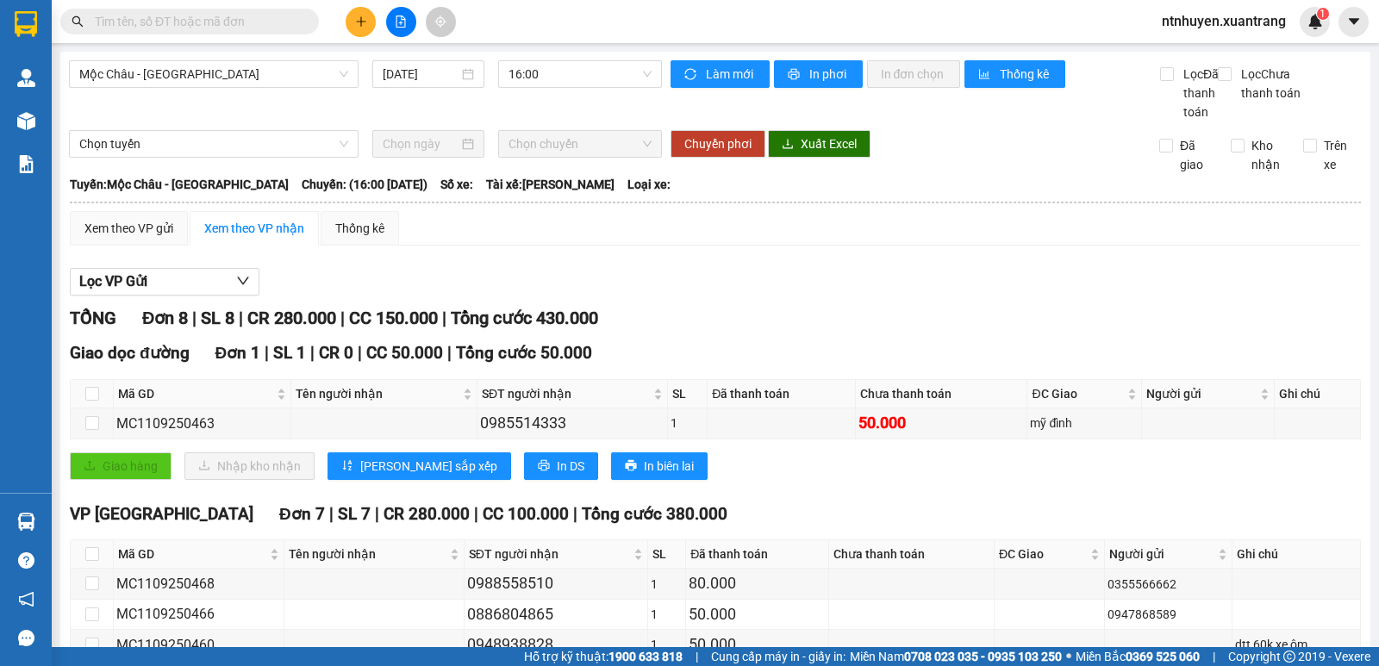
click at [621, 16] on div "Kết quả tìm kiếm ( 1 ) Bộ lọc Gửi 3 ngày gần nhất Mã ĐH Trạng thái Món hàng Tổn…" at bounding box center [689, 21] width 1379 height 43
click at [207, 23] on input "text" at bounding box center [196, 21] width 203 height 19
click at [265, 21] on input "text" at bounding box center [196, 21] width 203 height 19
